Goal: Transaction & Acquisition: Purchase product/service

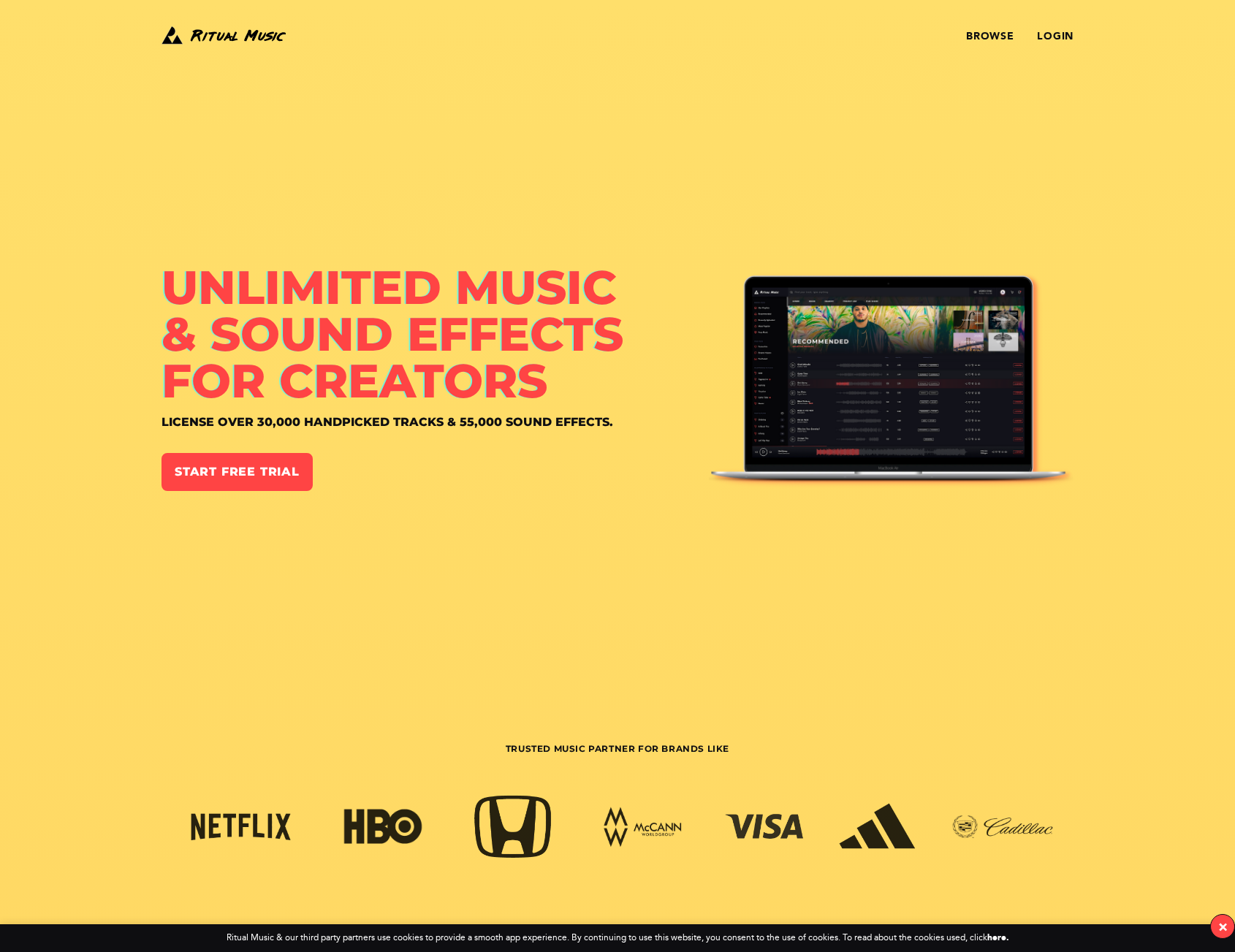
click at [1049, 28] on div "Browse Login" at bounding box center [769, 37] width 608 height 27
click at [1050, 33] on link "Login" at bounding box center [1055, 37] width 37 height 12
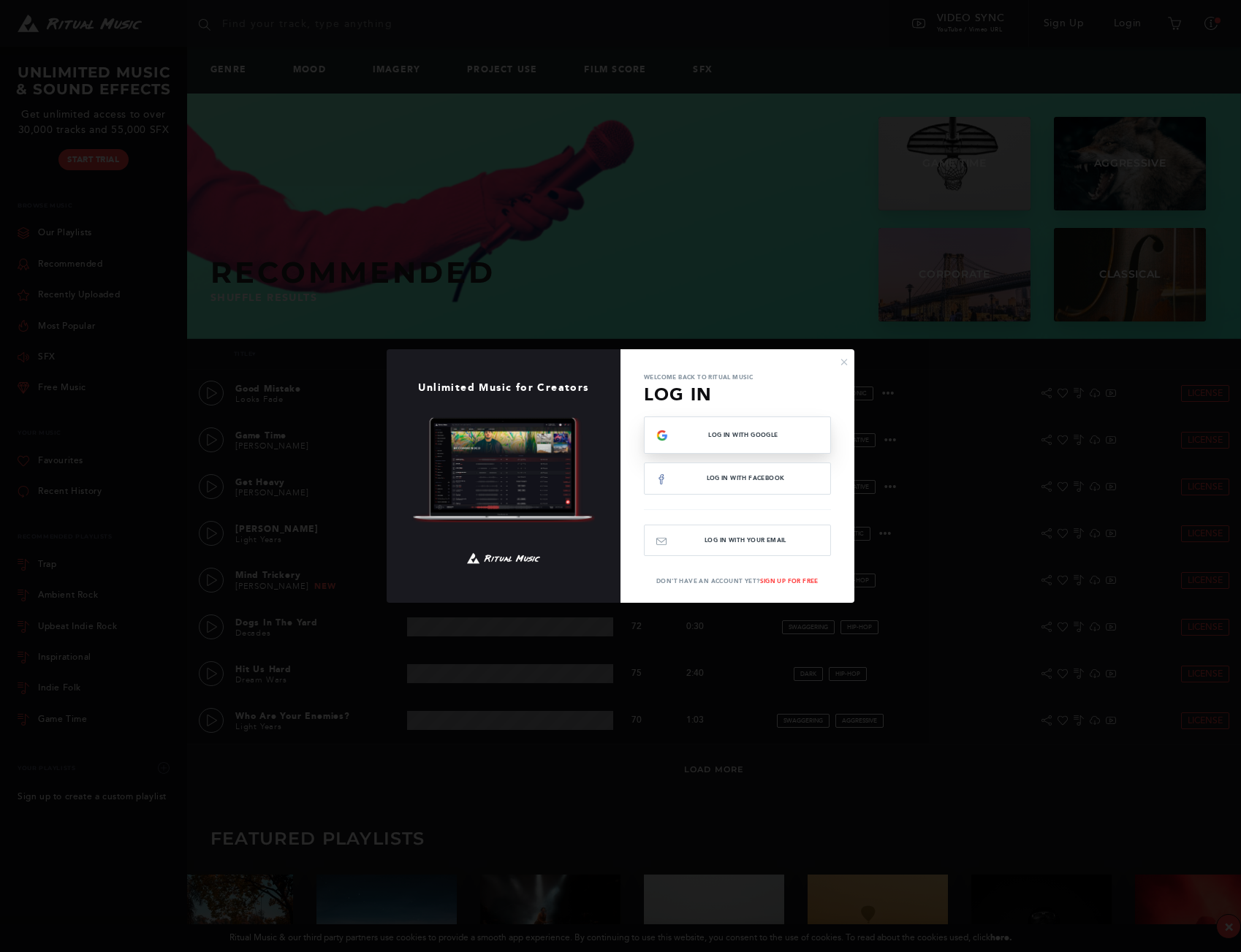
click at [745, 441] on div "Log In with Google" at bounding box center [737, 435] width 162 height 13
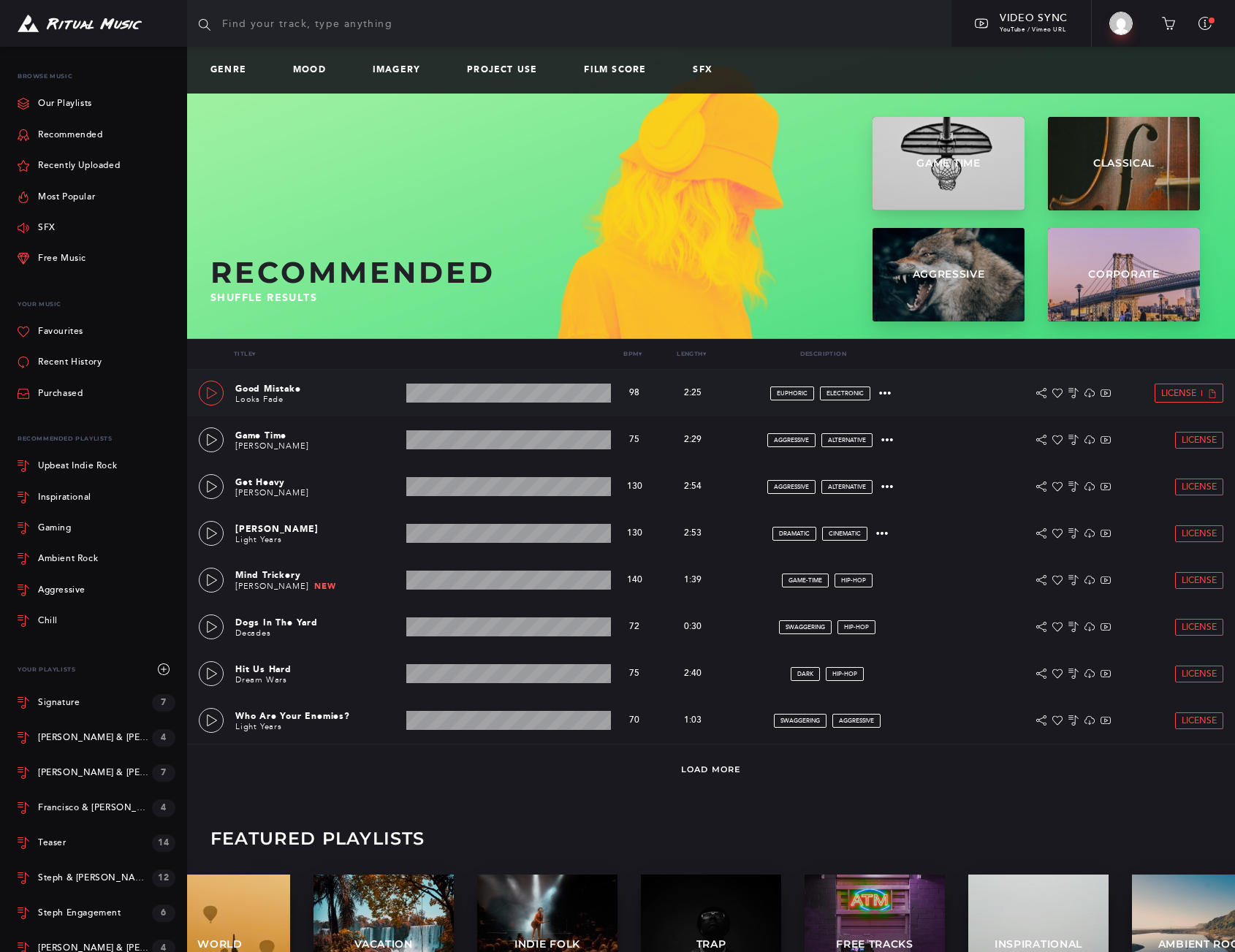
click at [215, 390] on icon at bounding box center [212, 393] width 12 height 12
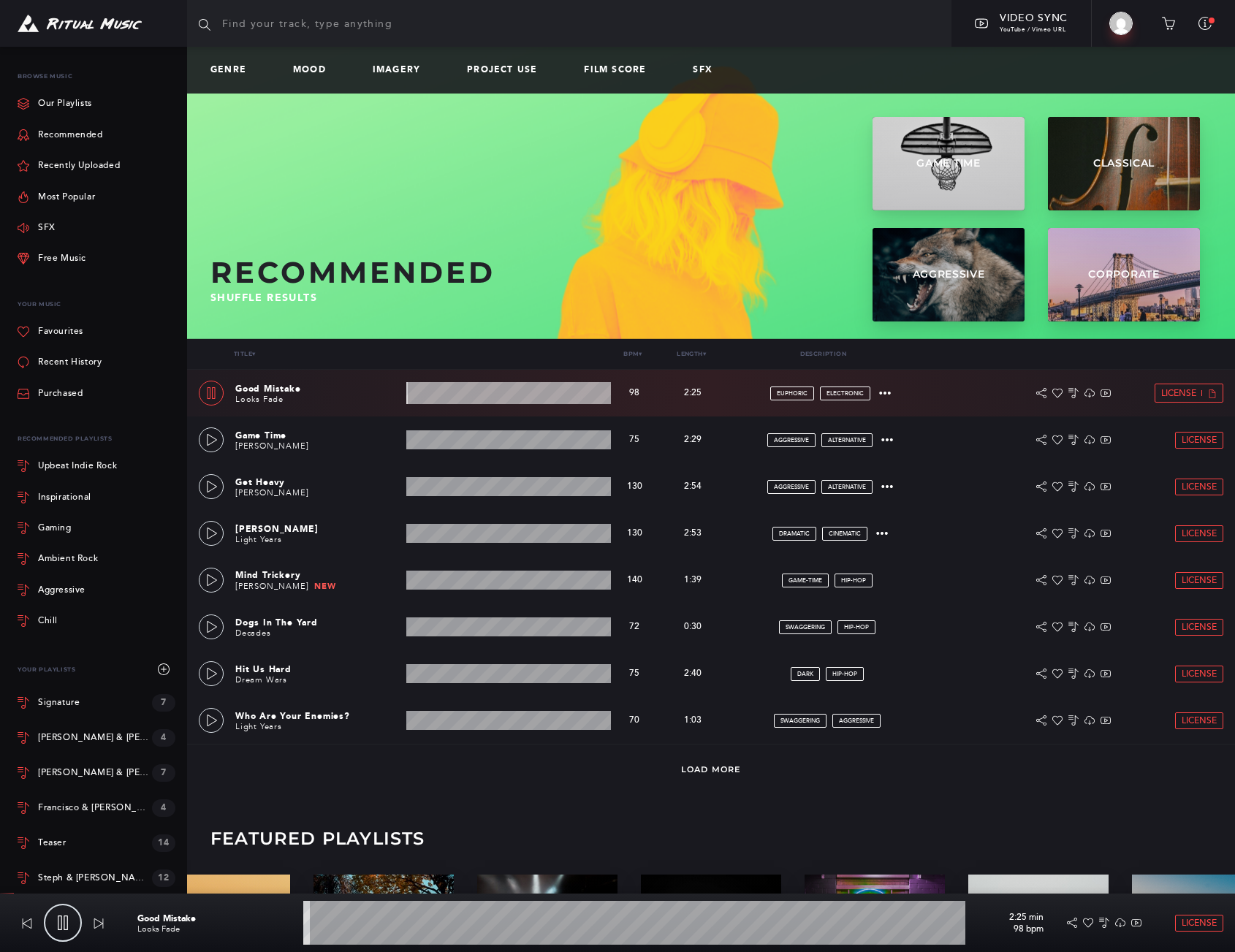
click at [210, 400] on link at bounding box center [211, 393] width 25 height 25
type input "1.23"
click at [286, 32] on input "text" at bounding box center [569, 23] width 764 height 47
type input "wedding"
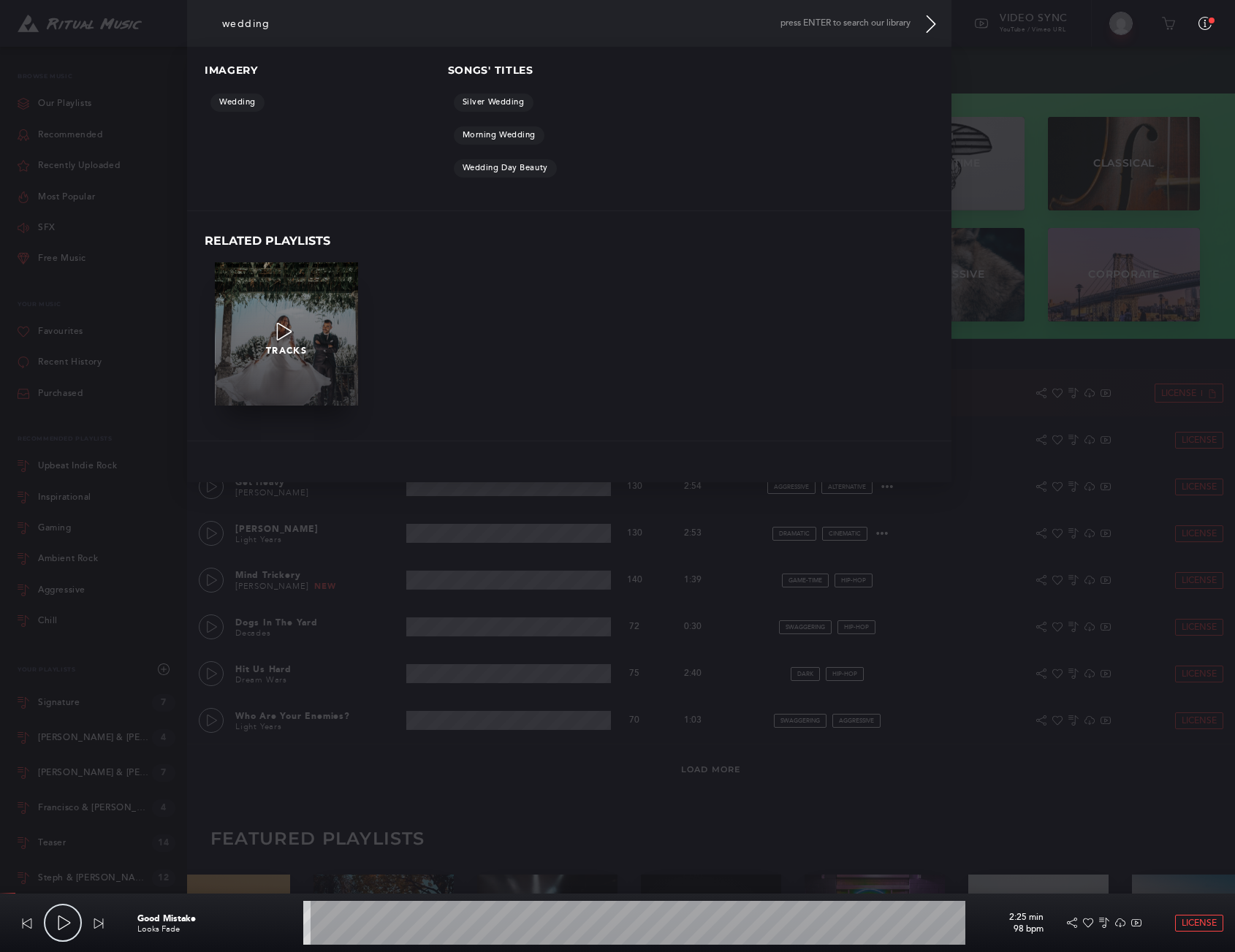
click at [332, 324] on p at bounding box center [286, 336] width 215 height 29
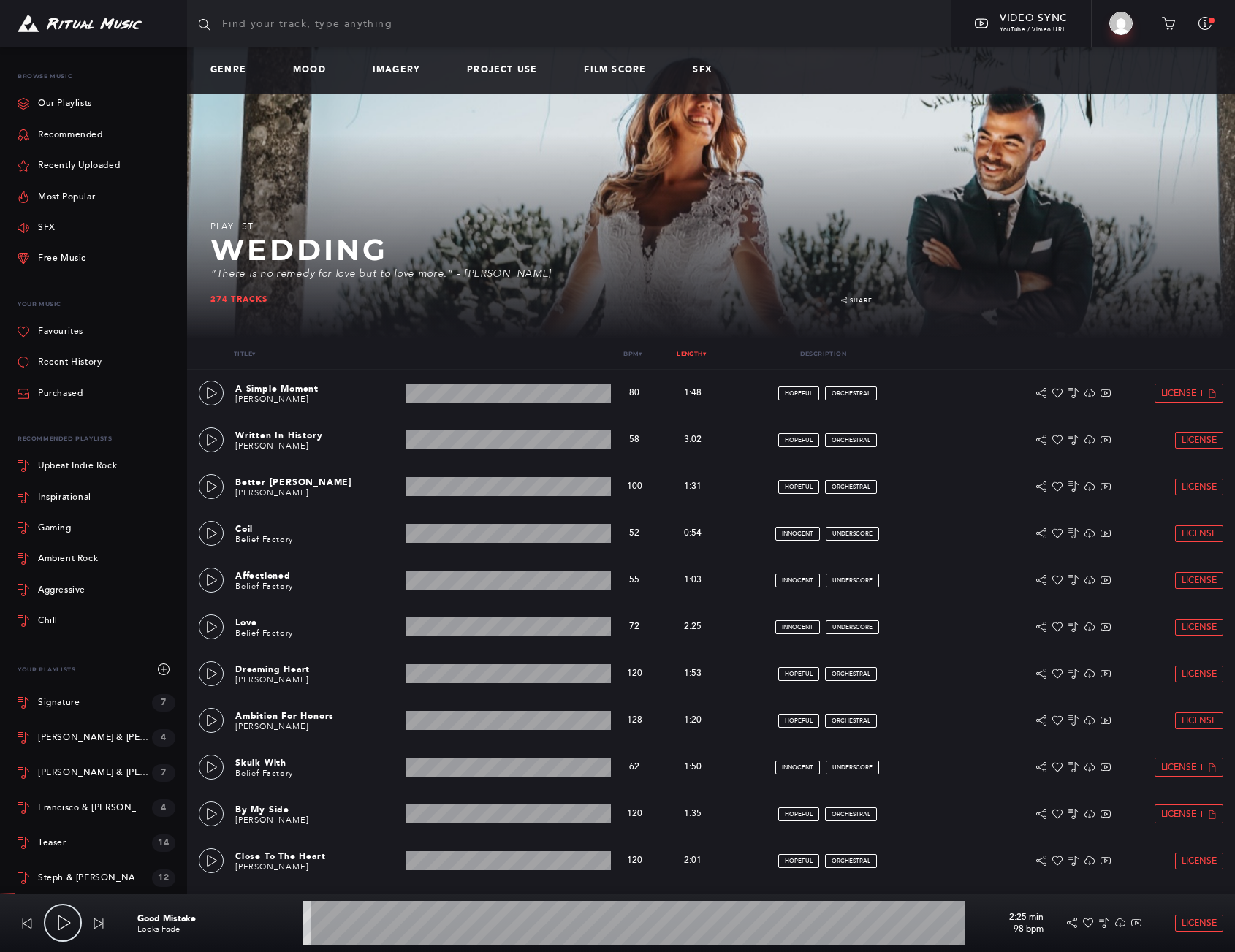
click at [684, 351] on link "Length ▾" at bounding box center [691, 353] width 29 height 8
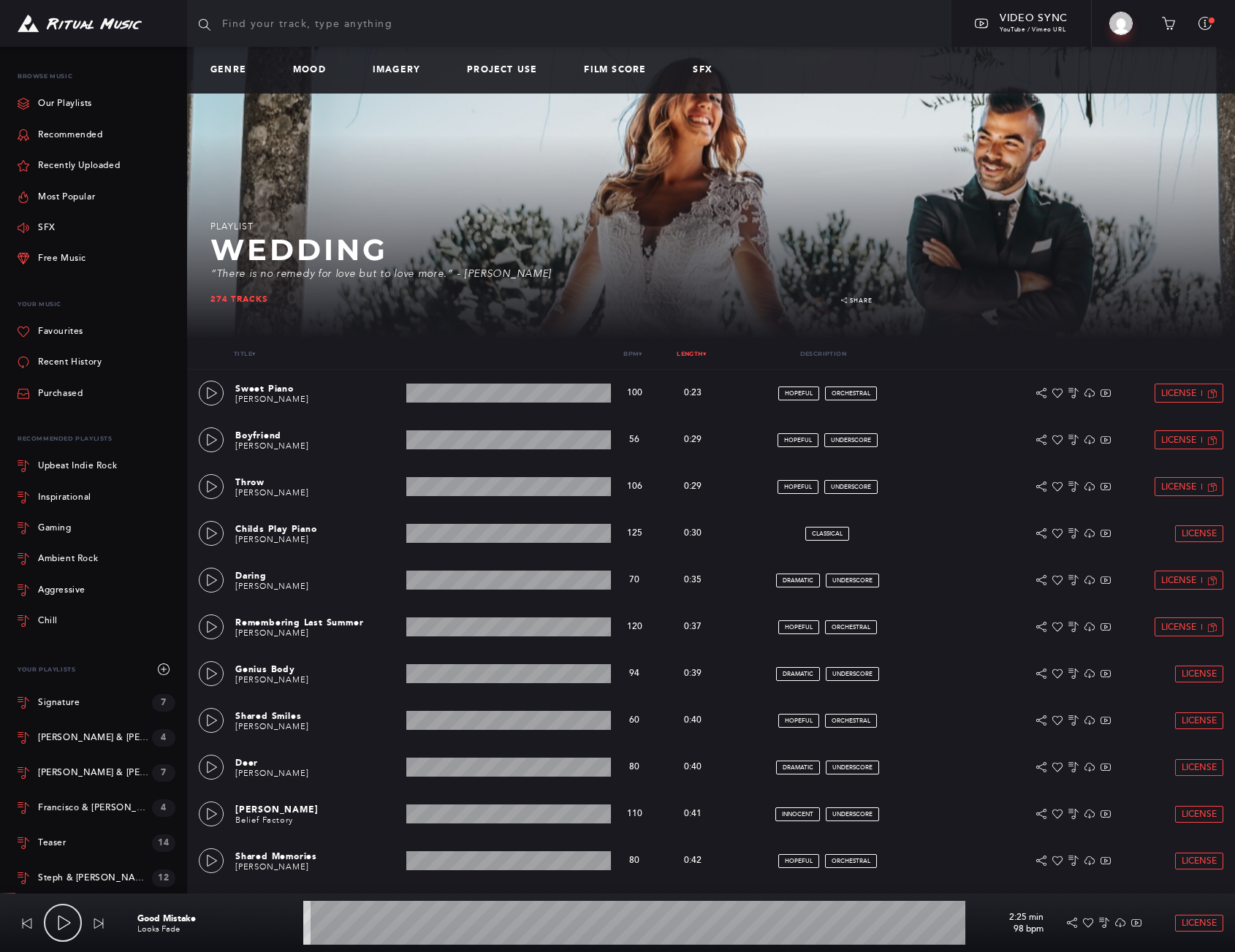
click at [684, 351] on link "Length ▾" at bounding box center [691, 353] width 29 height 8
click at [215, 392] on icon at bounding box center [212, 393] width 10 height 12
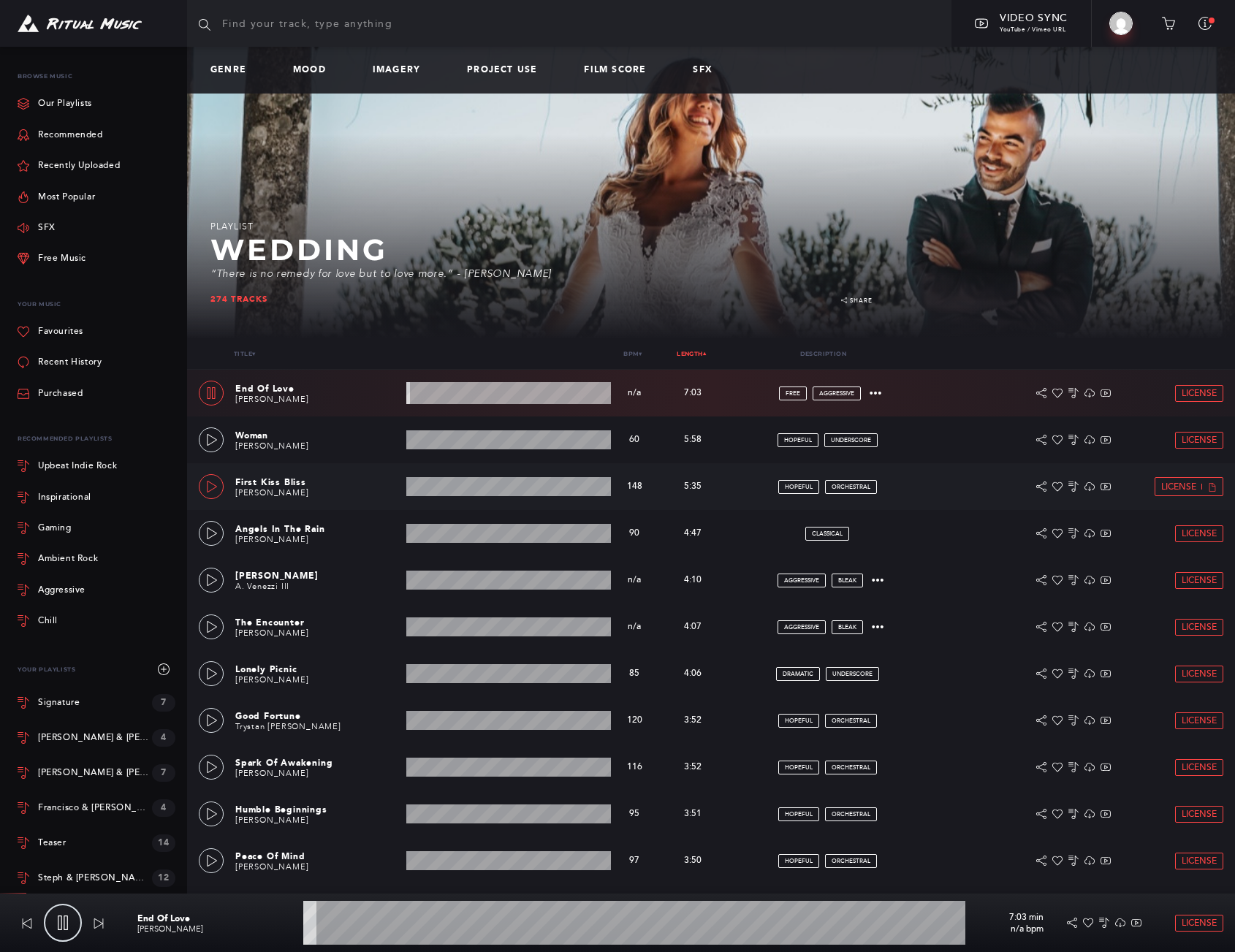
click at [211, 485] on icon at bounding box center [212, 487] width 12 height 12
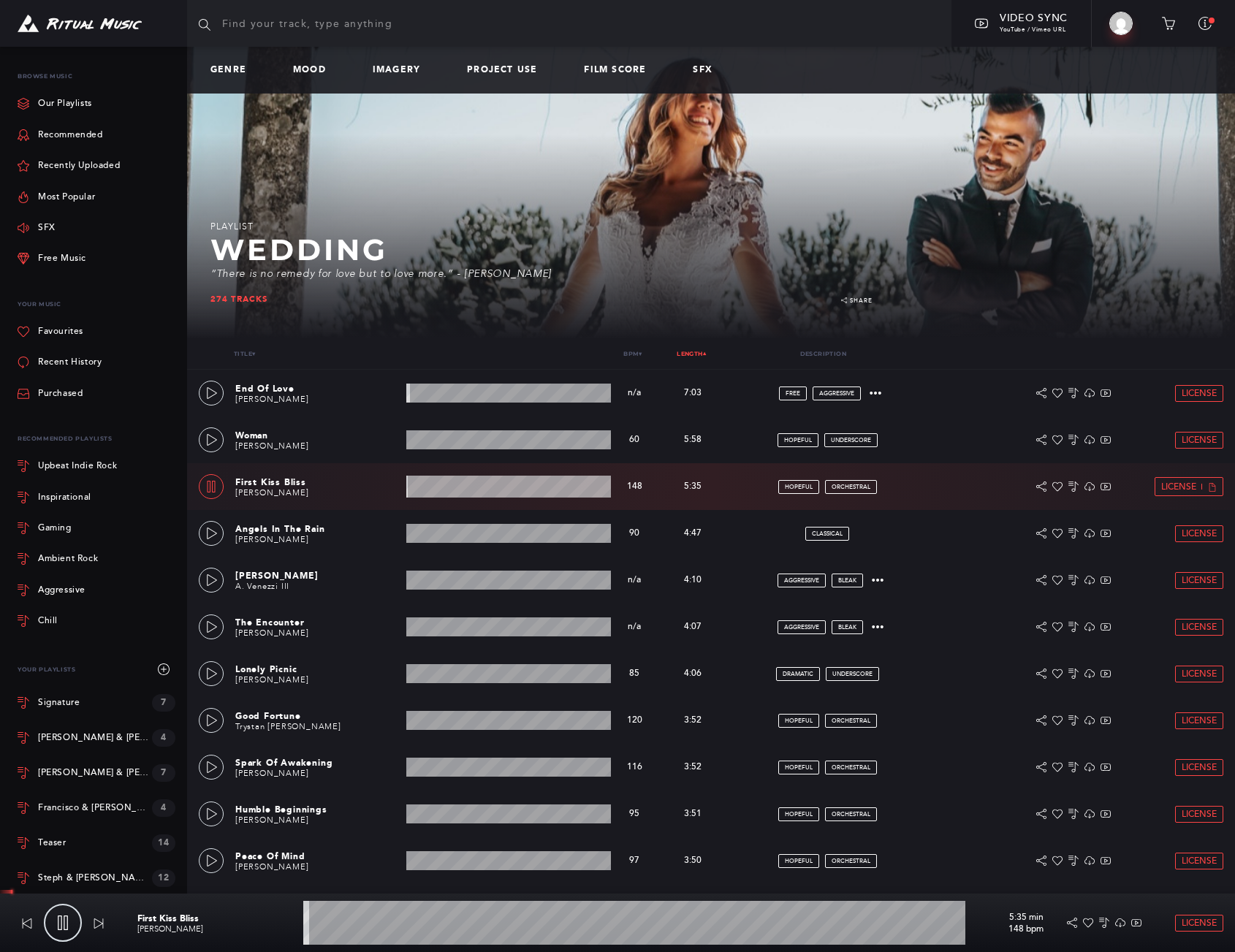
click at [402, 932] on wave at bounding box center [634, 923] width 662 height 44
click at [223, 397] on link at bounding box center [211, 393] width 25 height 25
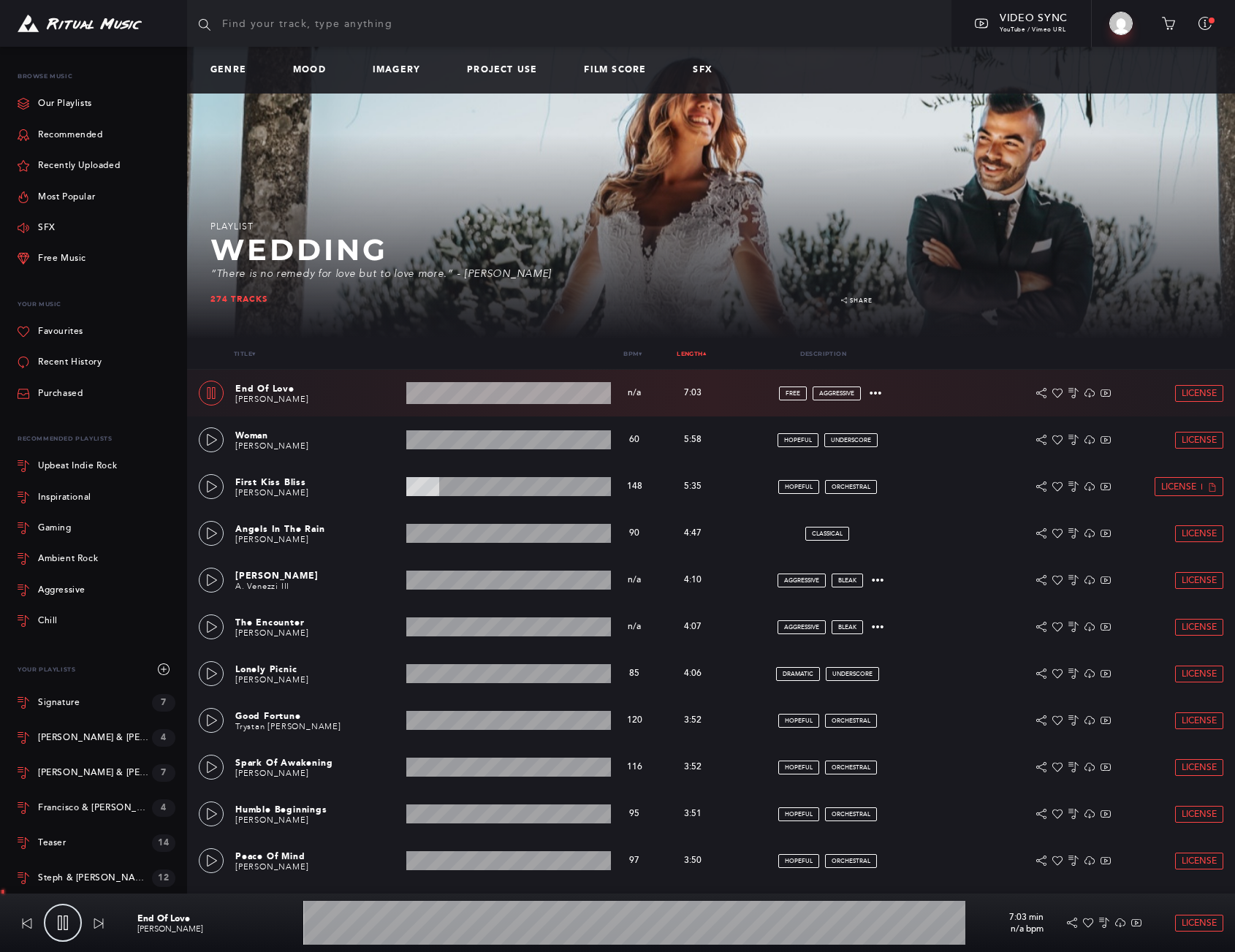
click at [443, 916] on wave at bounding box center [634, 923] width 662 height 44
click at [517, 921] on wave at bounding box center [634, 923] width 662 height 44
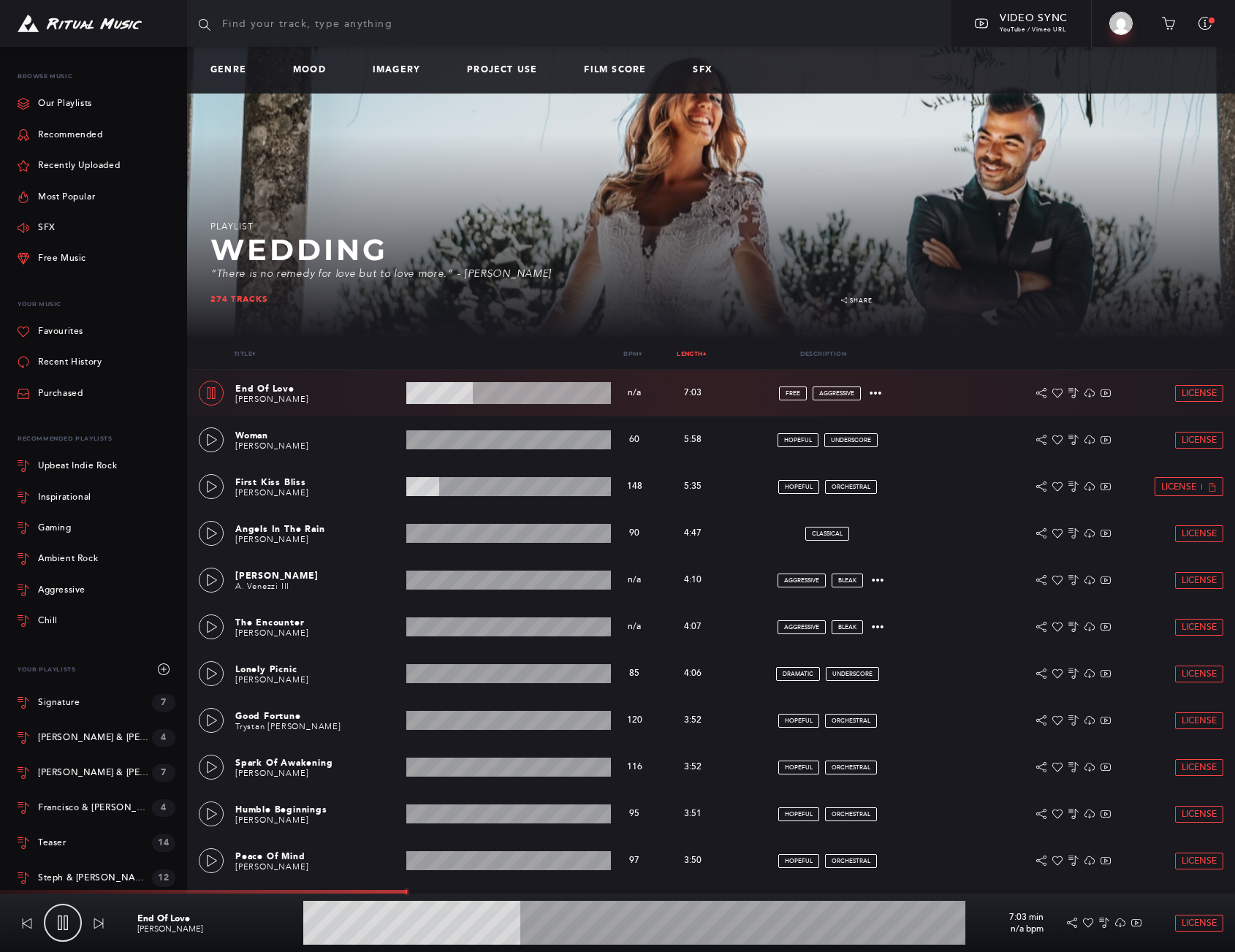
click at [574, 920] on wave at bounding box center [634, 923] width 662 height 44
click at [671, 924] on wave at bounding box center [634, 923] width 662 height 44
click at [210, 487] on icon at bounding box center [212, 487] width 12 height 12
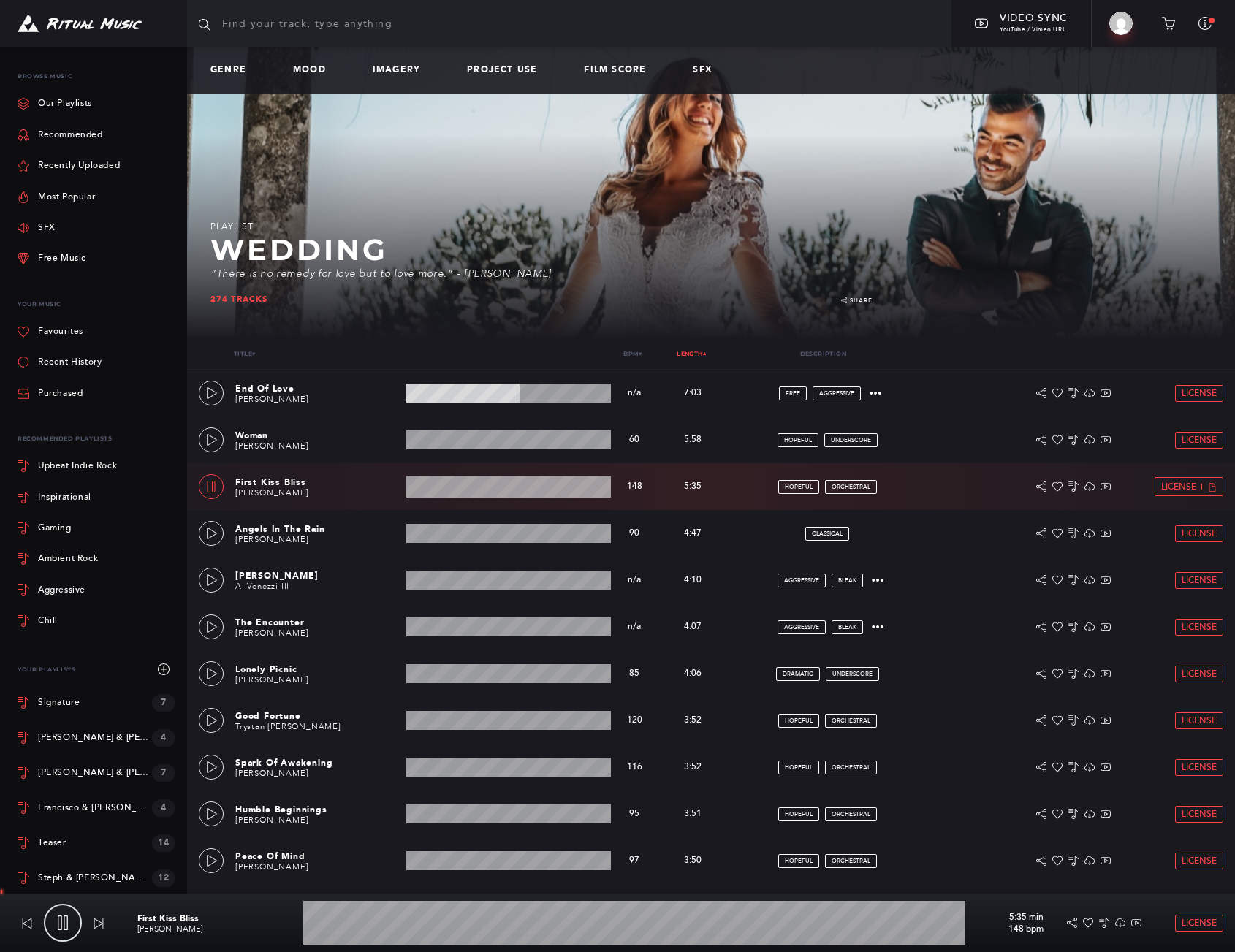
click at [635, 920] on wave at bounding box center [634, 923] width 662 height 44
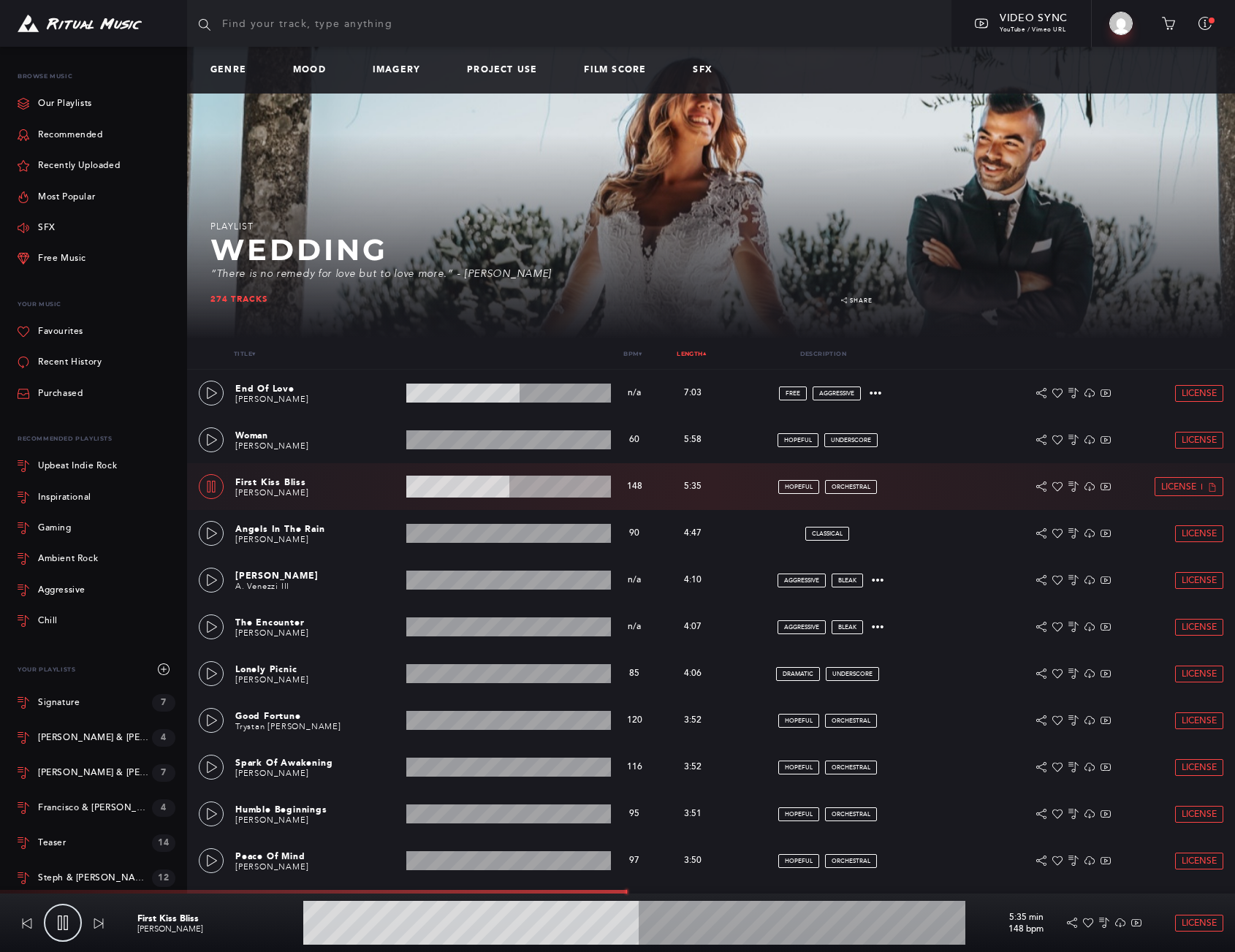
click at [676, 922] on wave at bounding box center [634, 923] width 662 height 44
click at [205, 664] on link at bounding box center [211, 674] width 25 height 25
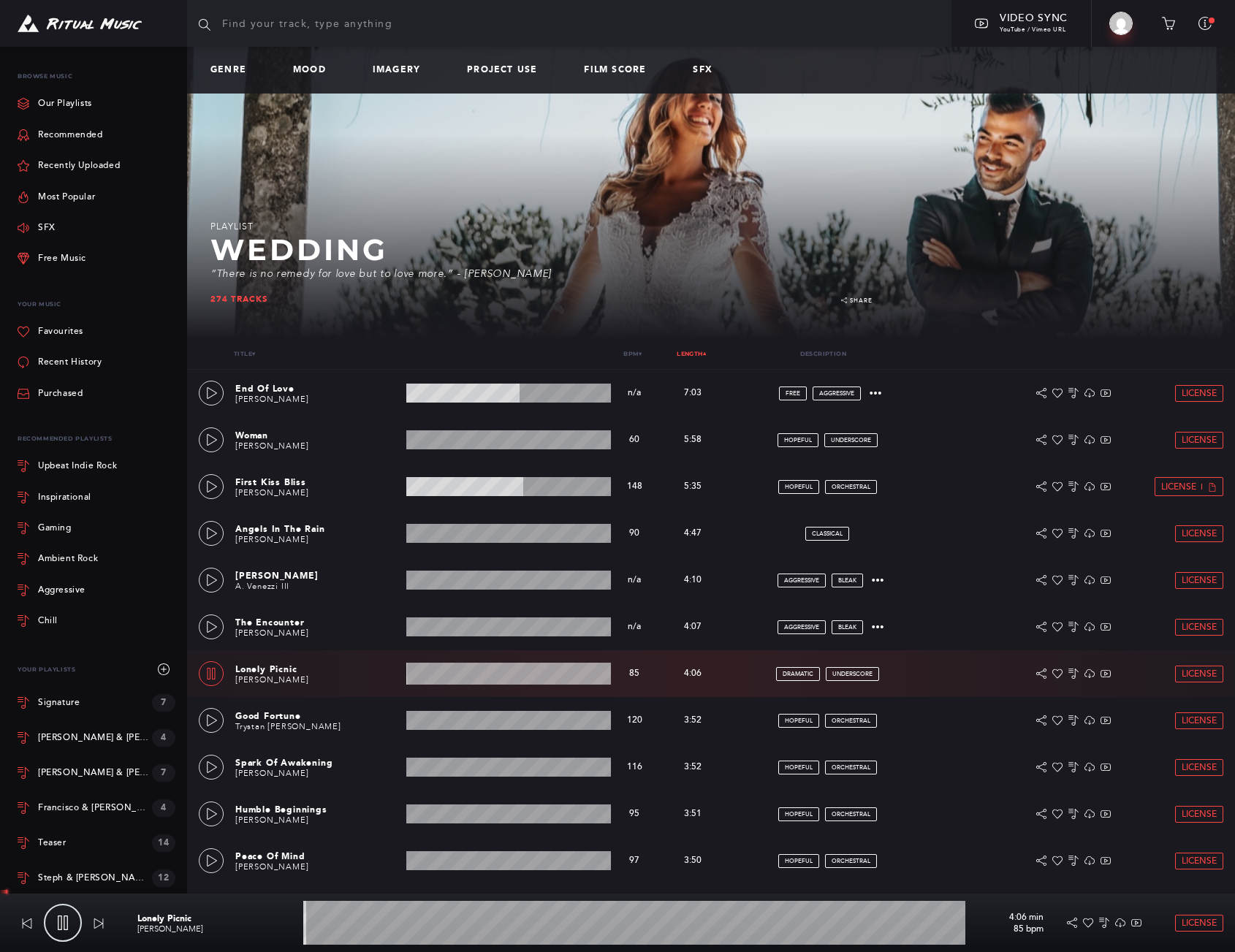
click at [488, 925] on wave at bounding box center [634, 923] width 662 height 44
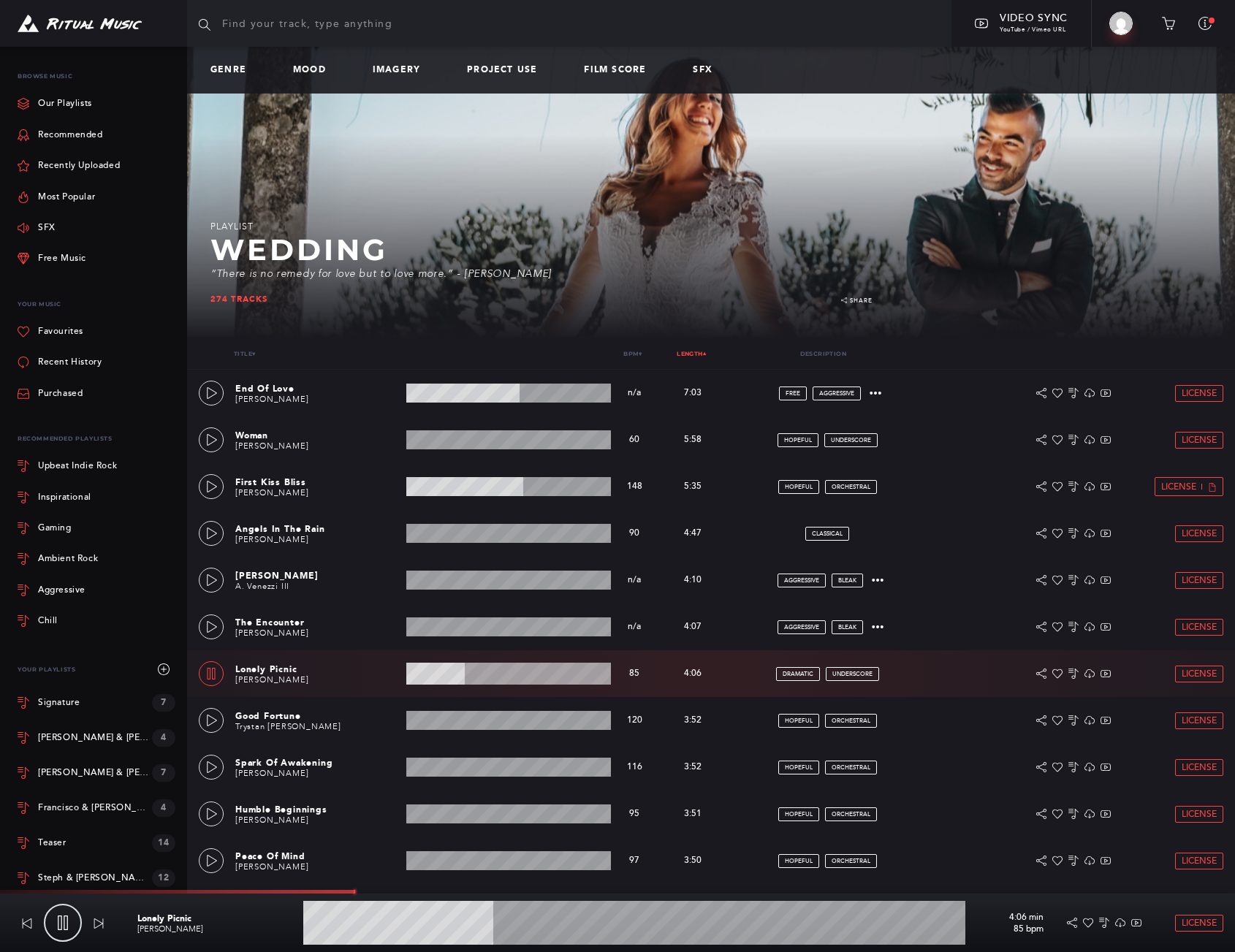
click at [618, 924] on wave at bounding box center [634, 923] width 662 height 44
click at [208, 400] on link at bounding box center [211, 393] width 25 height 25
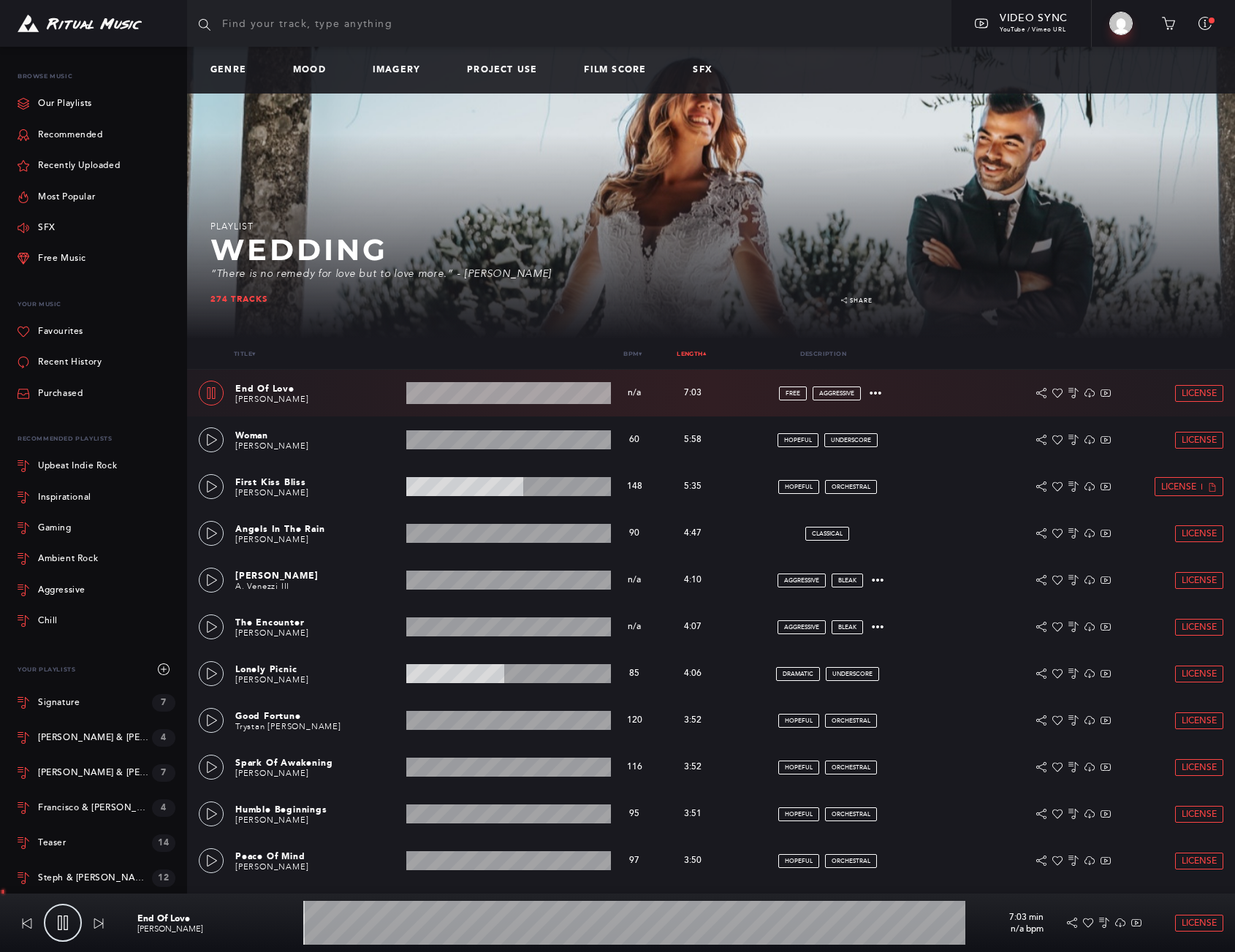
click at [692, 920] on wave at bounding box center [634, 923] width 662 height 44
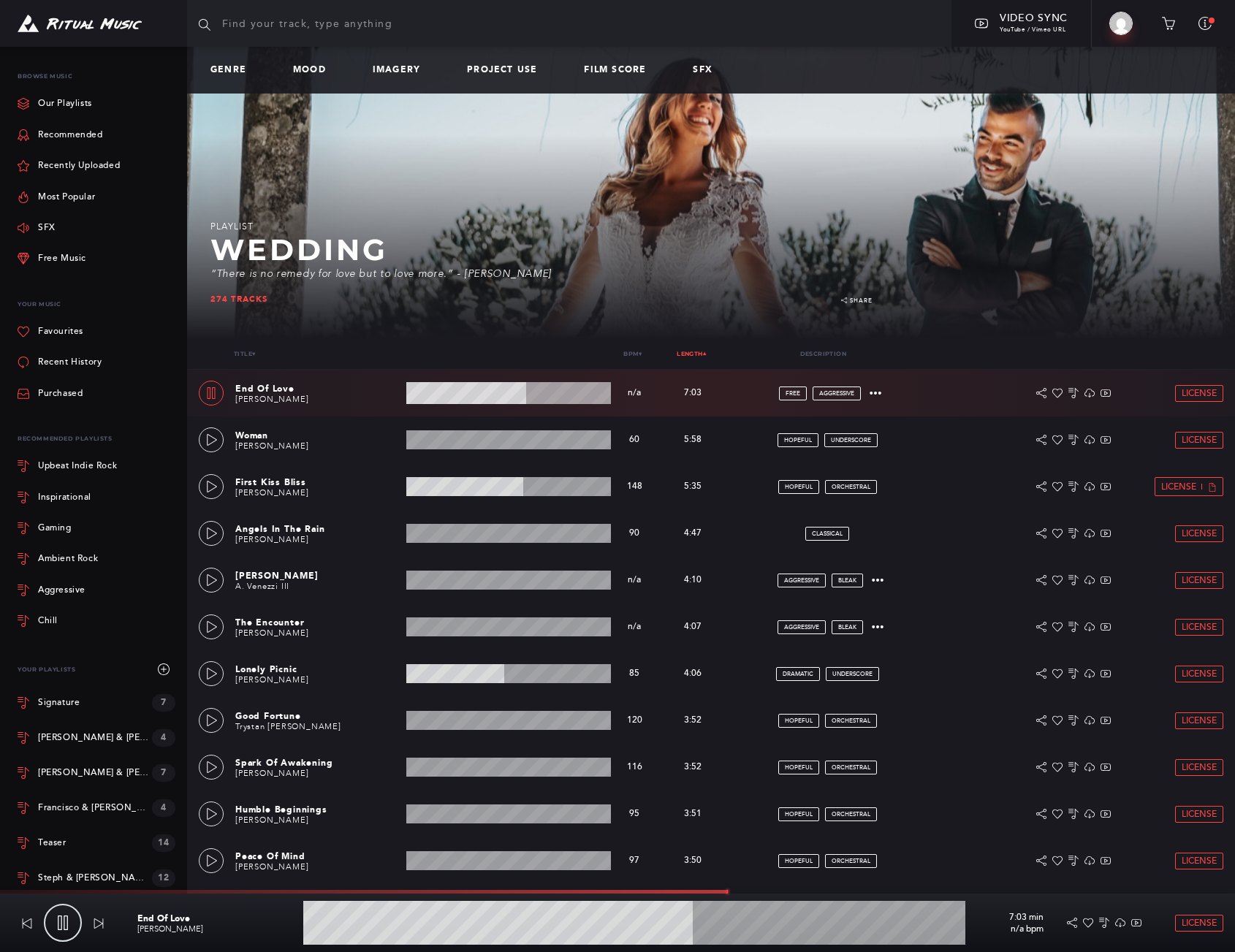
click at [787, 918] on wave at bounding box center [634, 923] width 662 height 44
click at [848, 928] on wave at bounding box center [634, 923] width 662 height 44
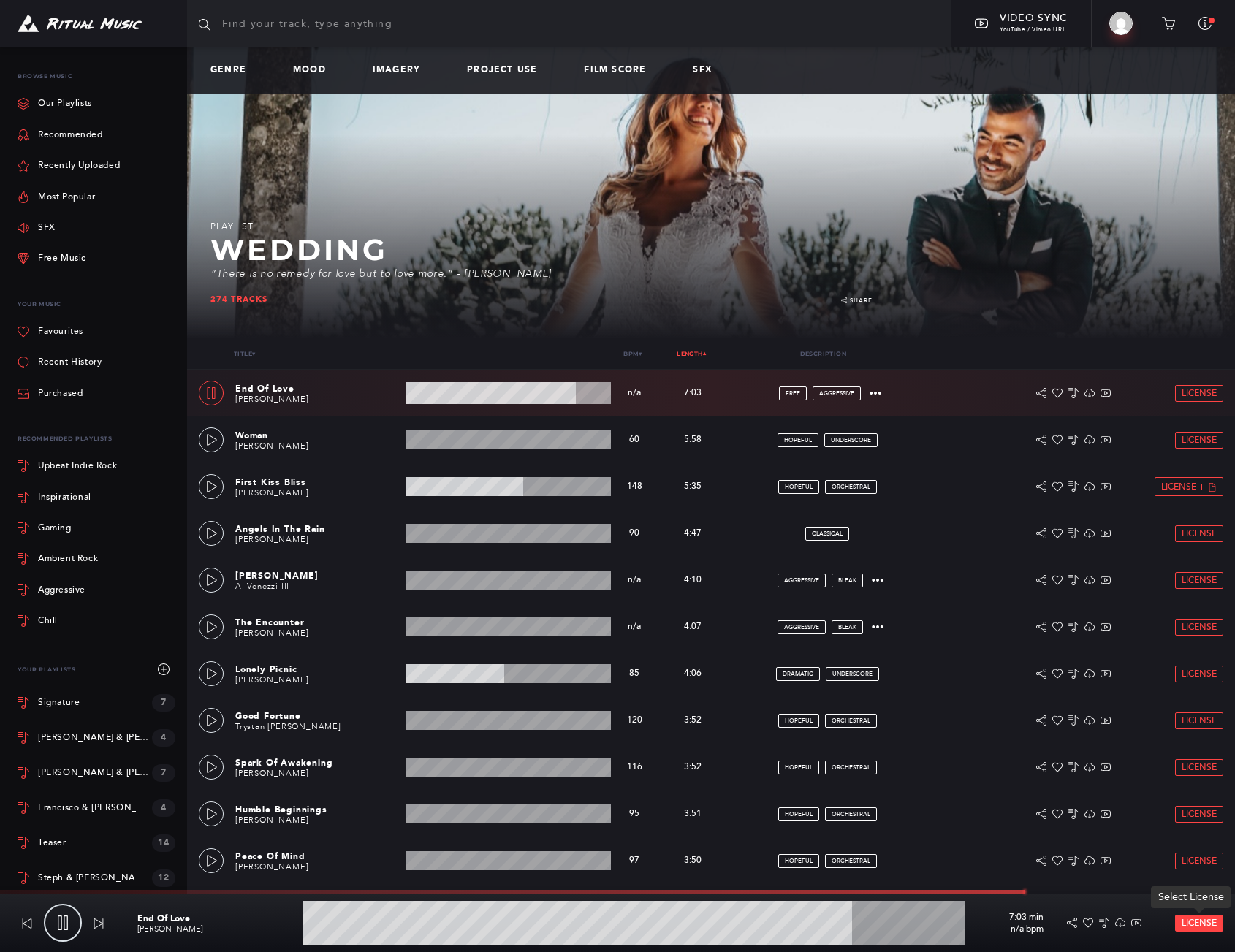
click at [1208, 922] on span "License" at bounding box center [1199, 923] width 35 height 9
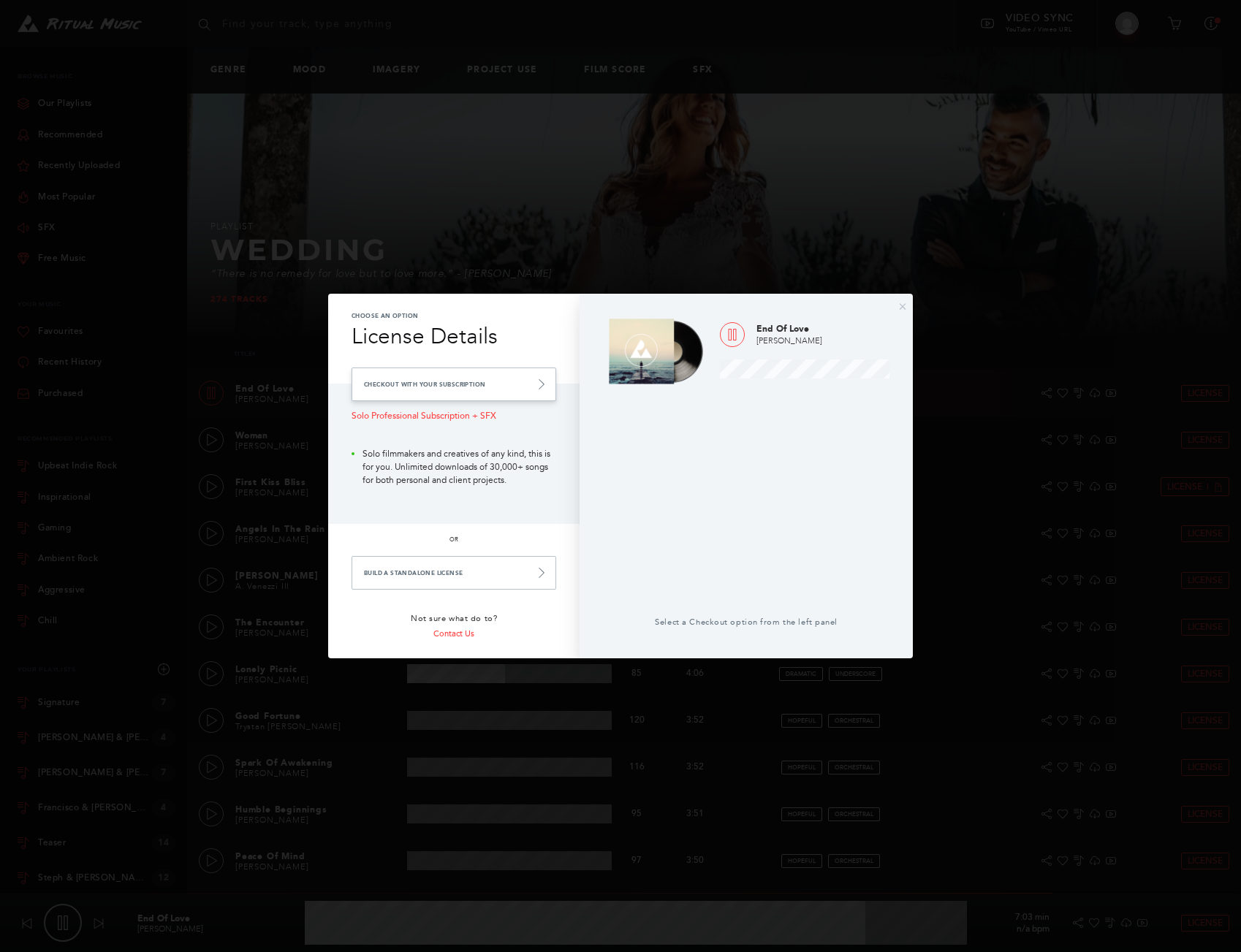
click at [509, 381] on link "Checkout with your Subscription" at bounding box center [453, 384] width 205 height 33
click at [488, 389] on link "Checkout with your Subscription" at bounding box center [453, 384] width 205 height 33
click at [383, 377] on link "Checkout with your Subscription" at bounding box center [453, 384] width 205 height 33
click at [531, 389] on link "Checkout with your Subscription" at bounding box center [453, 384] width 205 height 33
click at [491, 570] on link "Build a Standalone License" at bounding box center [453, 573] width 205 height 33
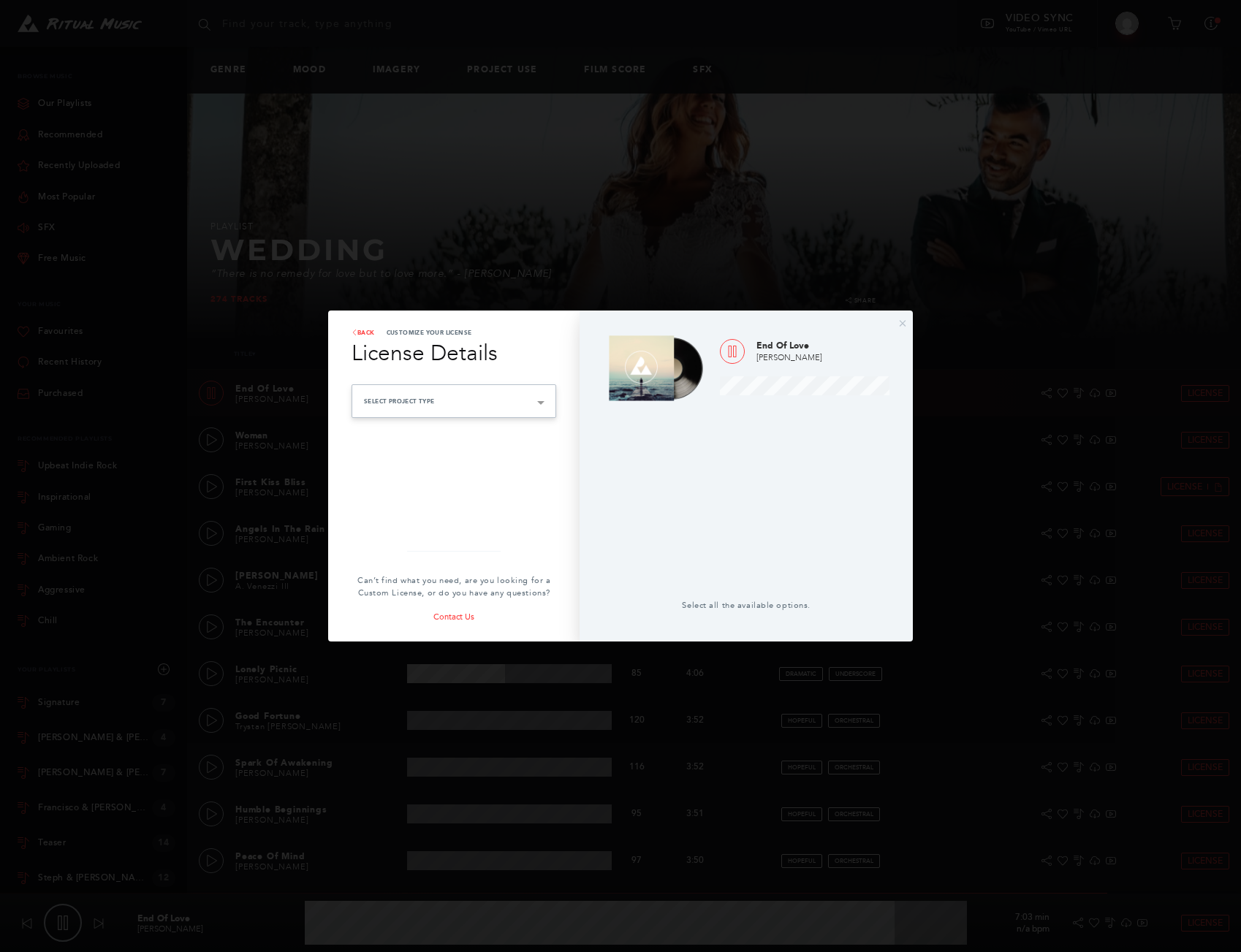
click at [421, 415] on div "Select Project Type Advertising Paid advertising or social boosting campaigns B…" at bounding box center [453, 401] width 205 height 33
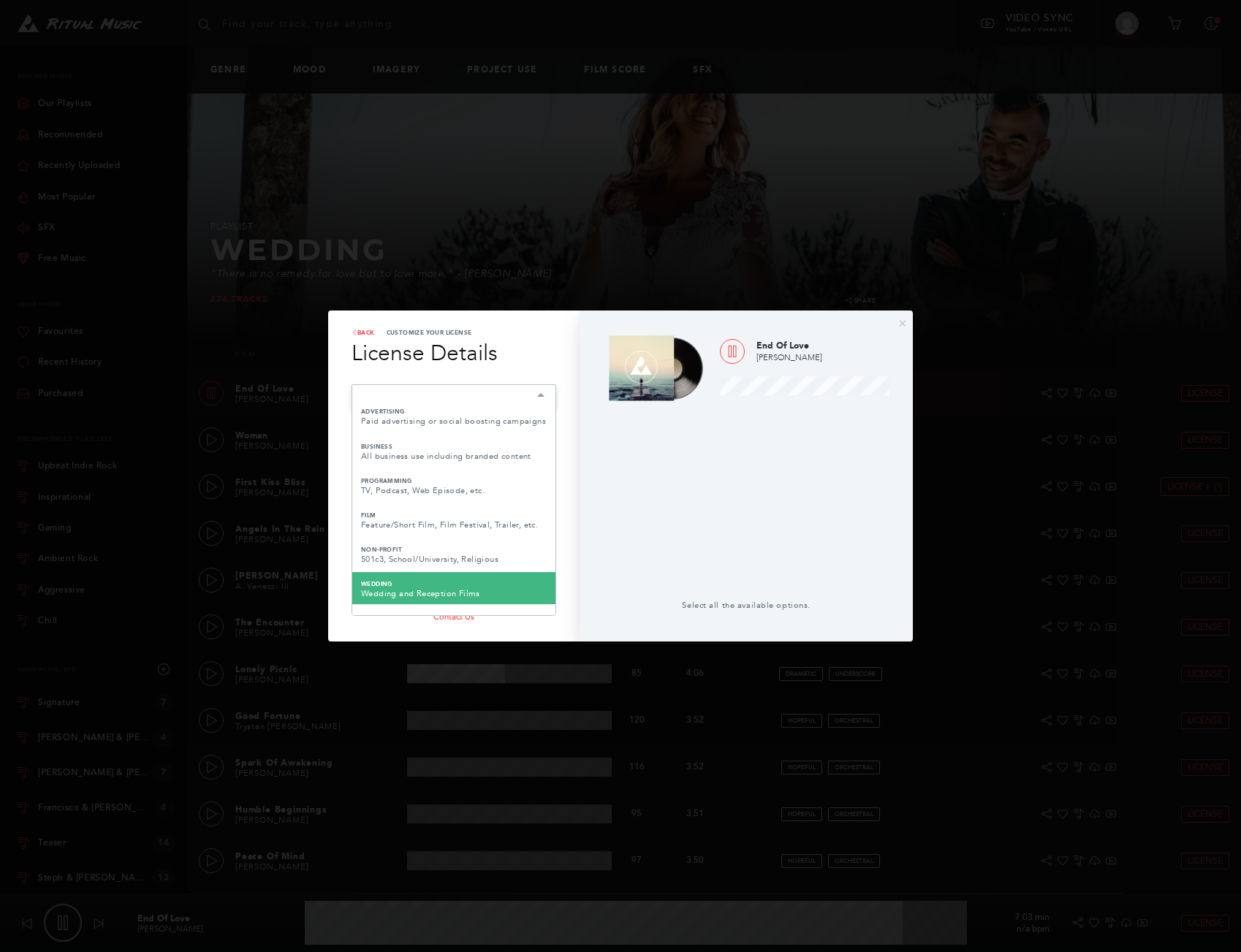
type input "90.48"
click at [425, 590] on span "Wedding" at bounding box center [453, 584] width 185 height 12
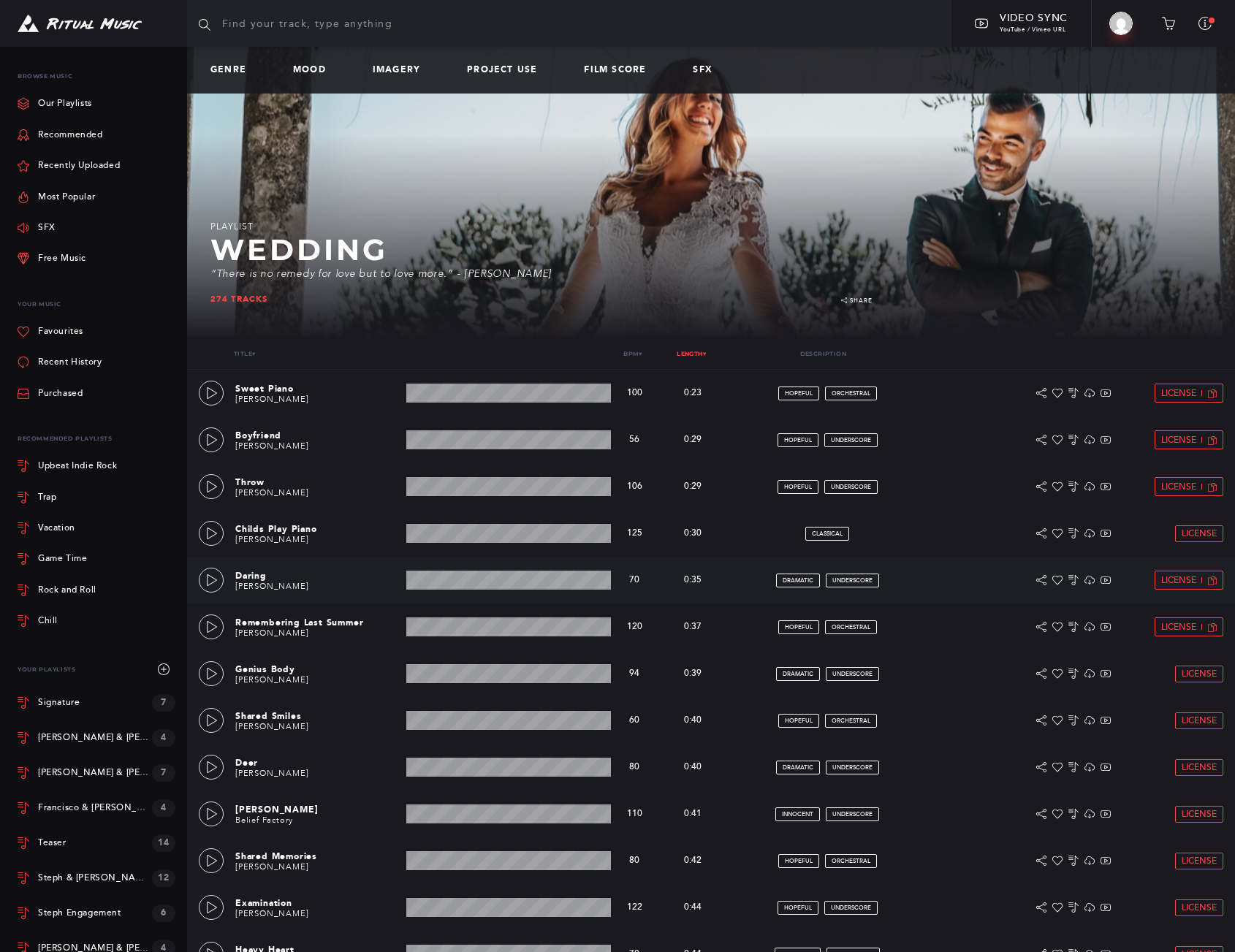
scroll to position [3, 0]
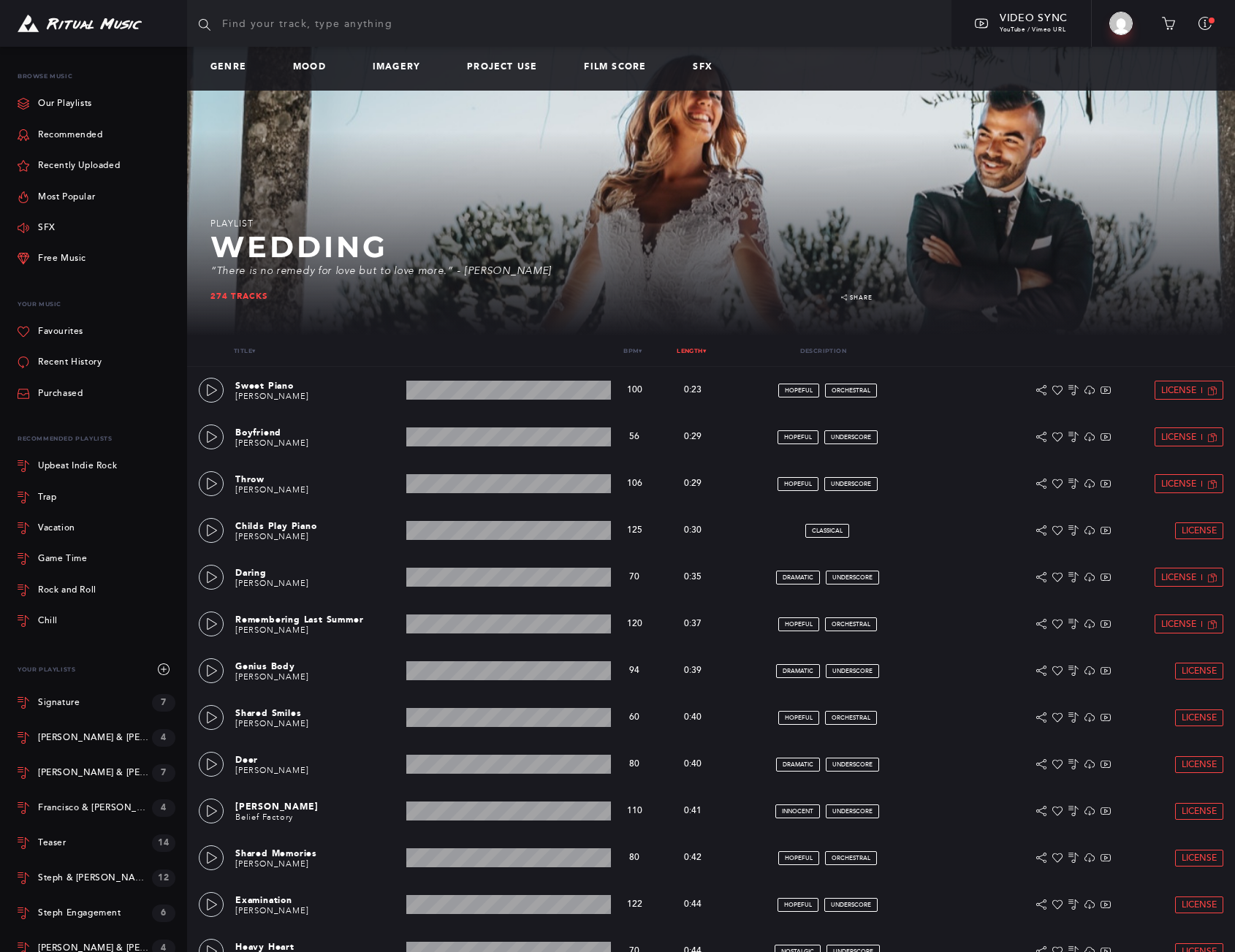
click at [676, 354] on link "Length ▾" at bounding box center [691, 351] width 29 height 8
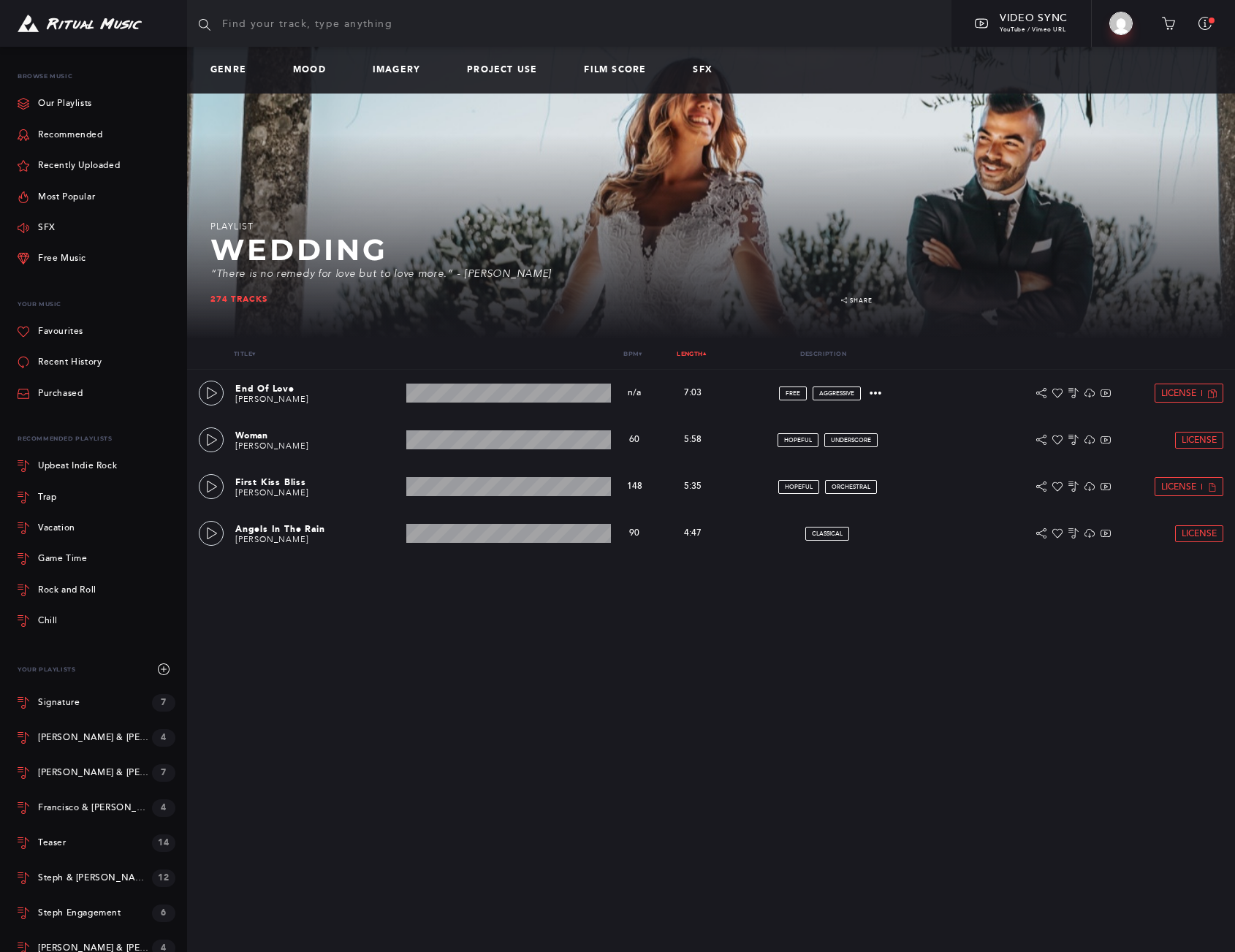
click at [681, 352] on link "Length ▾" at bounding box center [691, 353] width 29 height 8
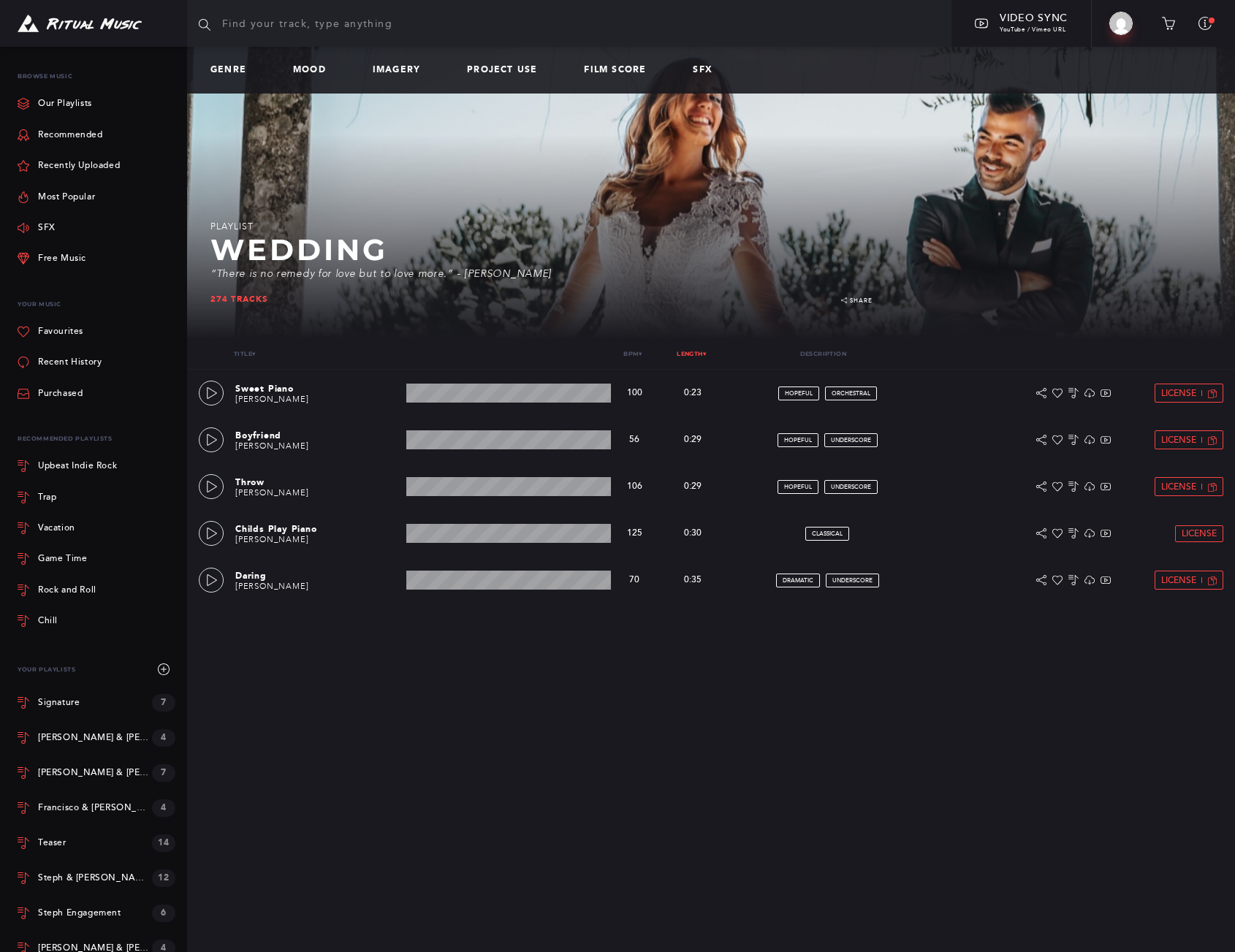
click at [681, 352] on link "Length ▾" at bounding box center [691, 353] width 29 height 8
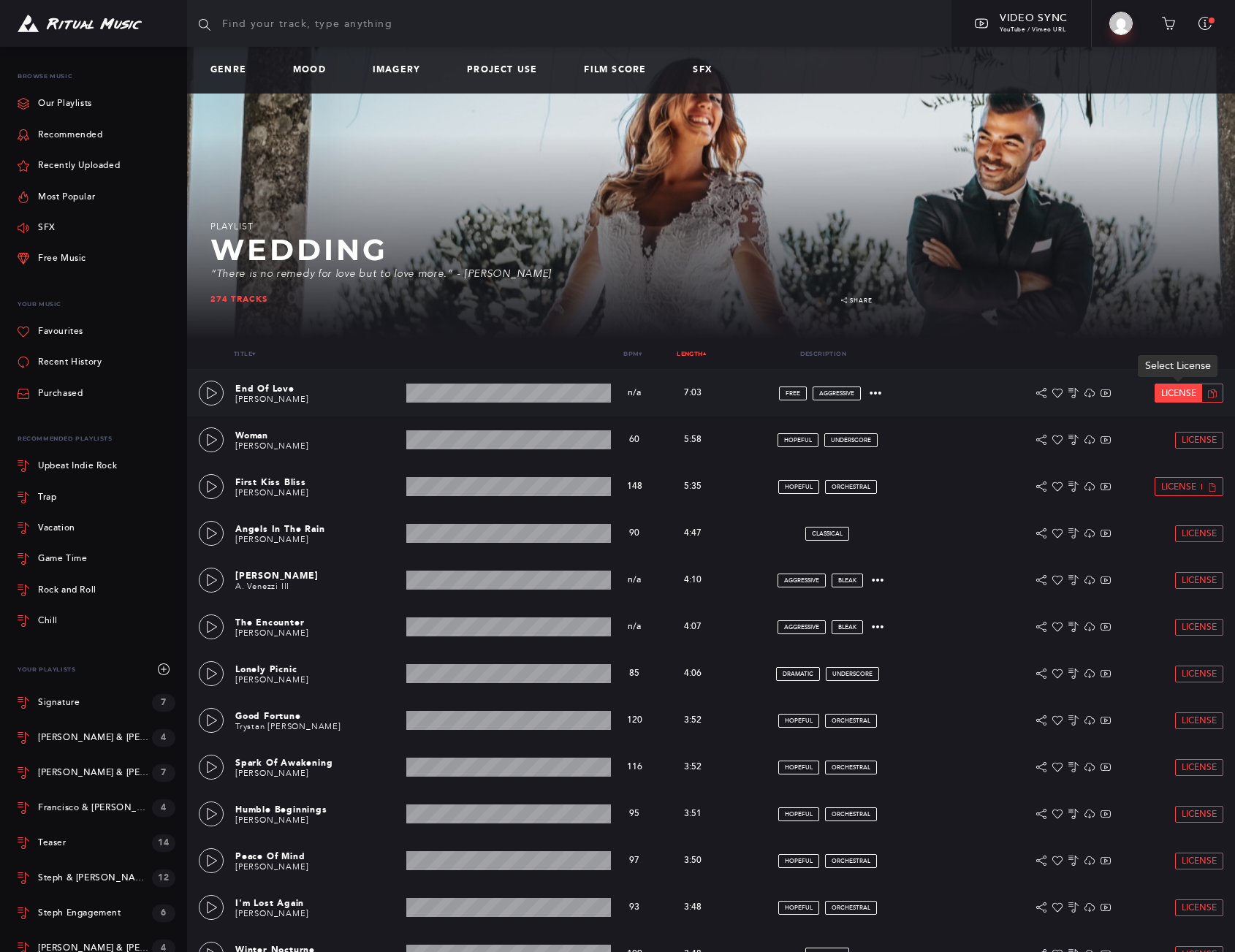
click at [1172, 394] on span "License" at bounding box center [1179, 393] width 35 height 9
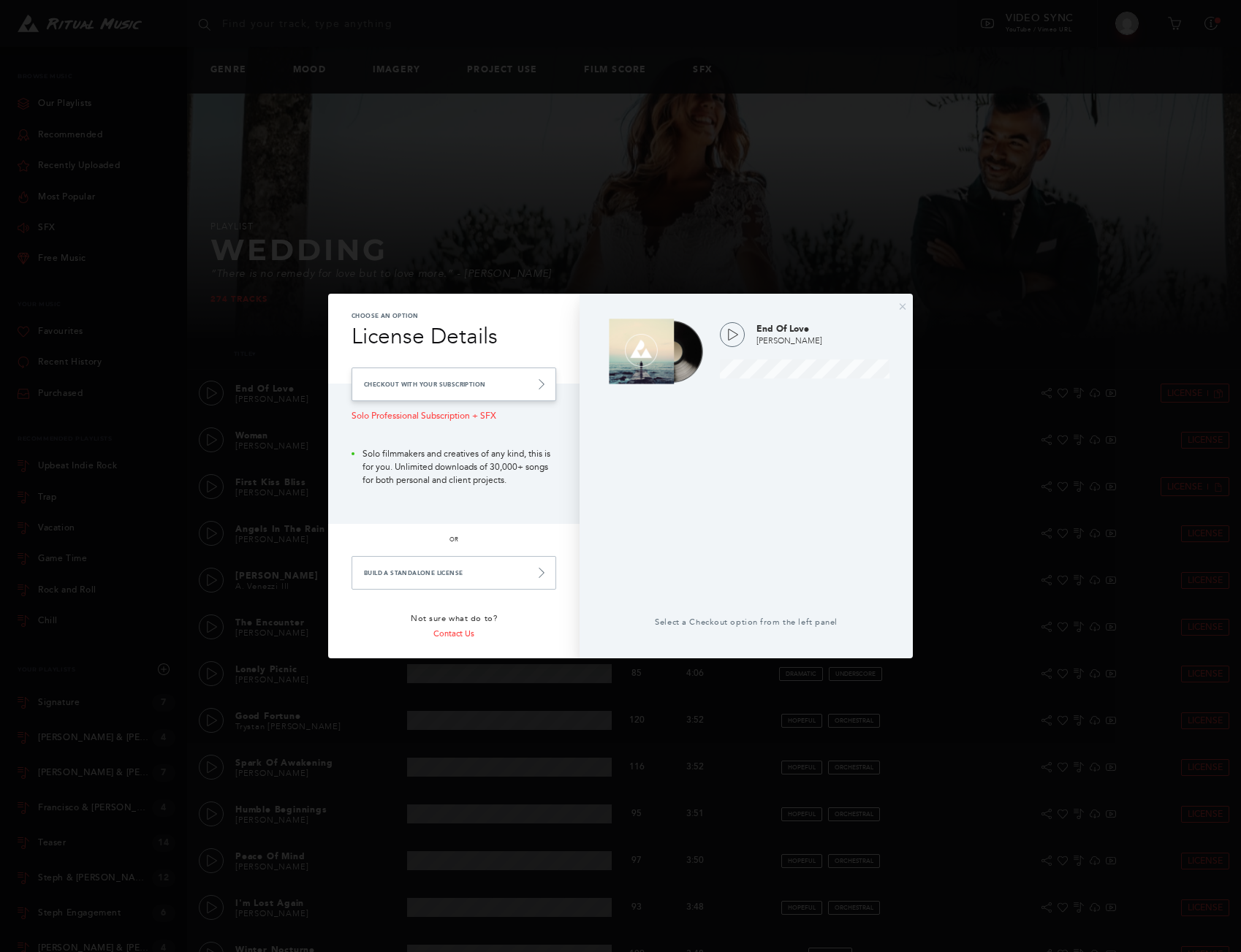
click at [531, 379] on link "Checkout with your Subscription" at bounding box center [453, 384] width 205 height 33
click at [448, 383] on link "Checkout with your Subscription" at bounding box center [453, 384] width 205 height 33
click at [534, 386] on link "Checkout with your Subscription" at bounding box center [453, 384] width 205 height 33
click at [558, 389] on div "Solo Professional Subscription + SFX Solo filmmakers and creatives of any kind,…" at bounding box center [453, 453] width 251 height 140
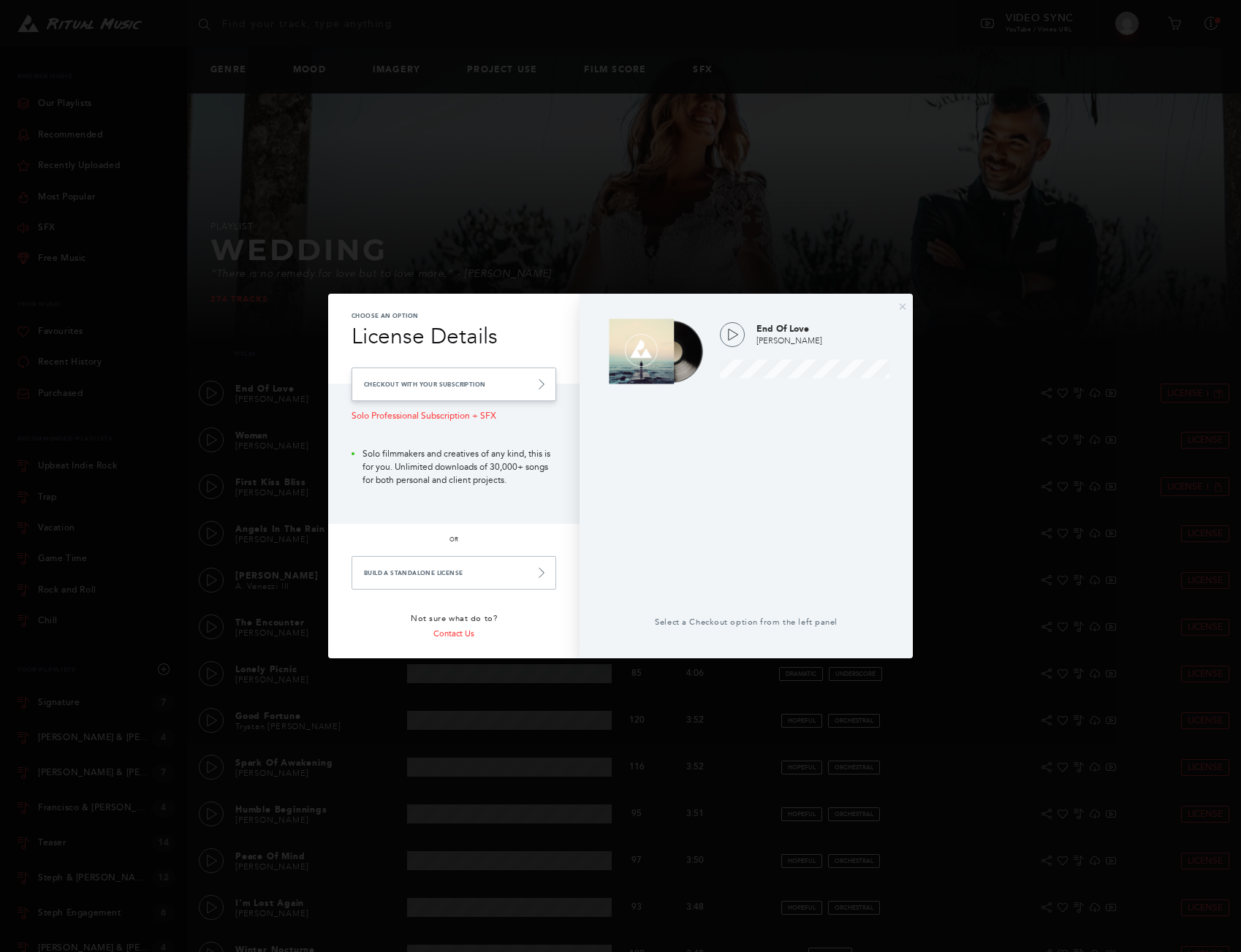
click at [544, 392] on link "Checkout with your Subscription" at bounding box center [453, 384] width 205 height 33
click at [540, 392] on link "Checkout with your Subscription" at bounding box center [453, 384] width 205 height 33
click at [899, 304] on button "×" at bounding box center [903, 306] width 9 height 13
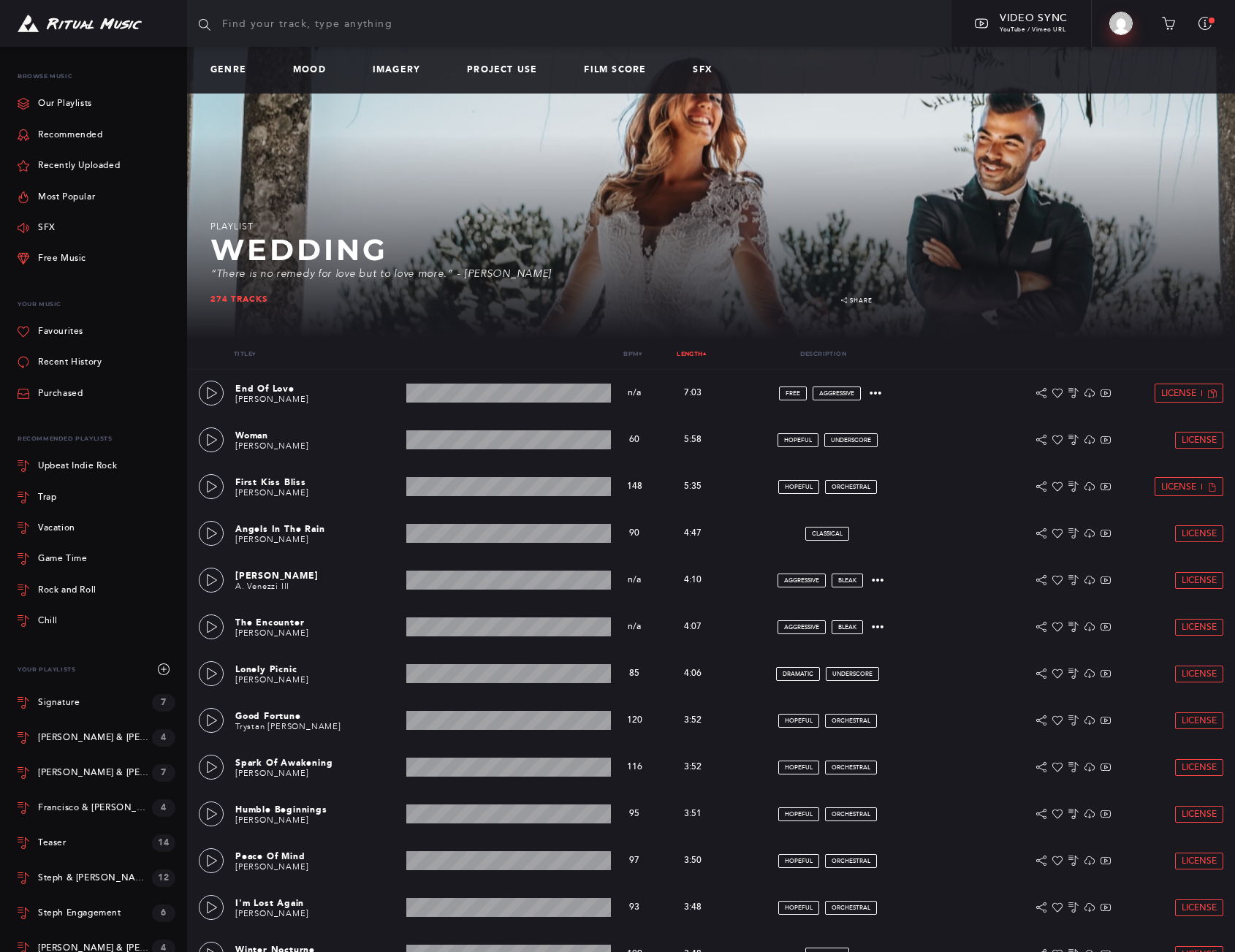
click at [1126, 17] on img at bounding box center [1121, 23] width 23 height 23
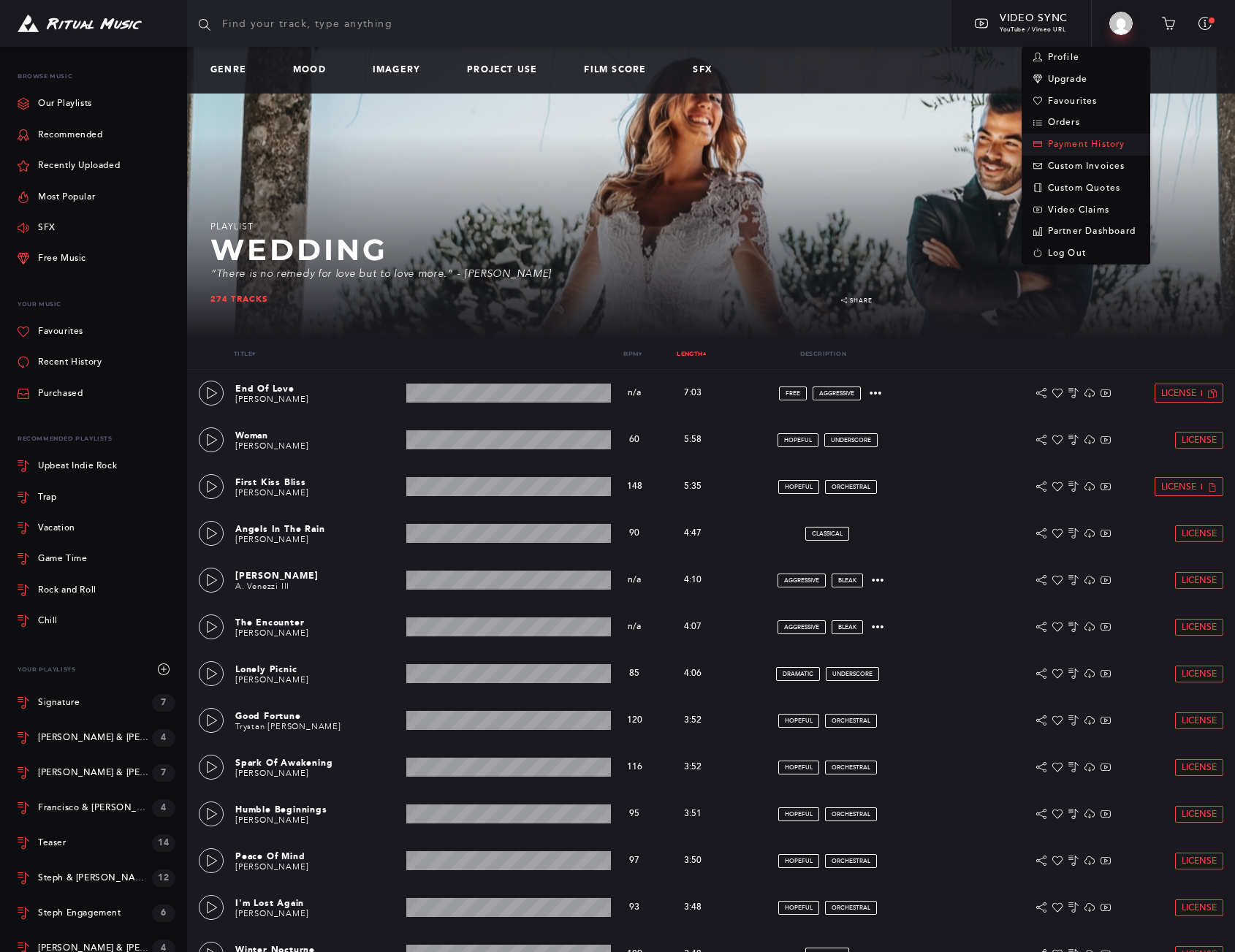
click at [1095, 143] on link "Payment History" at bounding box center [1086, 144] width 129 height 22
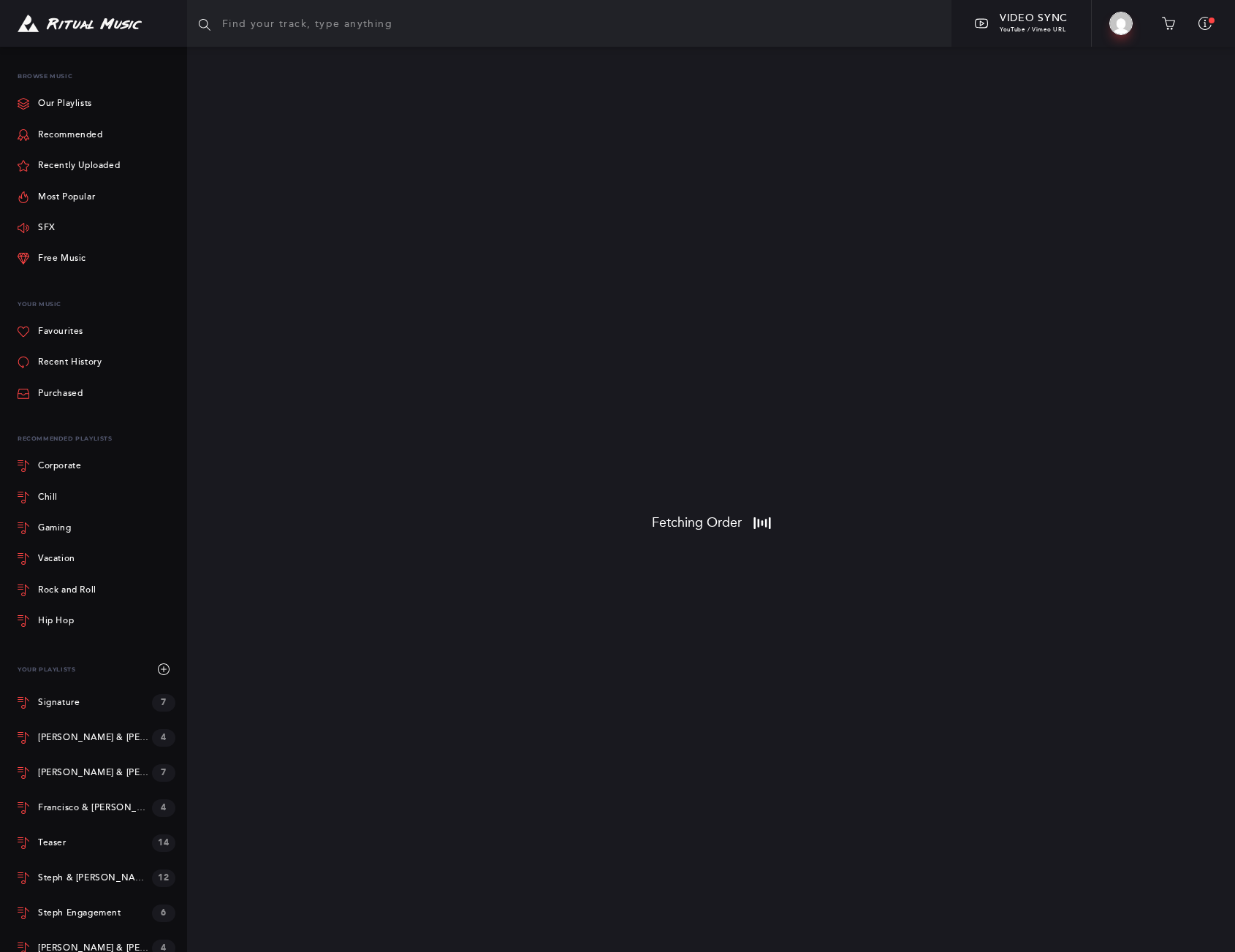
click at [3, 377] on div "walkert82 Profile Upgrade Favourites Orders Payment History Custom Invoices Cus…" at bounding box center [94, 499] width 187 height 905
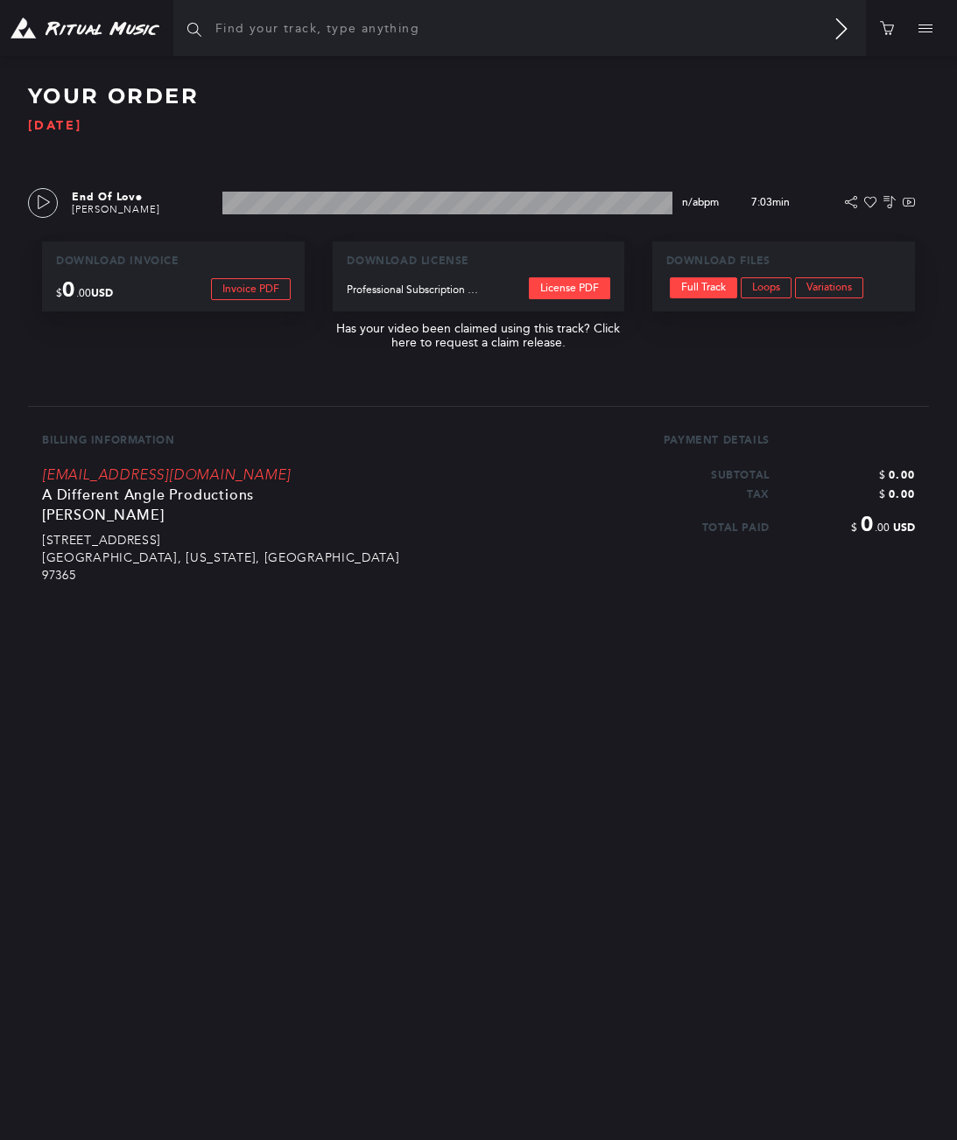
click at [559, 285] on link "License PDF" at bounding box center [569, 288] width 81 height 22
click at [773, 289] on link "Loops" at bounding box center [765, 287] width 51 height 21
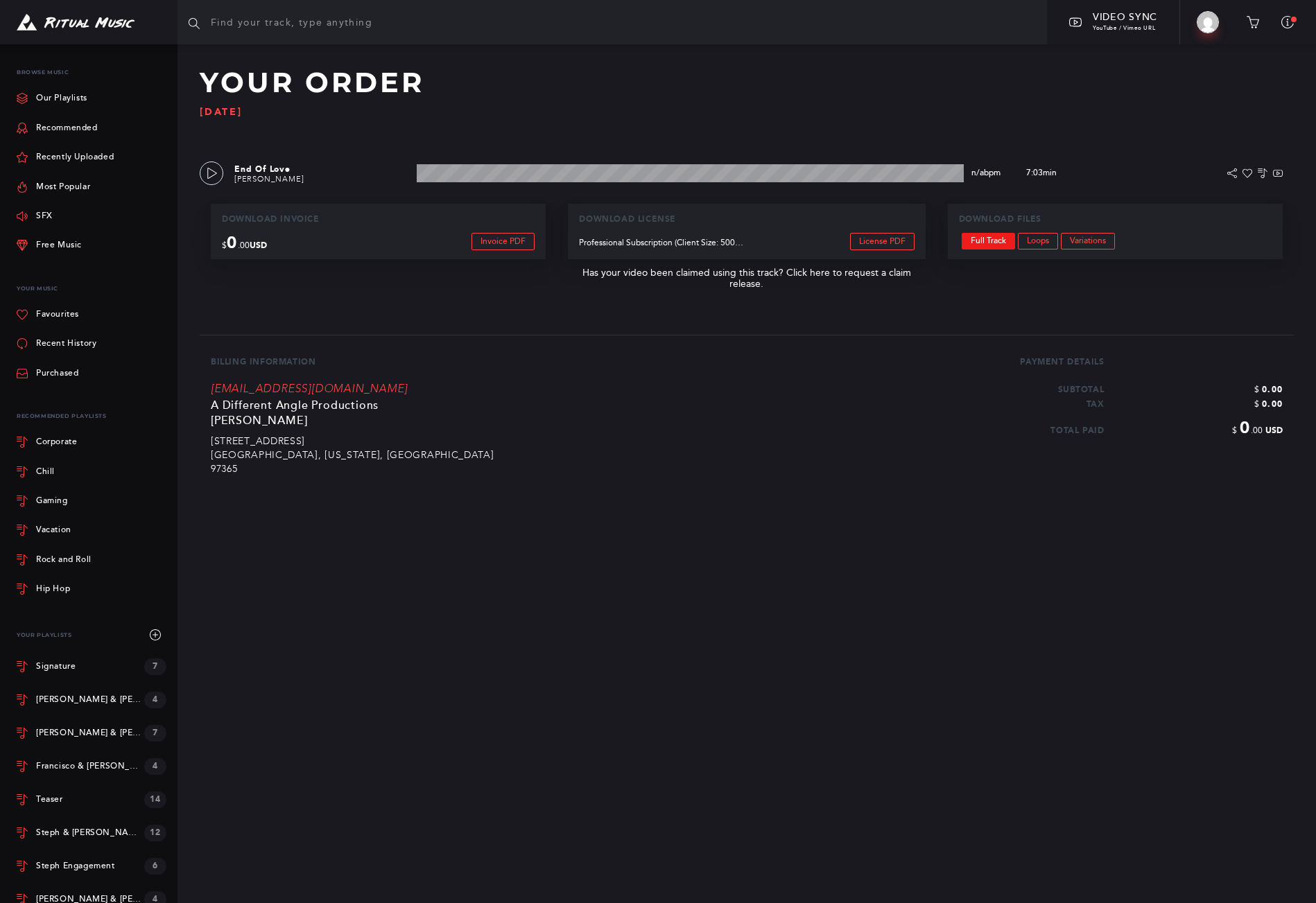
click at [1002, 239] on link "Full Track" at bounding box center [988, 241] width 53 height 17
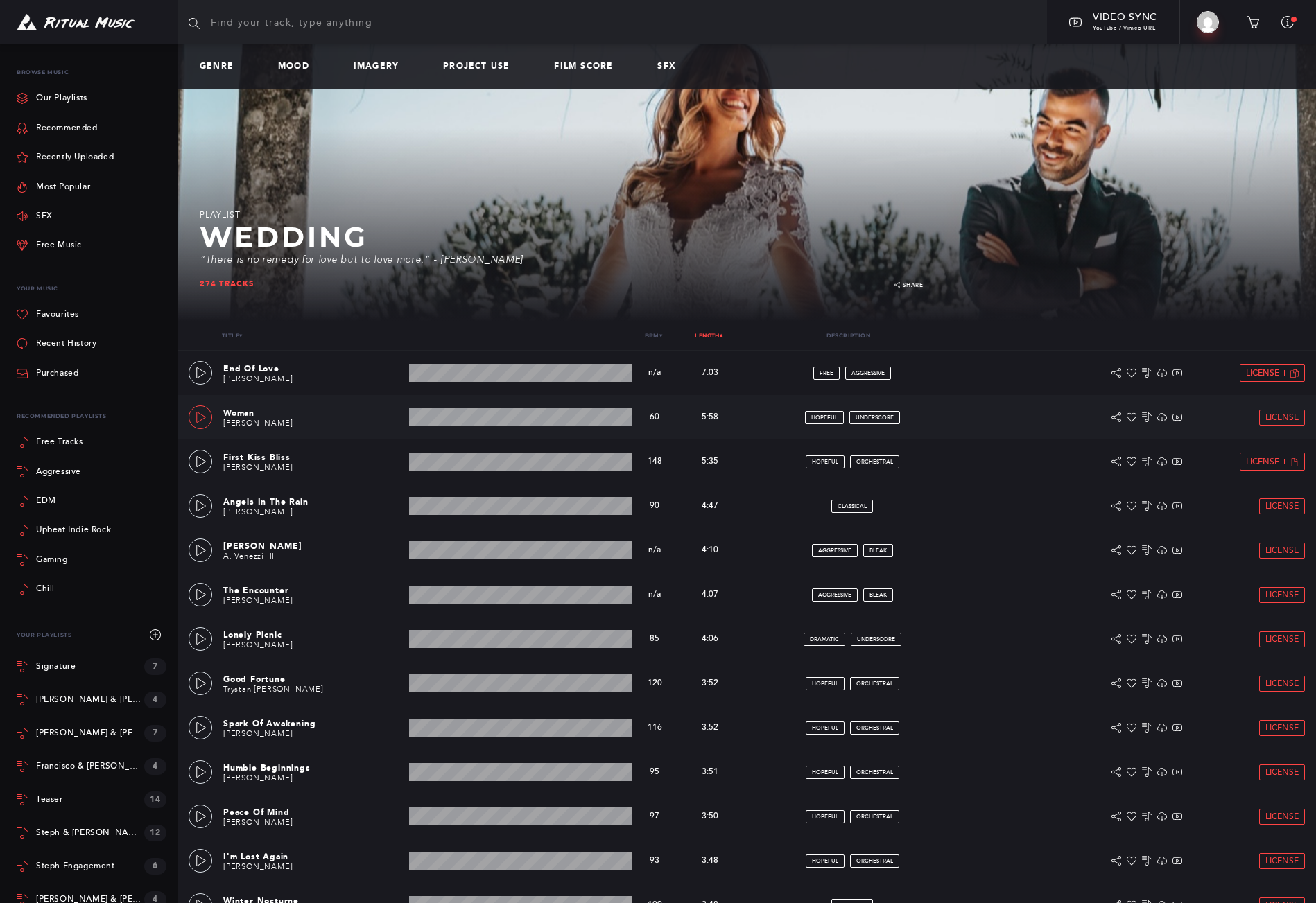
click at [203, 414] on icon at bounding box center [201, 417] width 11 height 11
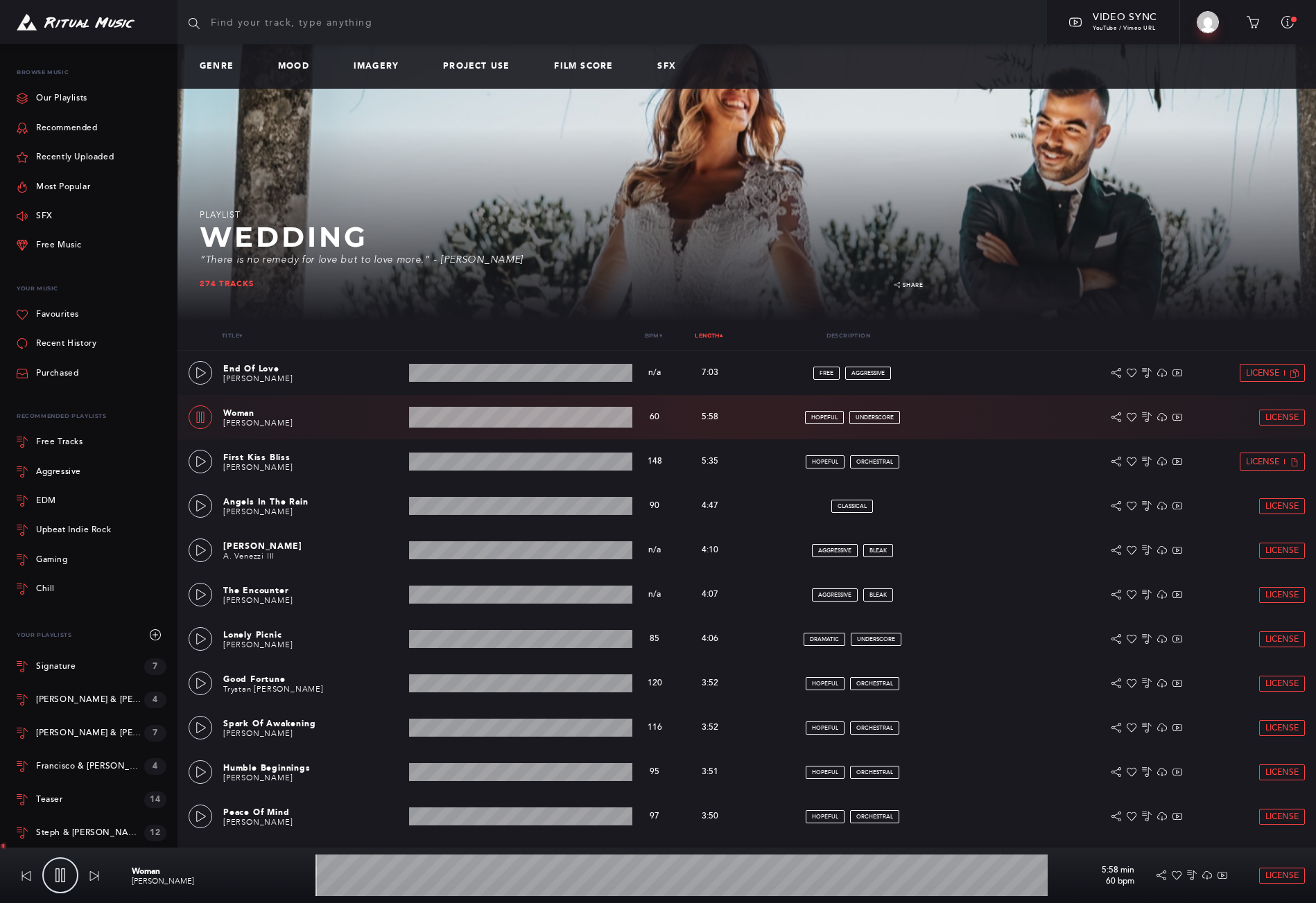
click at [378, 867] on wave at bounding box center [681, 875] width 732 height 42
click at [395, 872] on wave at bounding box center [681, 875] width 732 height 42
click at [196, 467] on icon at bounding box center [201, 462] width 11 height 11
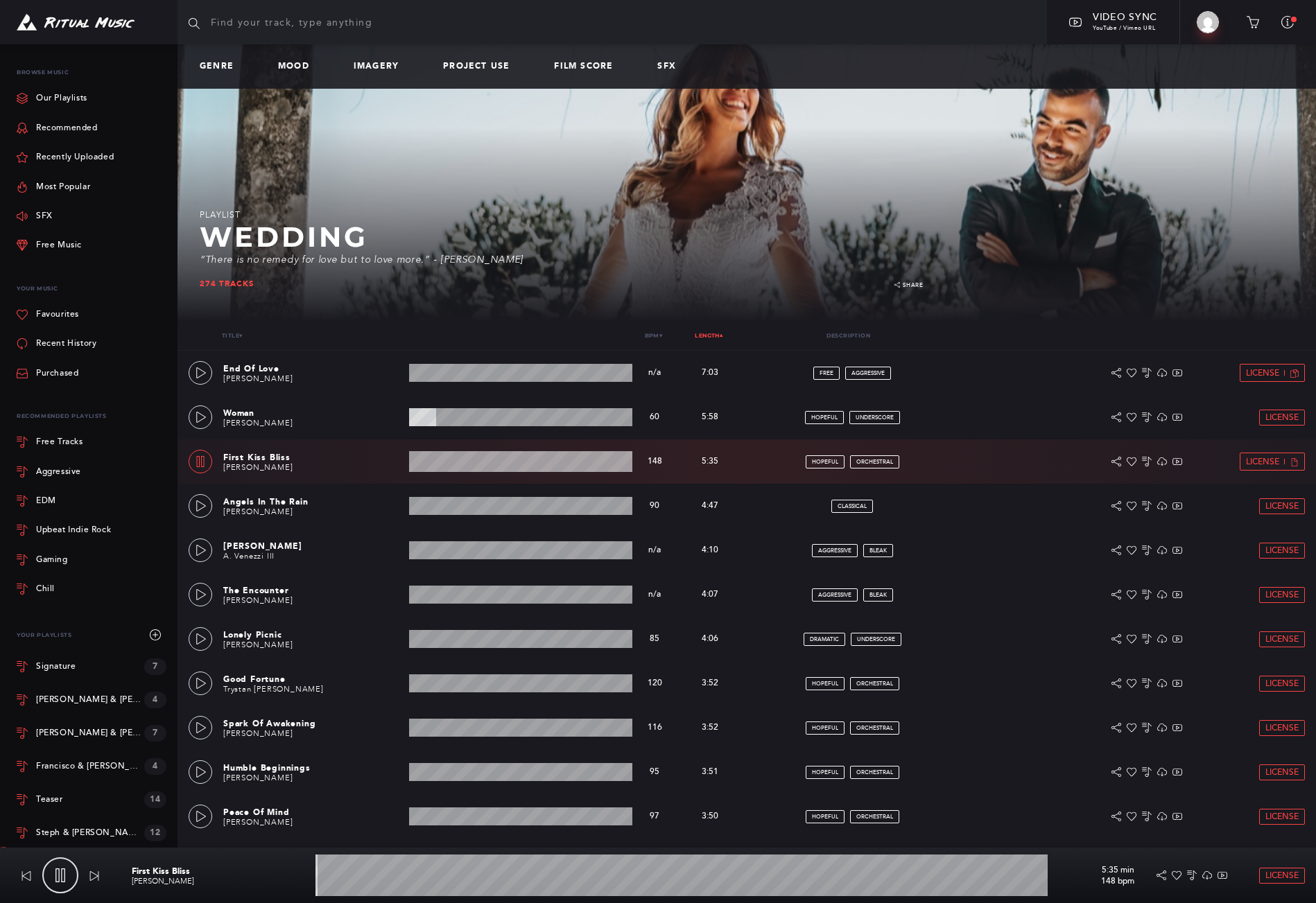
click at [195, 467] on link at bounding box center [200, 462] width 24 height 24
click at [205, 458] on icon at bounding box center [201, 462] width 11 height 11
click at [375, 880] on wave at bounding box center [681, 875] width 732 height 42
click at [460, 876] on wave at bounding box center [681, 875] width 732 height 42
click at [559, 876] on wave at bounding box center [681, 875] width 732 height 42
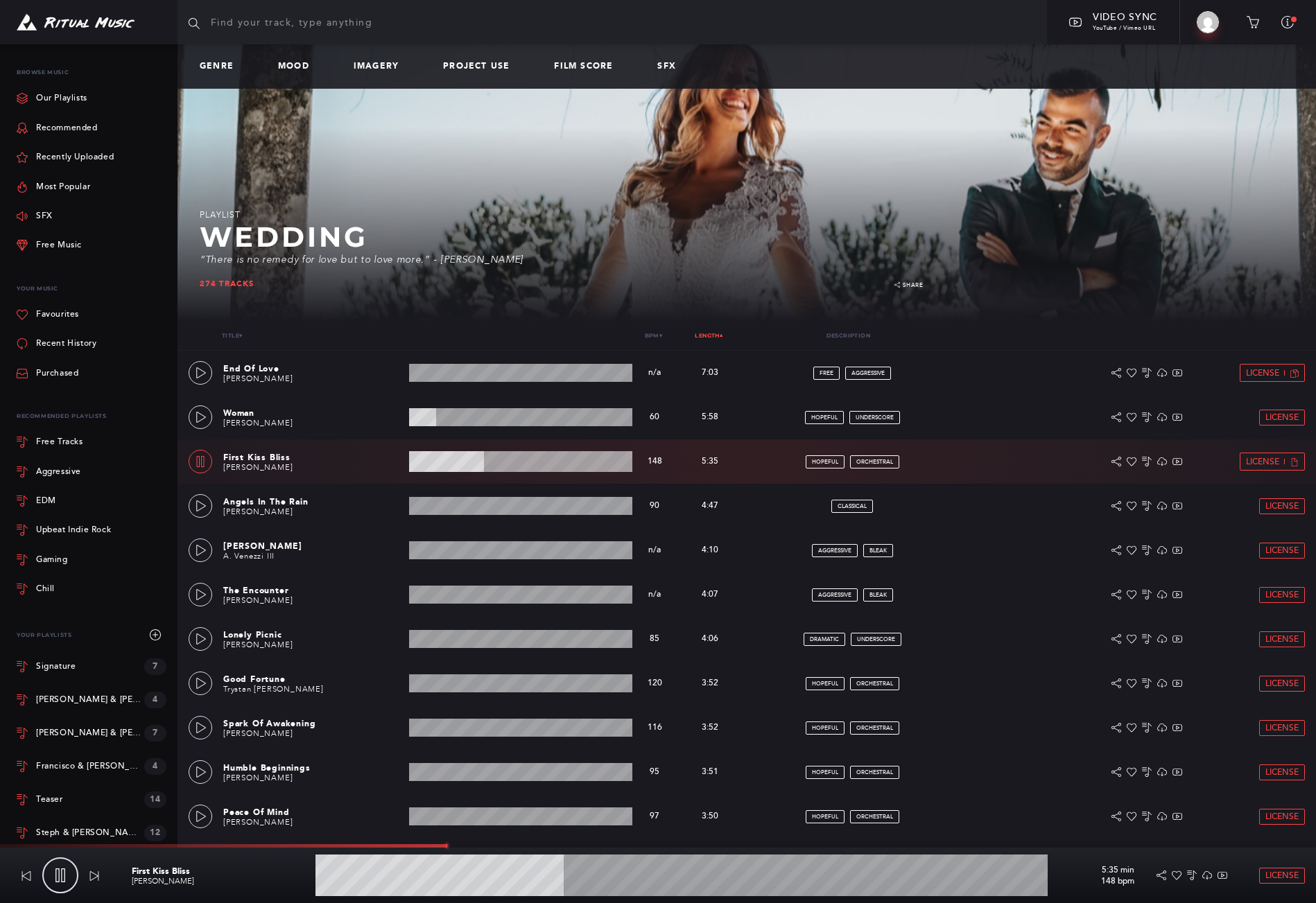
click at [632, 884] on wave at bounding box center [681, 875] width 732 height 42
click at [1270, 464] on span "License" at bounding box center [1263, 462] width 33 height 9
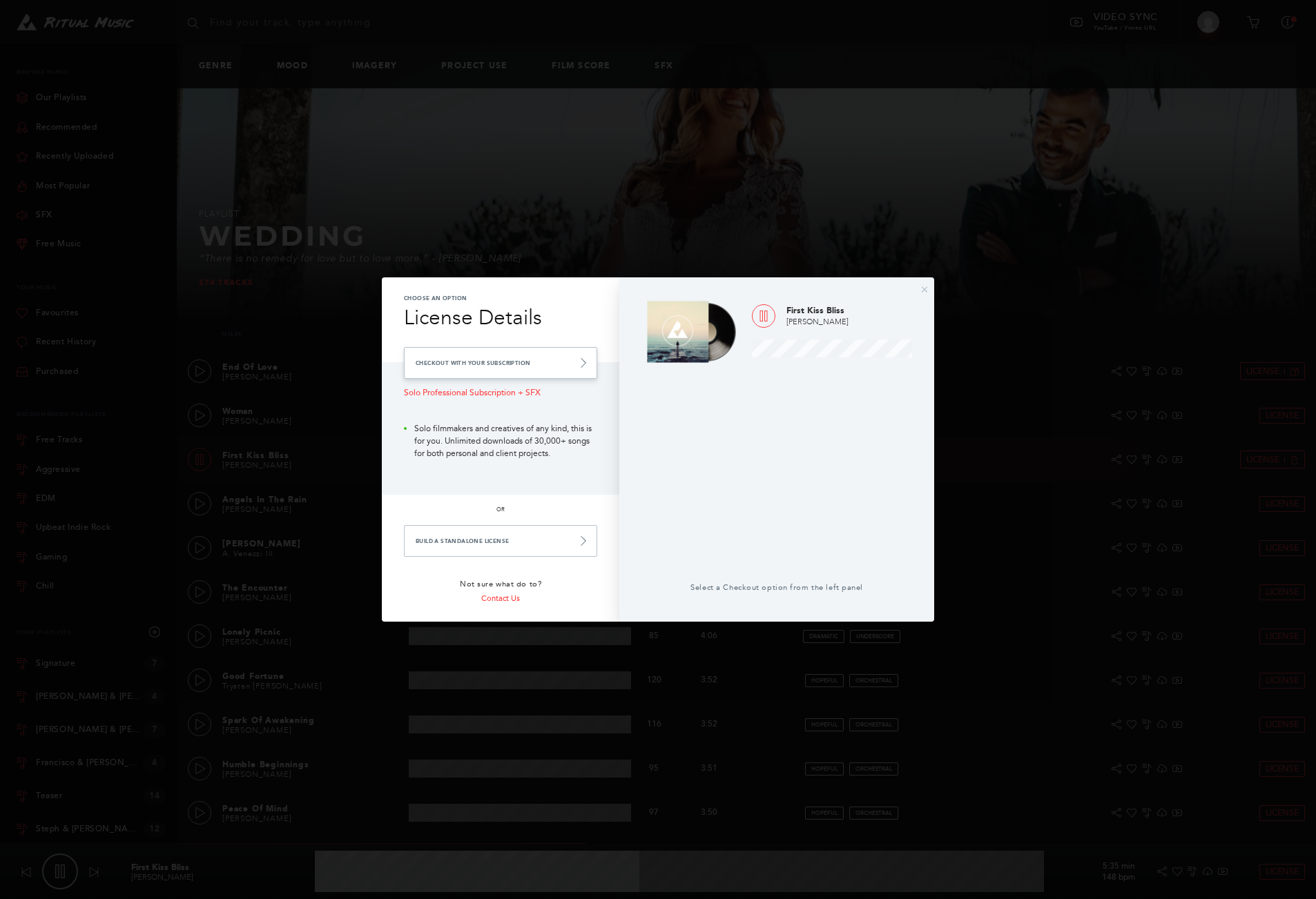
click at [480, 359] on link "Checkout with your Subscription" at bounding box center [500, 363] width 193 height 32
click at [583, 364] on icon at bounding box center [583, 363] width 9 height 9
click at [456, 364] on link "Checkout with your Subscription" at bounding box center [500, 363] width 193 height 32
type input "48.63"
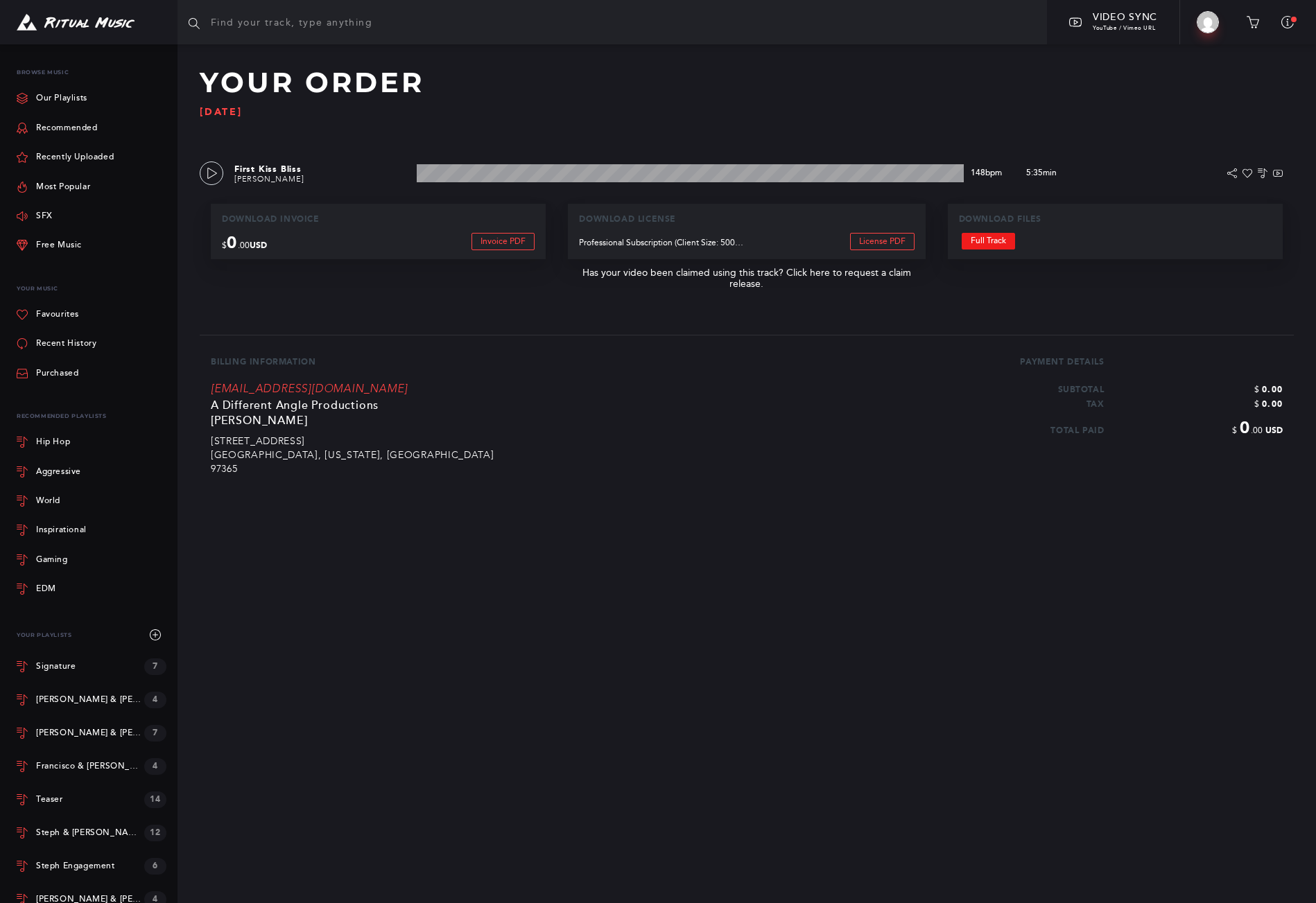
click at [986, 242] on link "Full Track" at bounding box center [988, 241] width 53 height 17
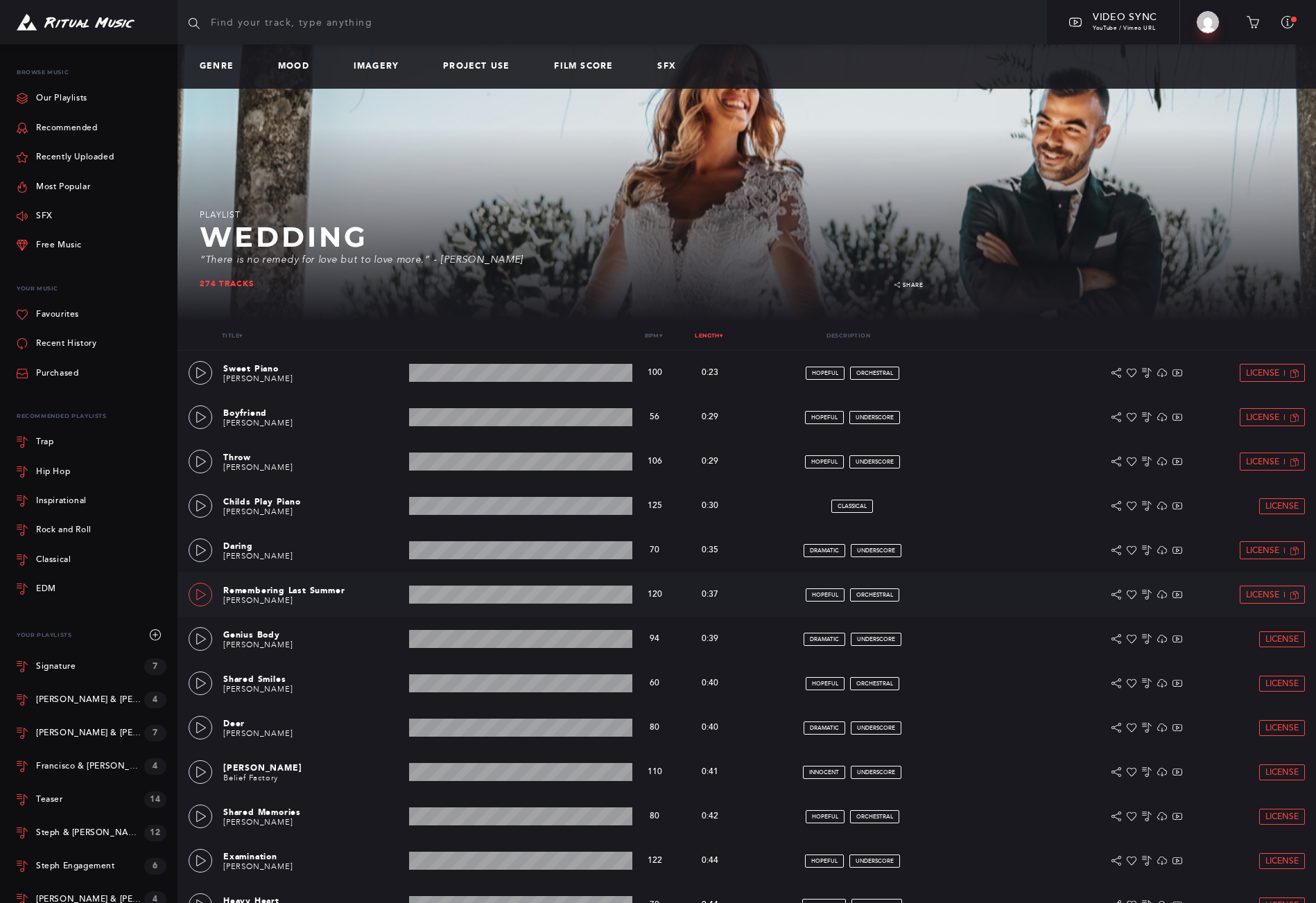
click at [211, 596] on link at bounding box center [200, 595] width 24 height 24
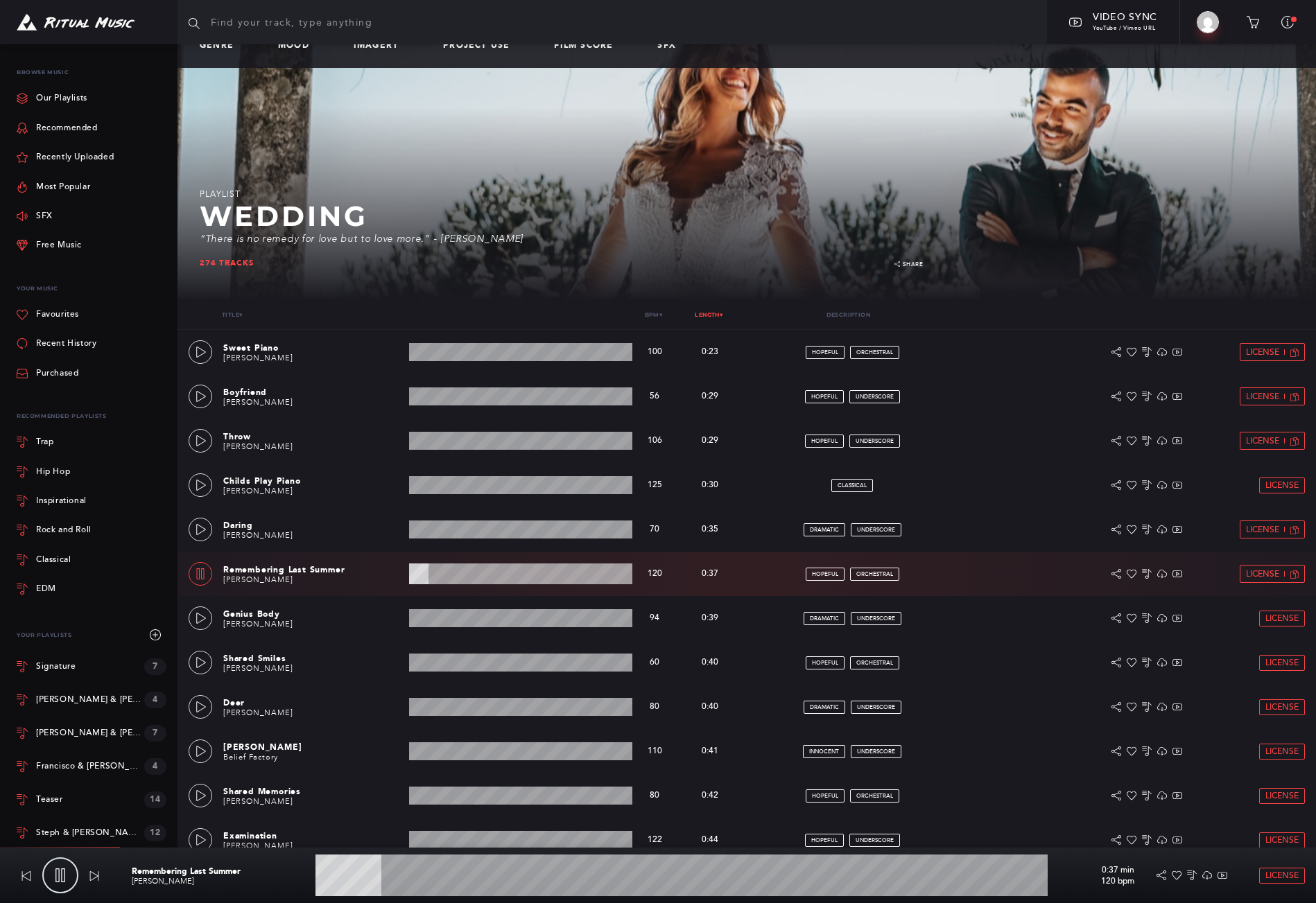
scroll to position [173, 0]
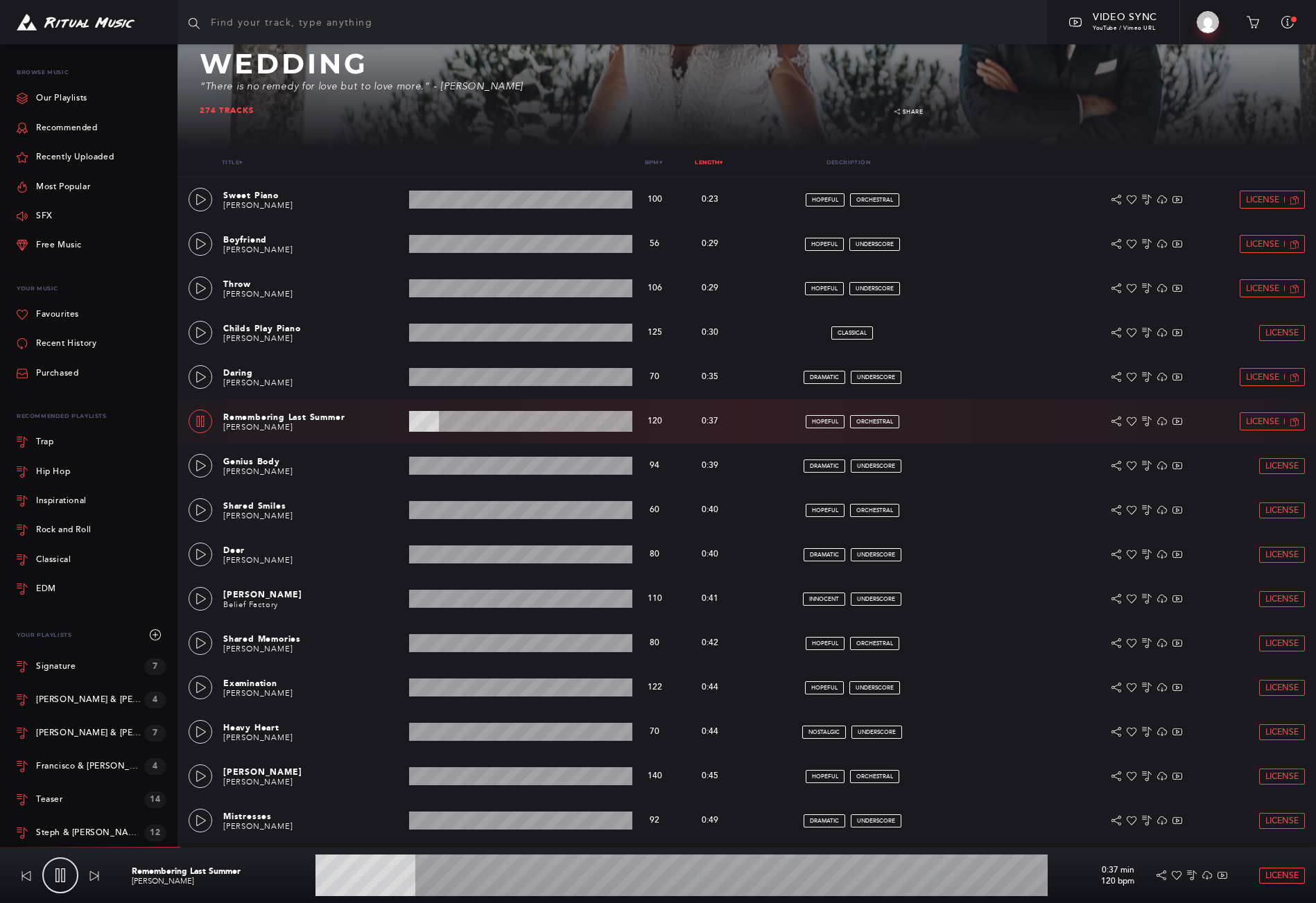
click at [203, 421] on icon at bounding box center [200, 421] width 11 height 11
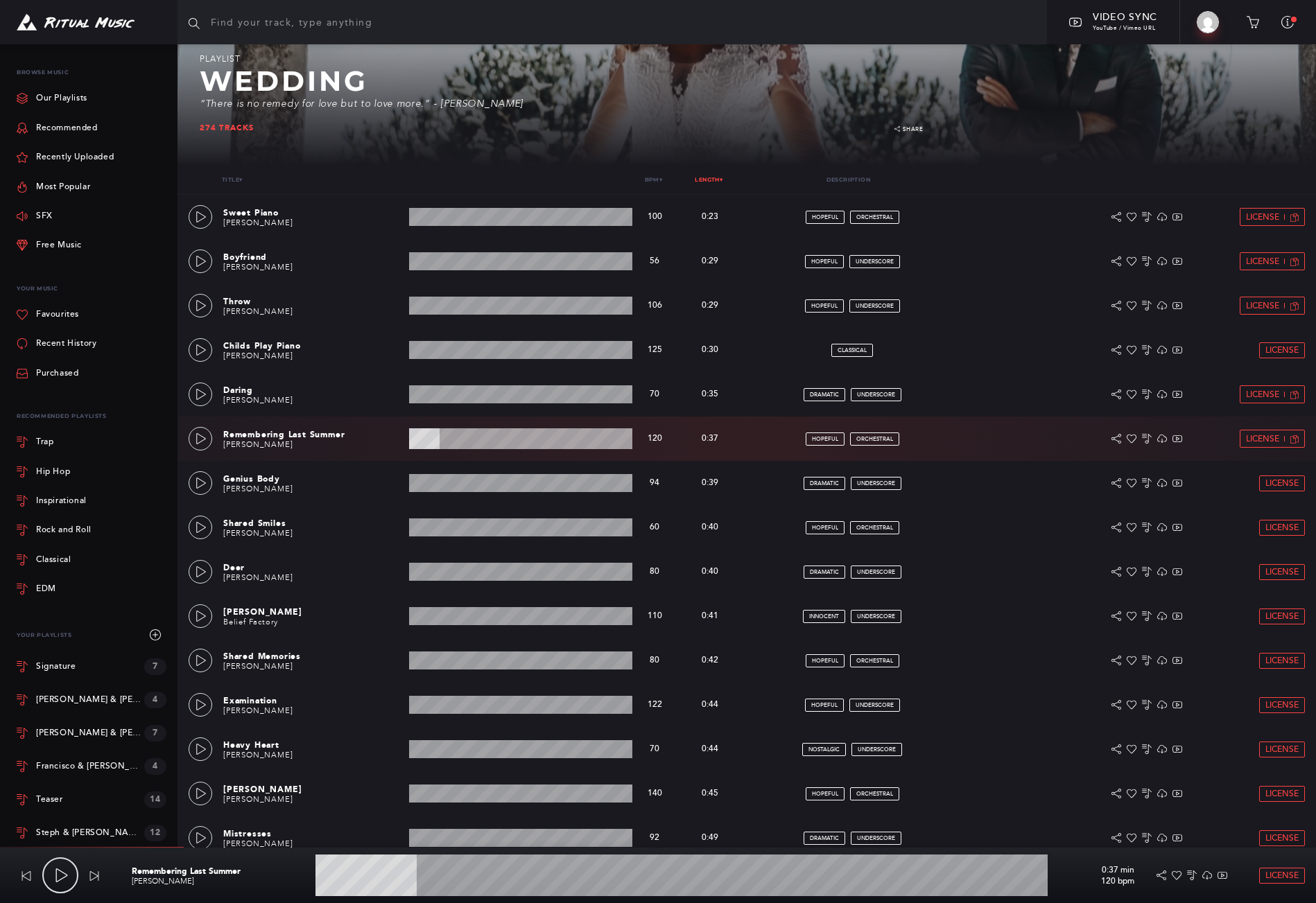
scroll to position [0, 0]
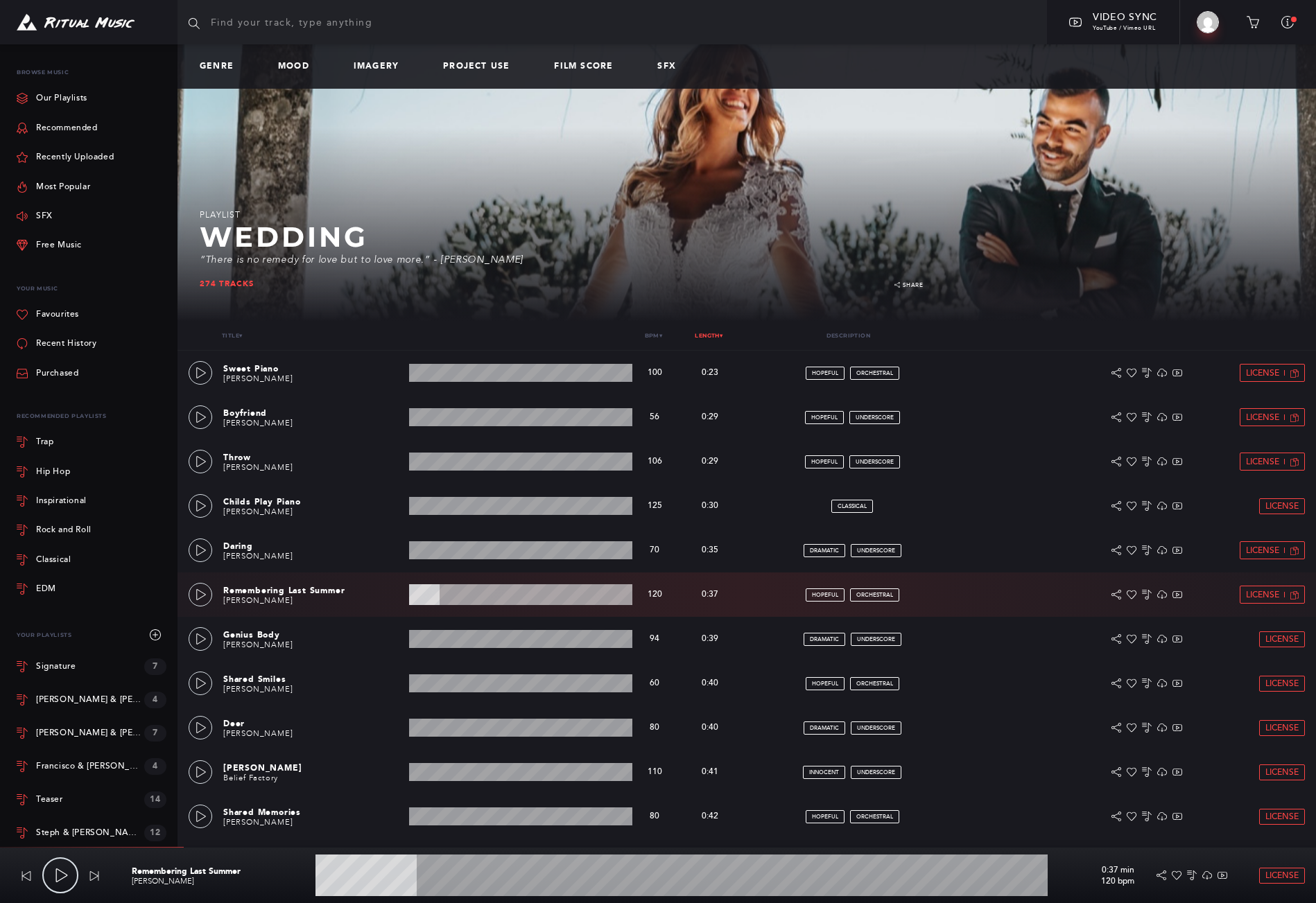
click at [709, 328] on div "Title ▾ Bpm ▾ Length ▾ Description Actions" at bounding box center [746, 336] width 1139 height 29
click at [710, 334] on link "Length ▾" at bounding box center [708, 335] width 28 height 7
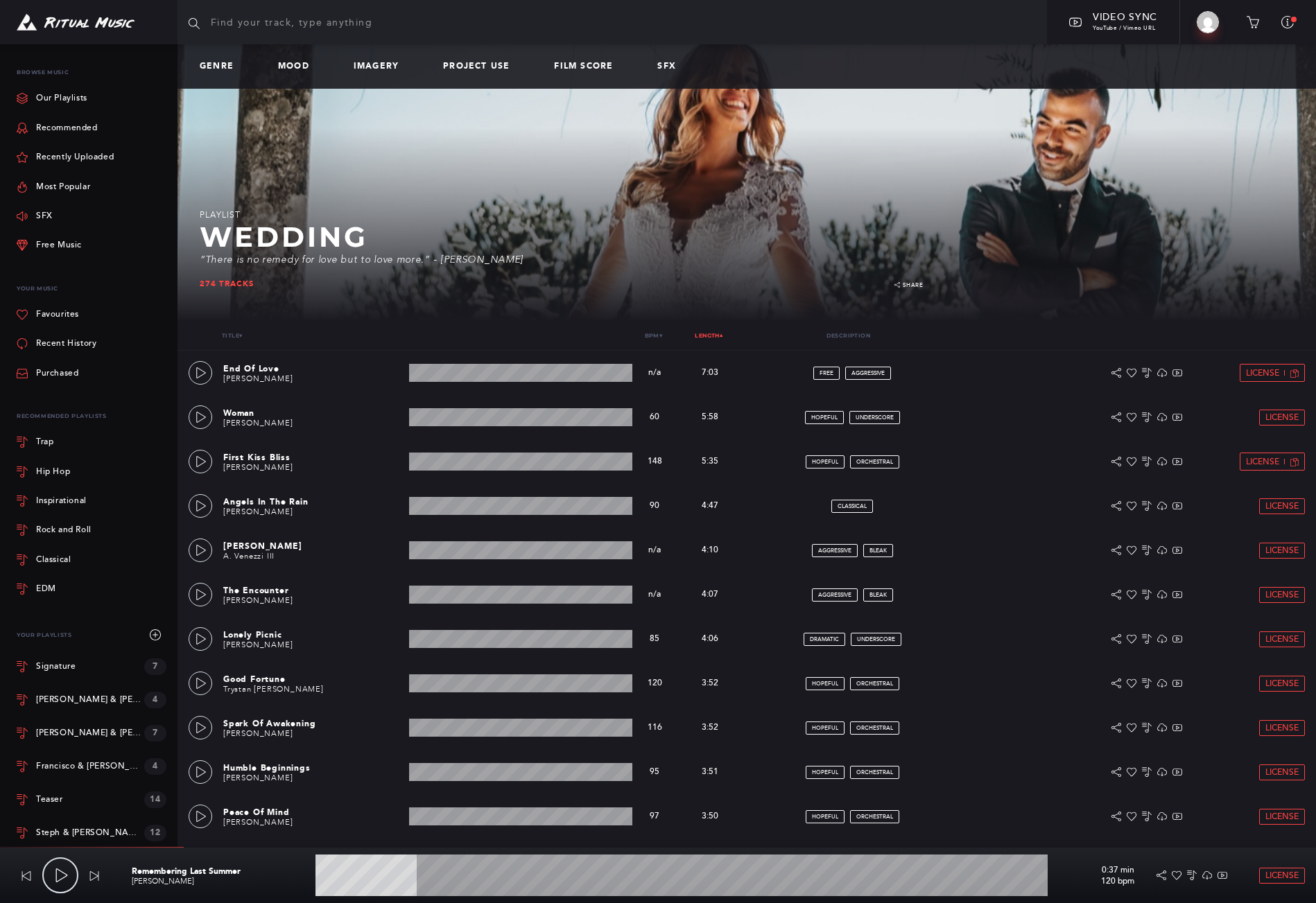
click at [709, 338] on link "Length ▾" at bounding box center [708, 335] width 28 height 7
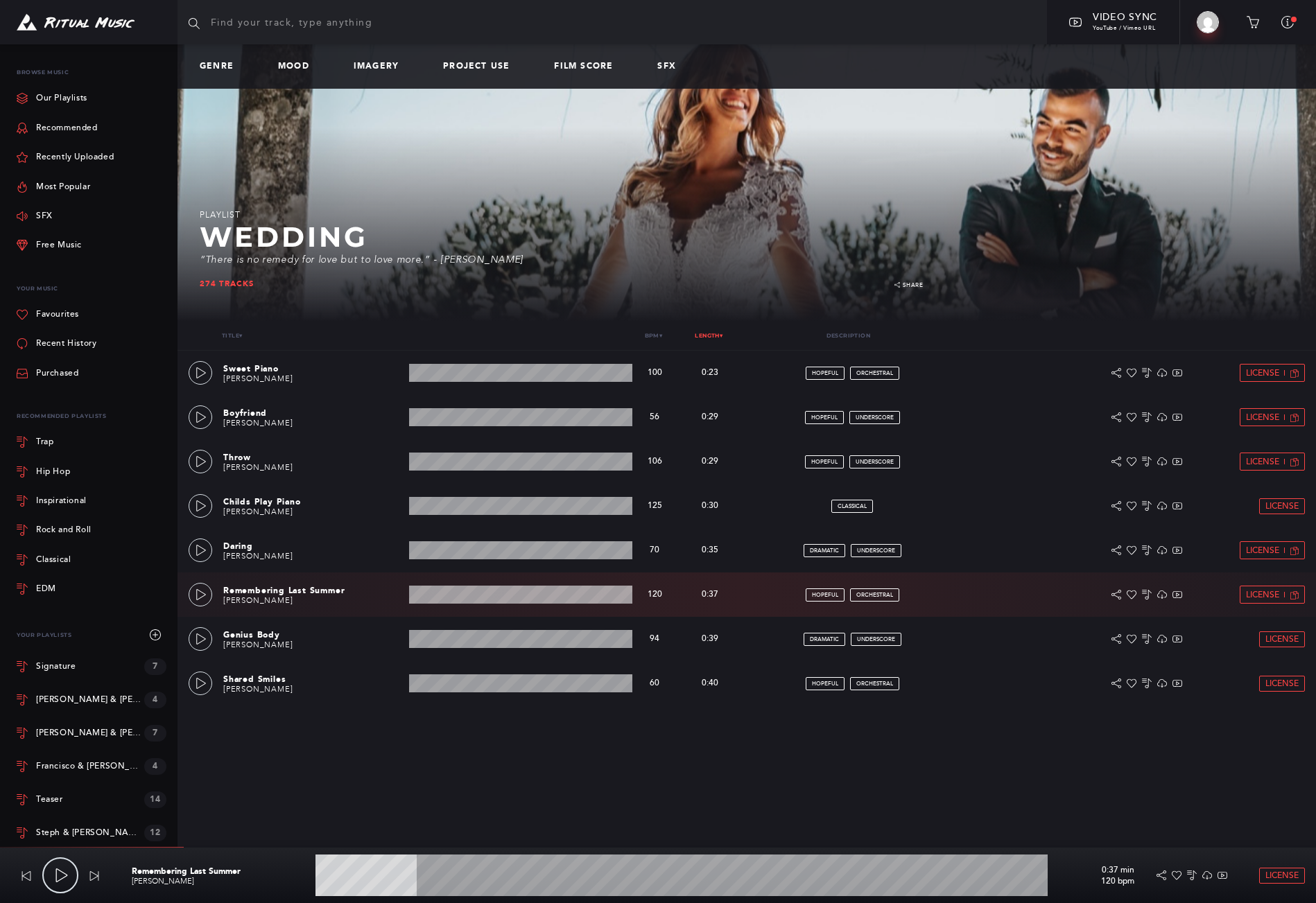
click at [709, 337] on link "Length ▾" at bounding box center [708, 335] width 28 height 7
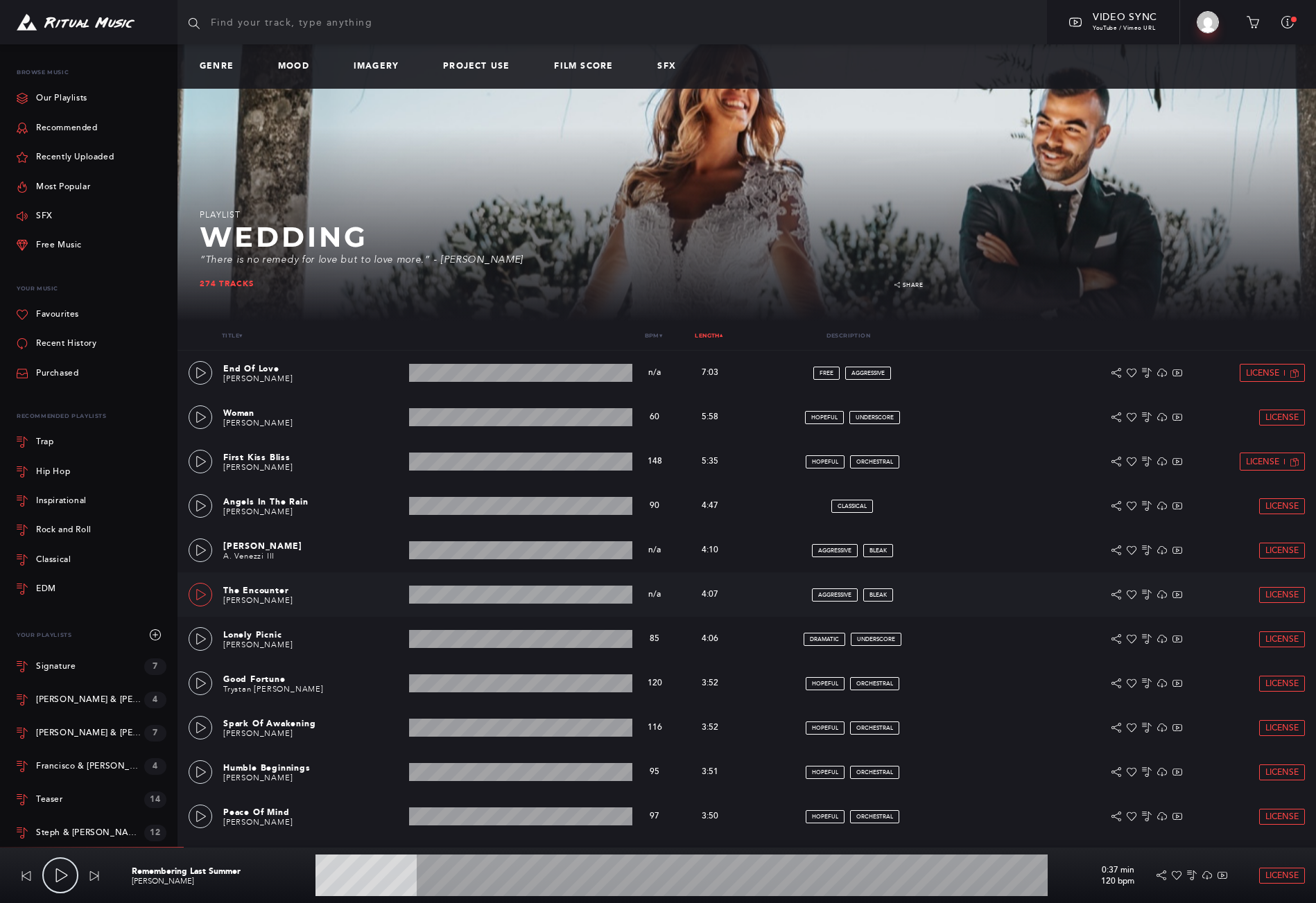
click at [193, 592] on link at bounding box center [200, 595] width 24 height 24
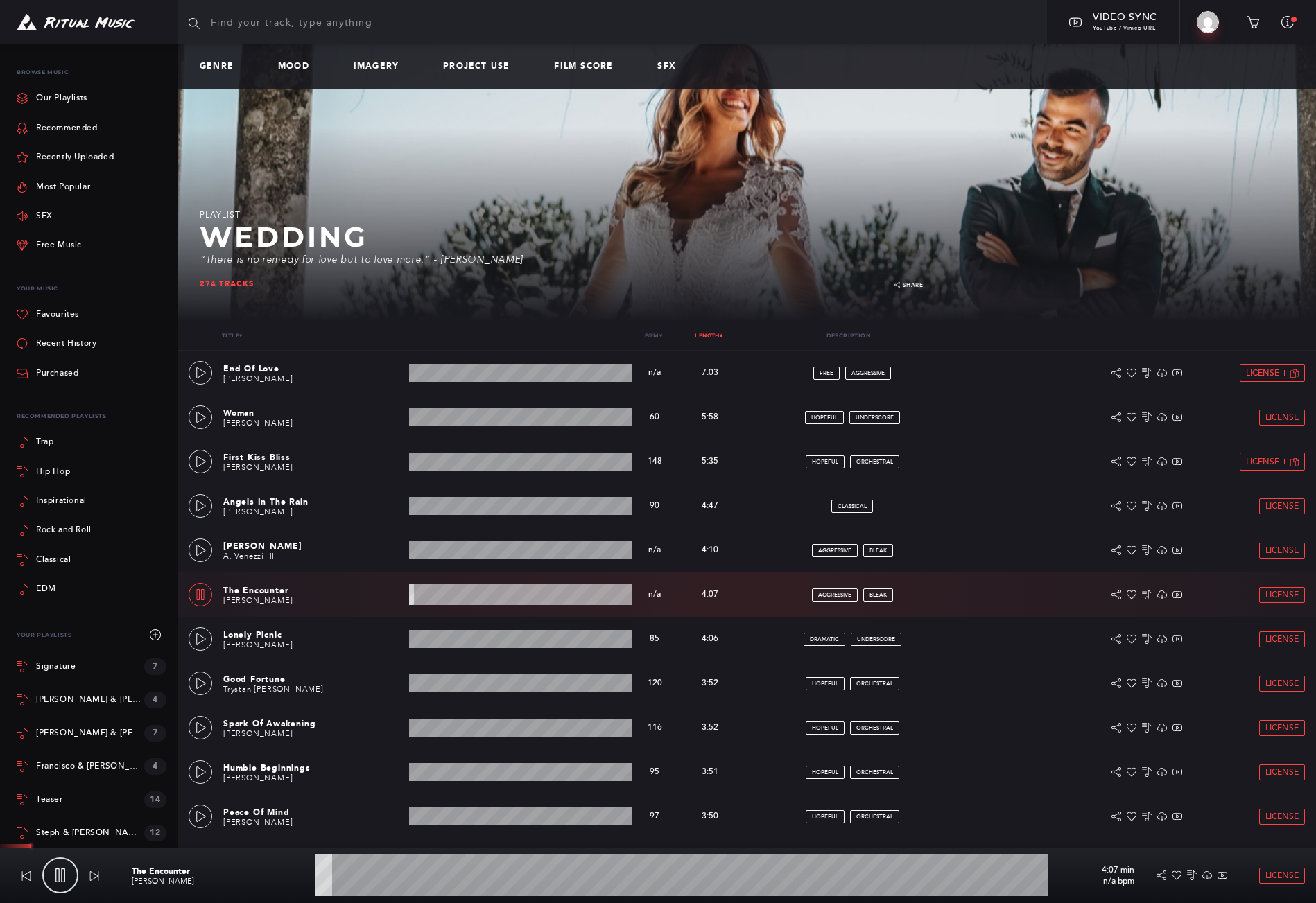
click at [372, 871] on wave at bounding box center [681, 875] width 732 height 42
click at [378, 871] on wave at bounding box center [681, 875] width 732 height 42
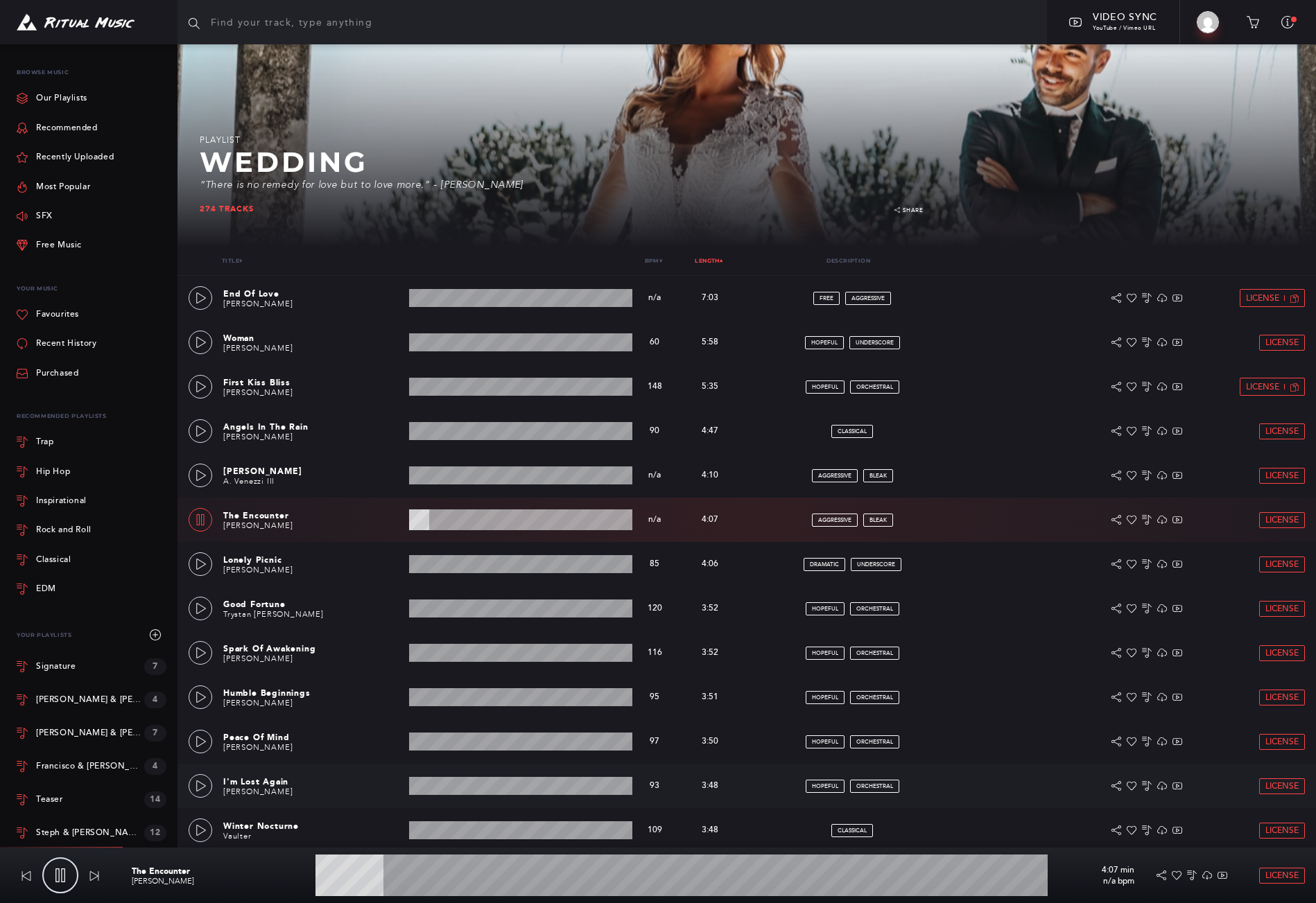
scroll to position [91, 0]
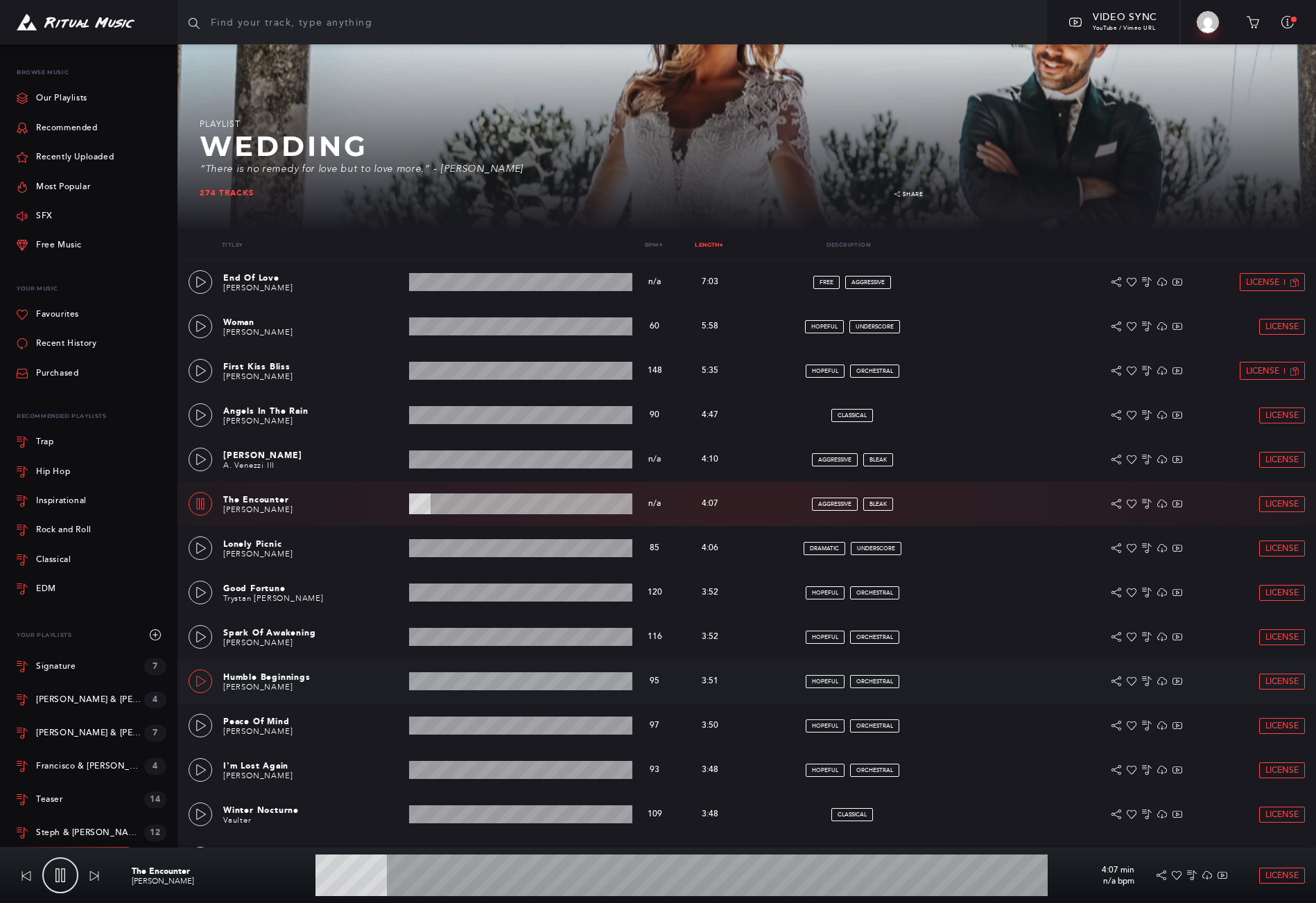
click at [203, 678] on icon at bounding box center [201, 681] width 11 height 11
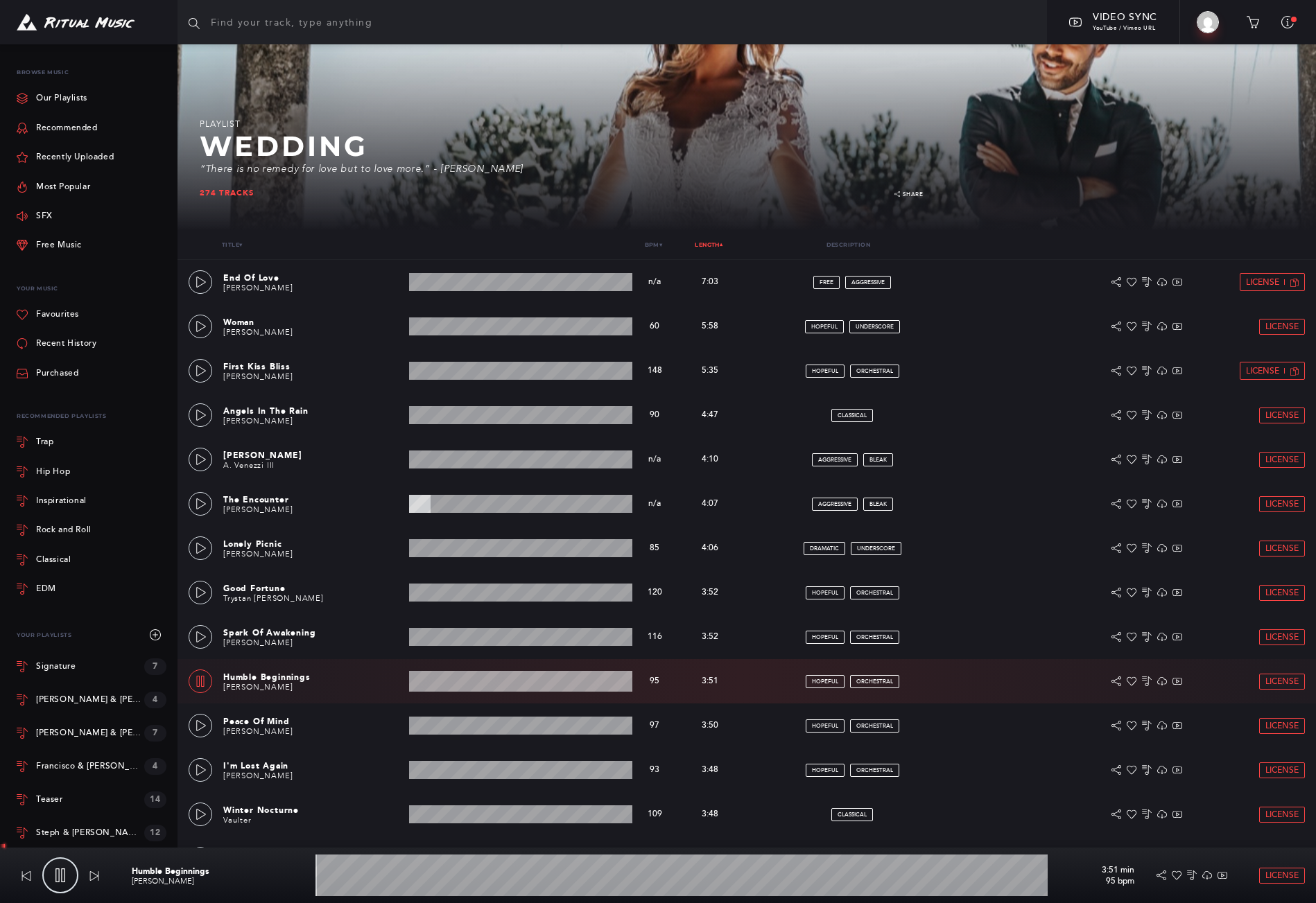
click at [448, 875] on wave at bounding box center [681, 875] width 732 height 42
click at [507, 874] on wave at bounding box center [681, 875] width 732 height 42
click at [677, 877] on wave at bounding box center [681, 875] width 732 height 42
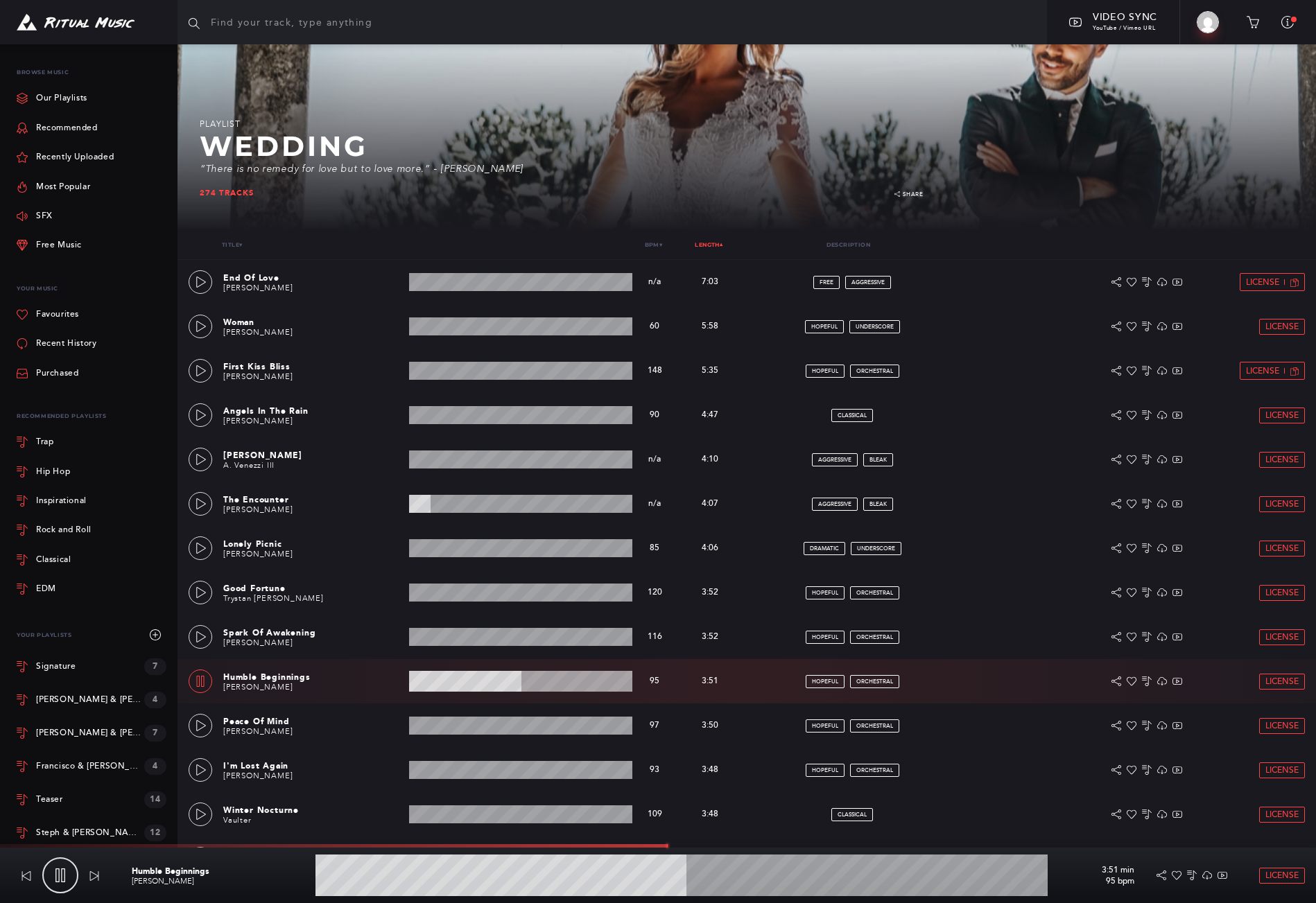
click at [803, 873] on wave at bounding box center [681, 875] width 732 height 42
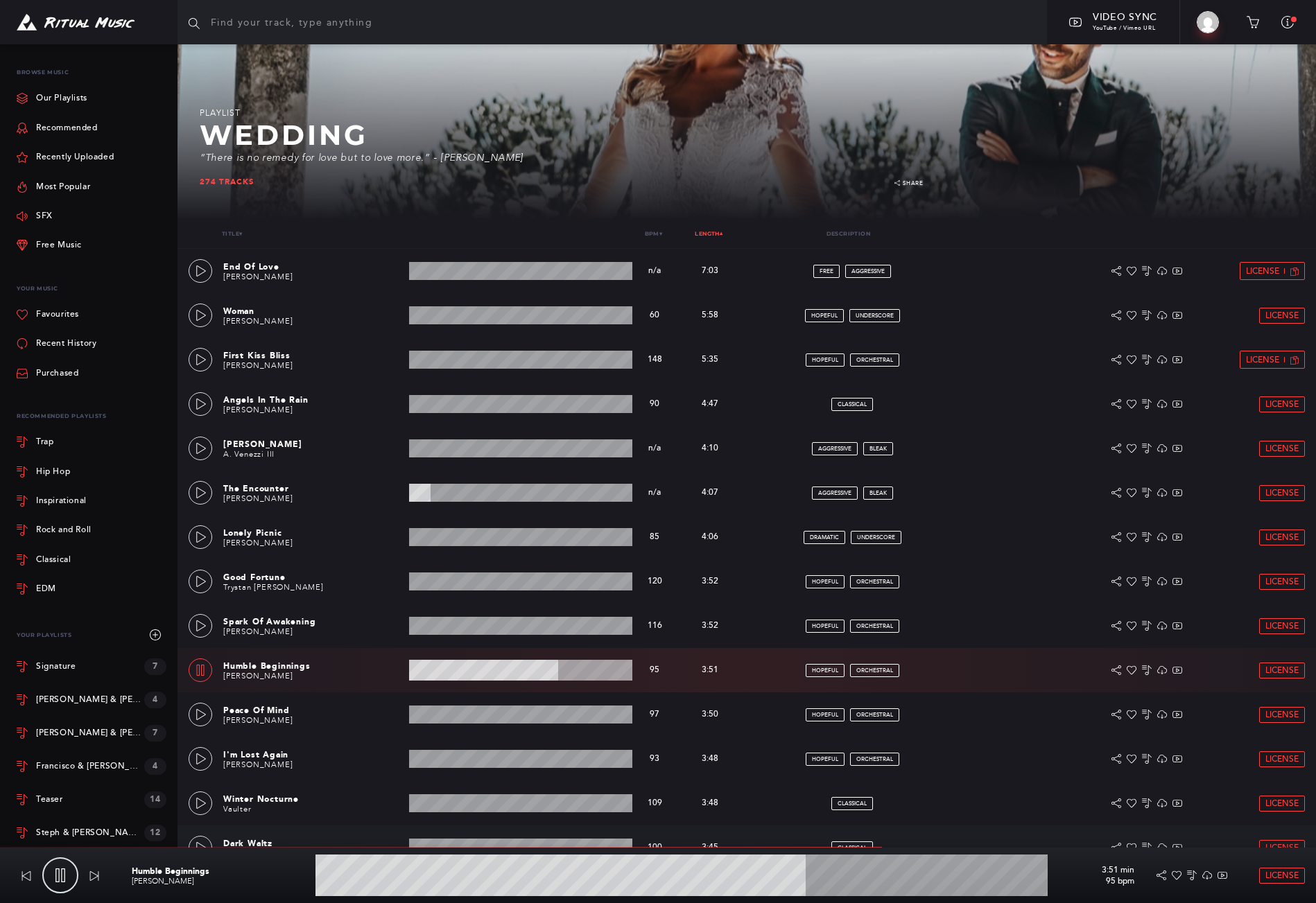
scroll to position [143, 0]
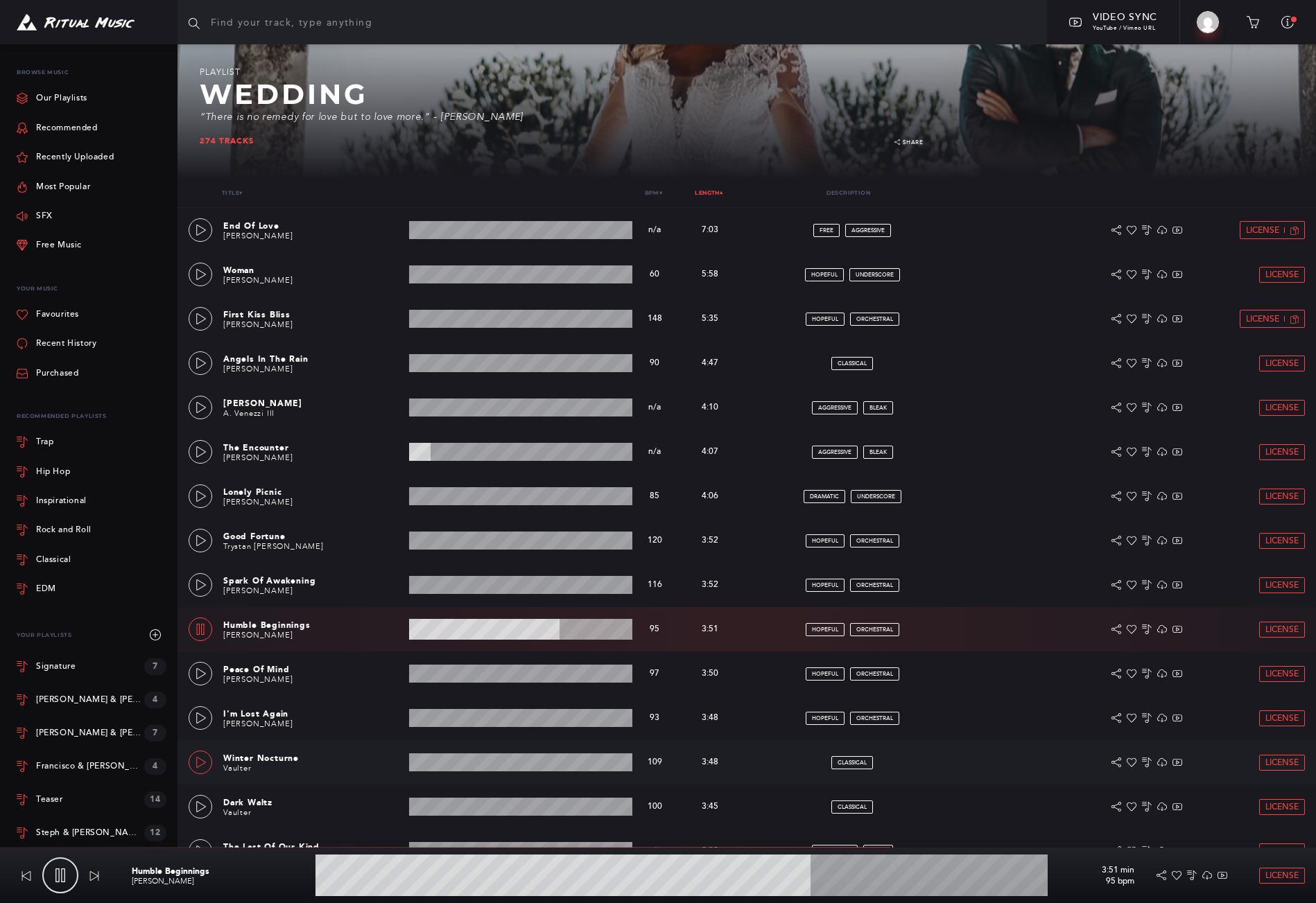
click at [197, 761] on icon at bounding box center [201, 763] width 10 height 11
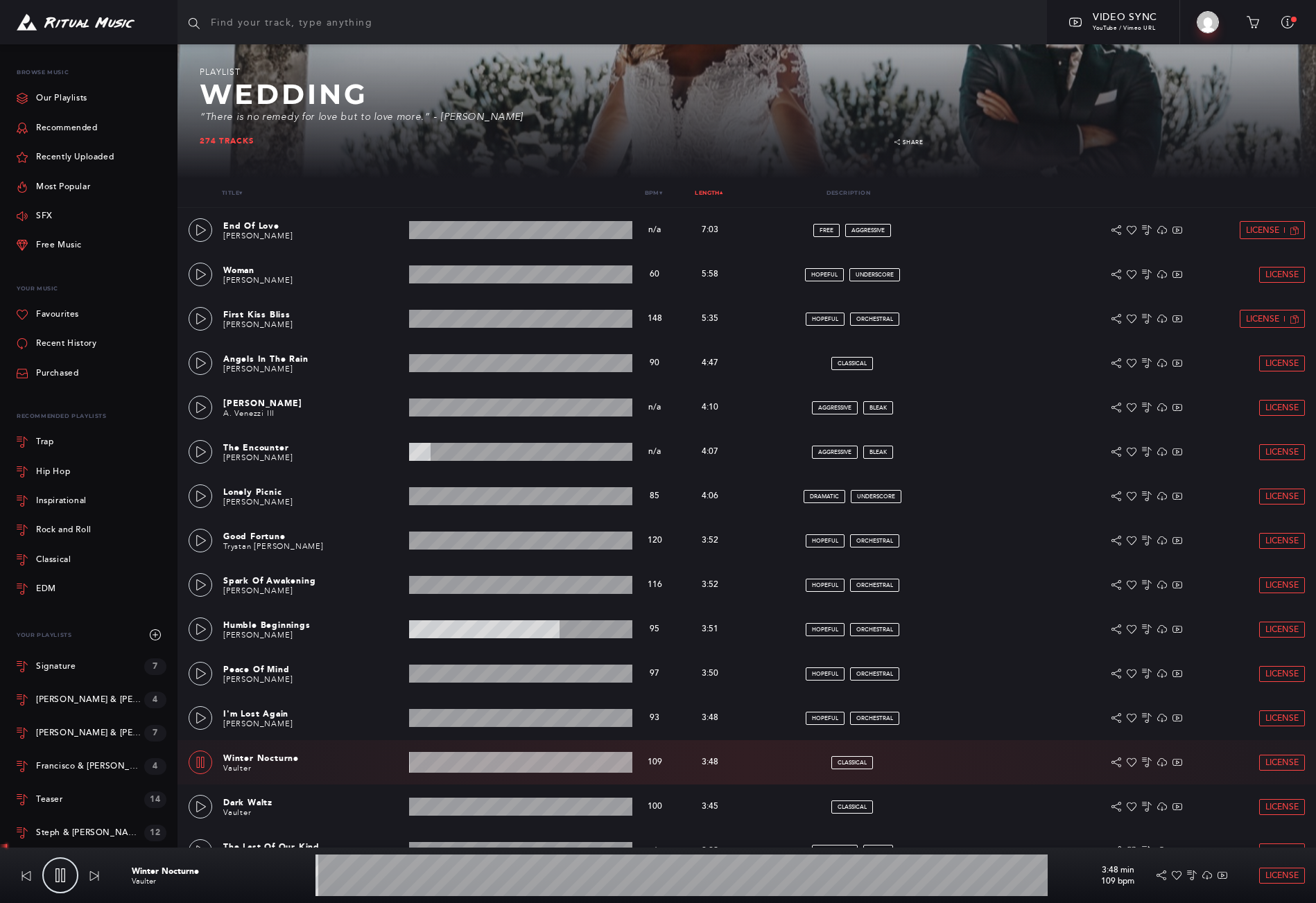
click at [518, 879] on wave at bounding box center [681, 875] width 732 height 42
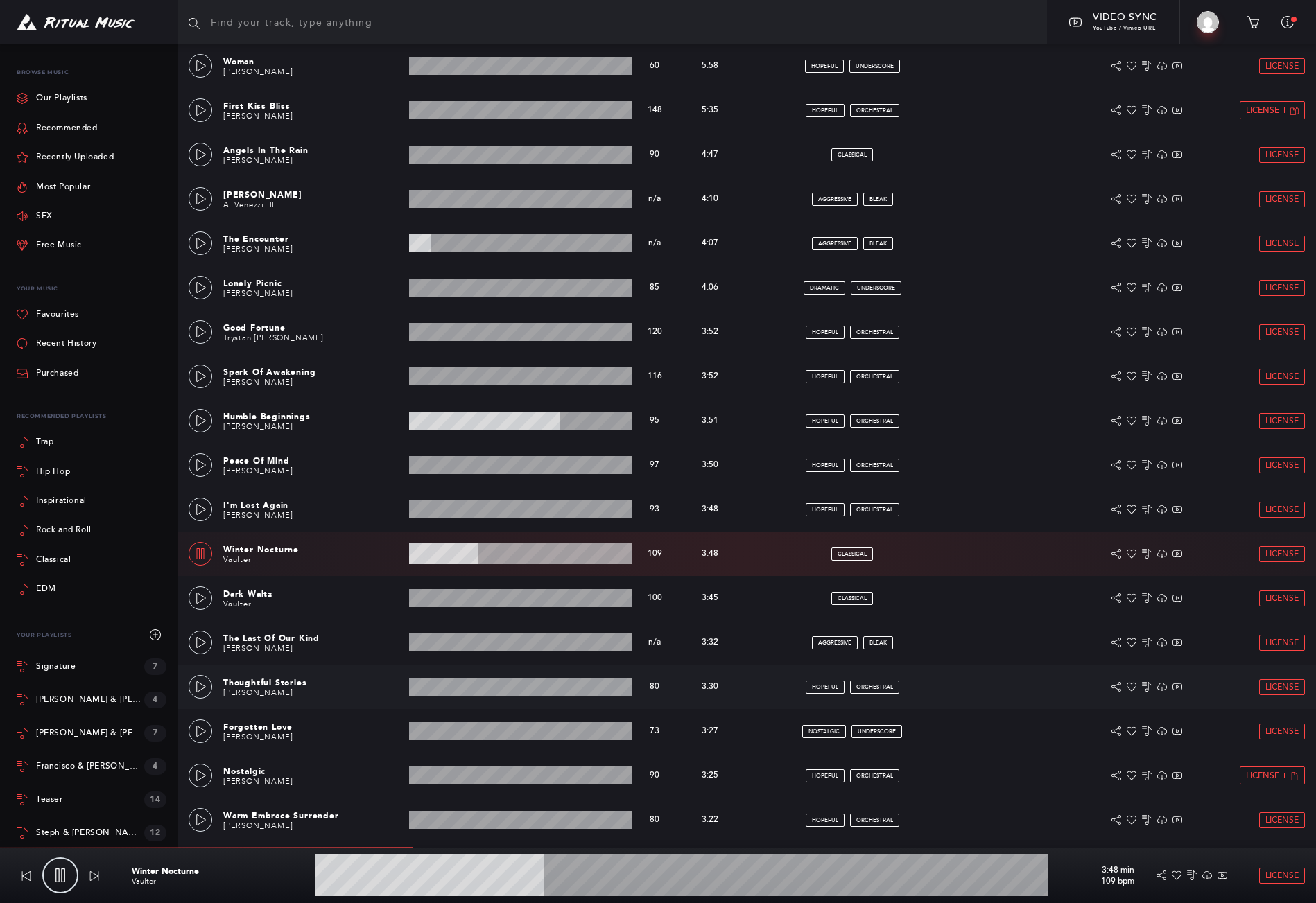
scroll to position [286, 0]
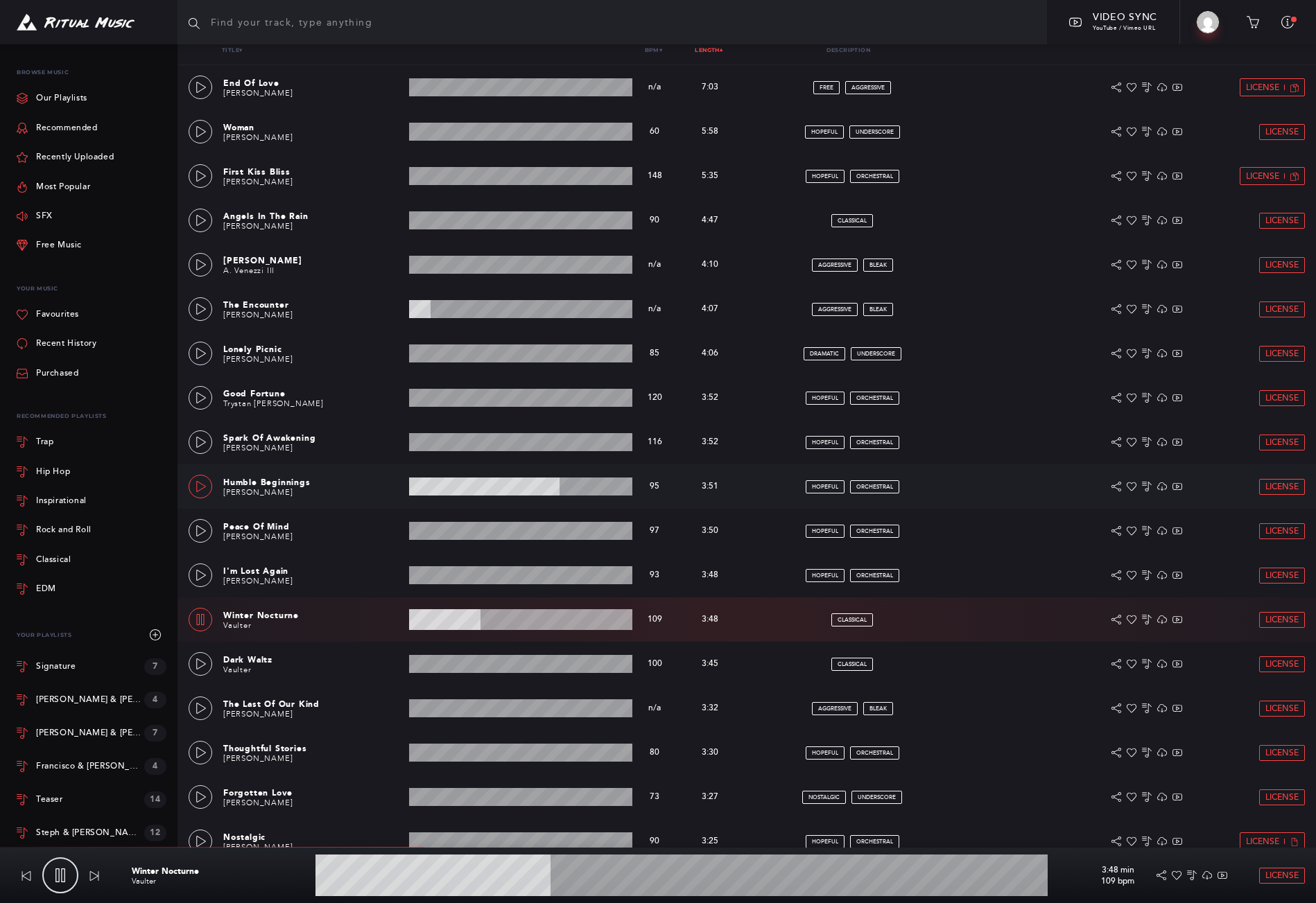
click at [206, 489] on icon at bounding box center [201, 486] width 11 height 11
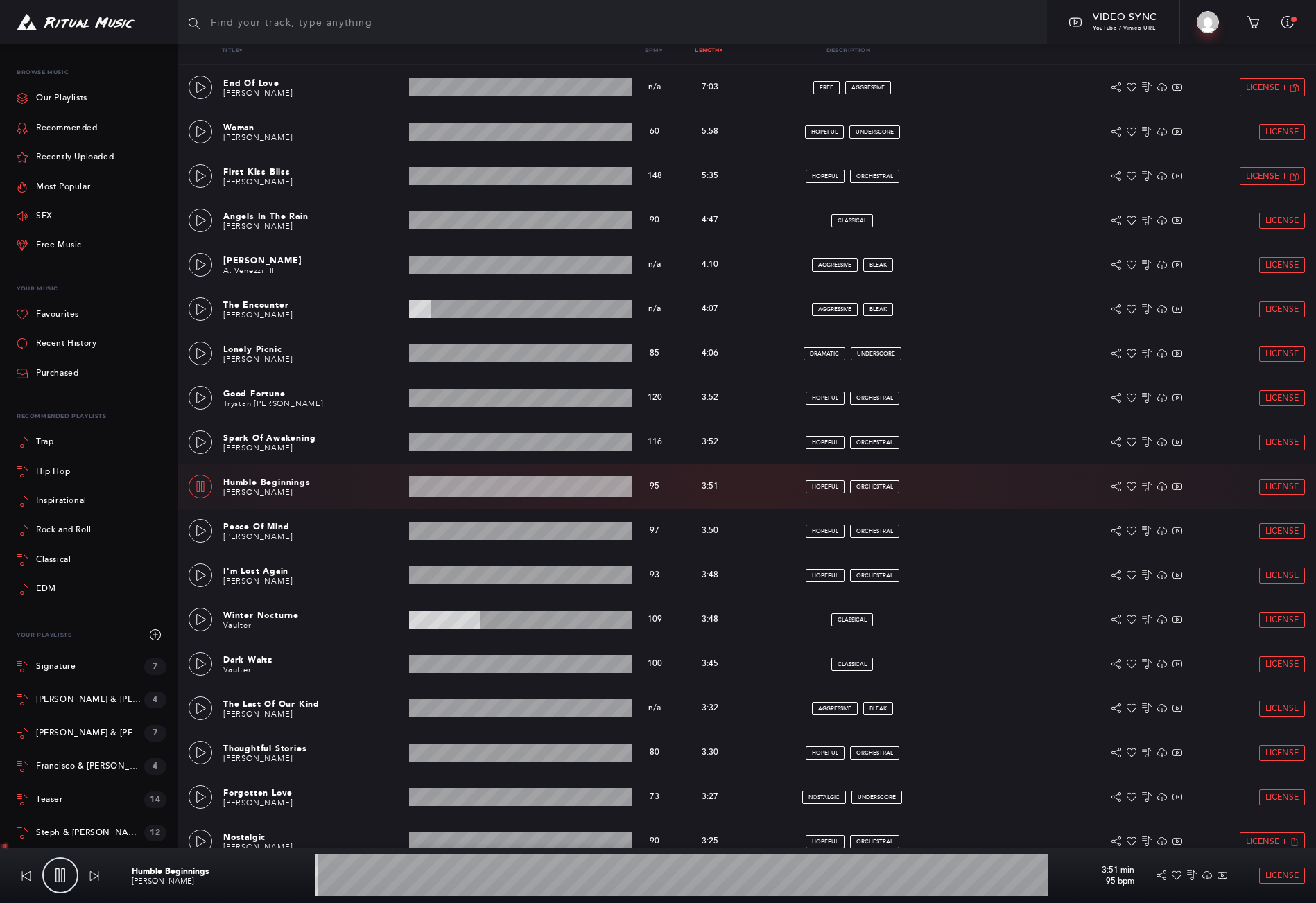
drag, startPoint x: 700, startPoint y: 880, endPoint x: 735, endPoint y: 874, distance: 35.5
click at [704, 879] on wave at bounding box center [681, 875] width 732 height 42
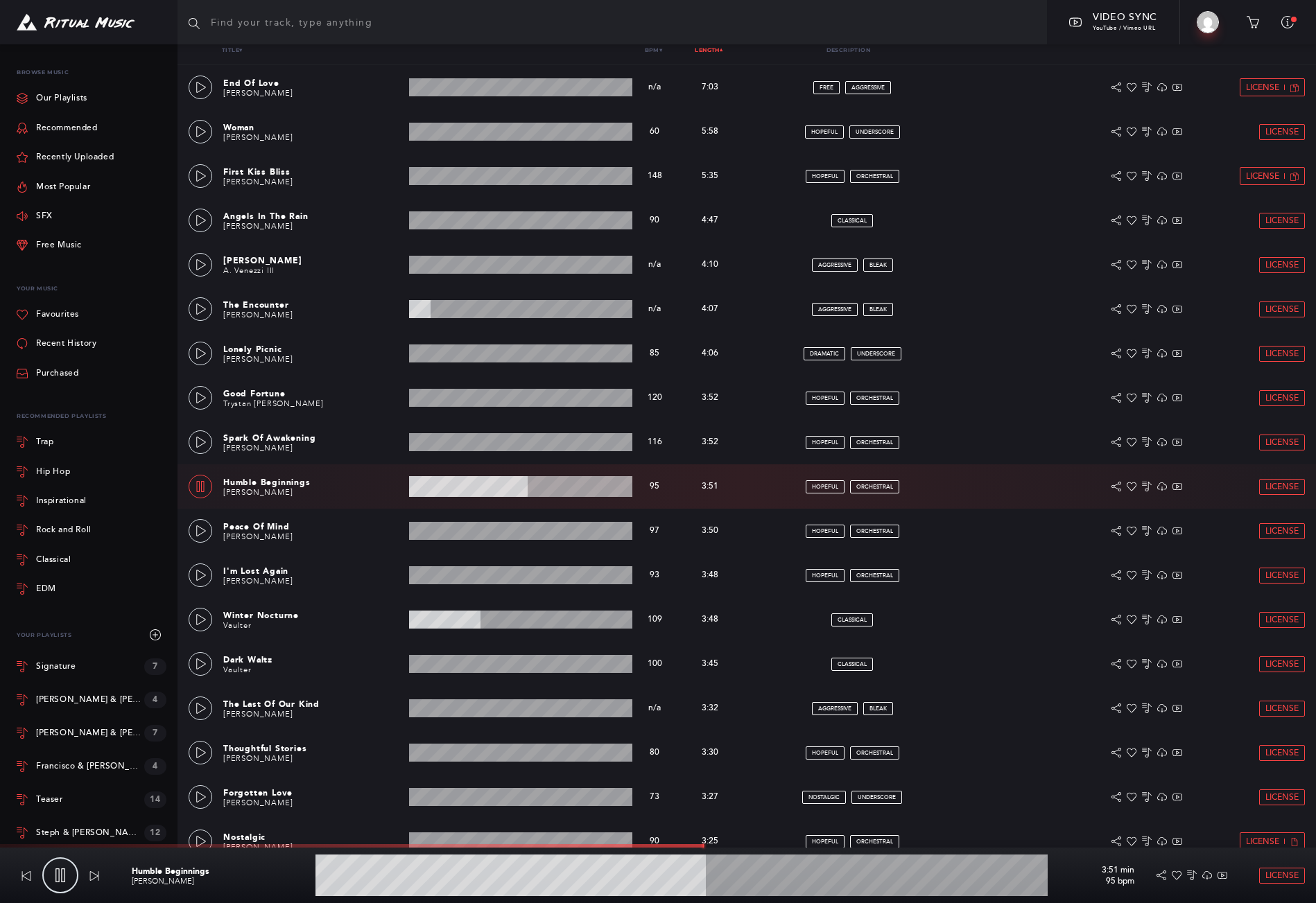
click at [830, 876] on wave at bounding box center [681, 875] width 732 height 42
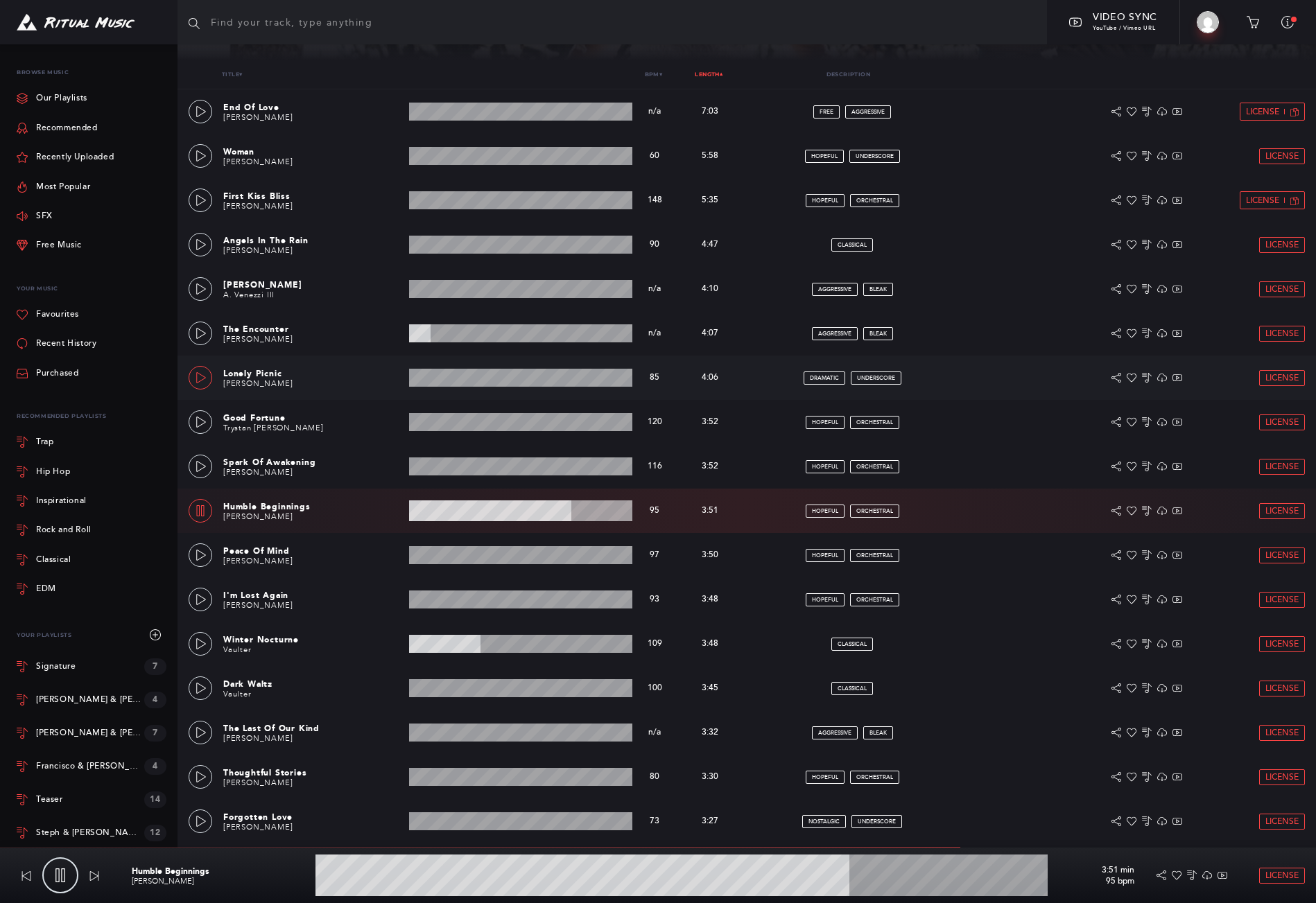
click at [200, 374] on icon at bounding box center [201, 378] width 10 height 11
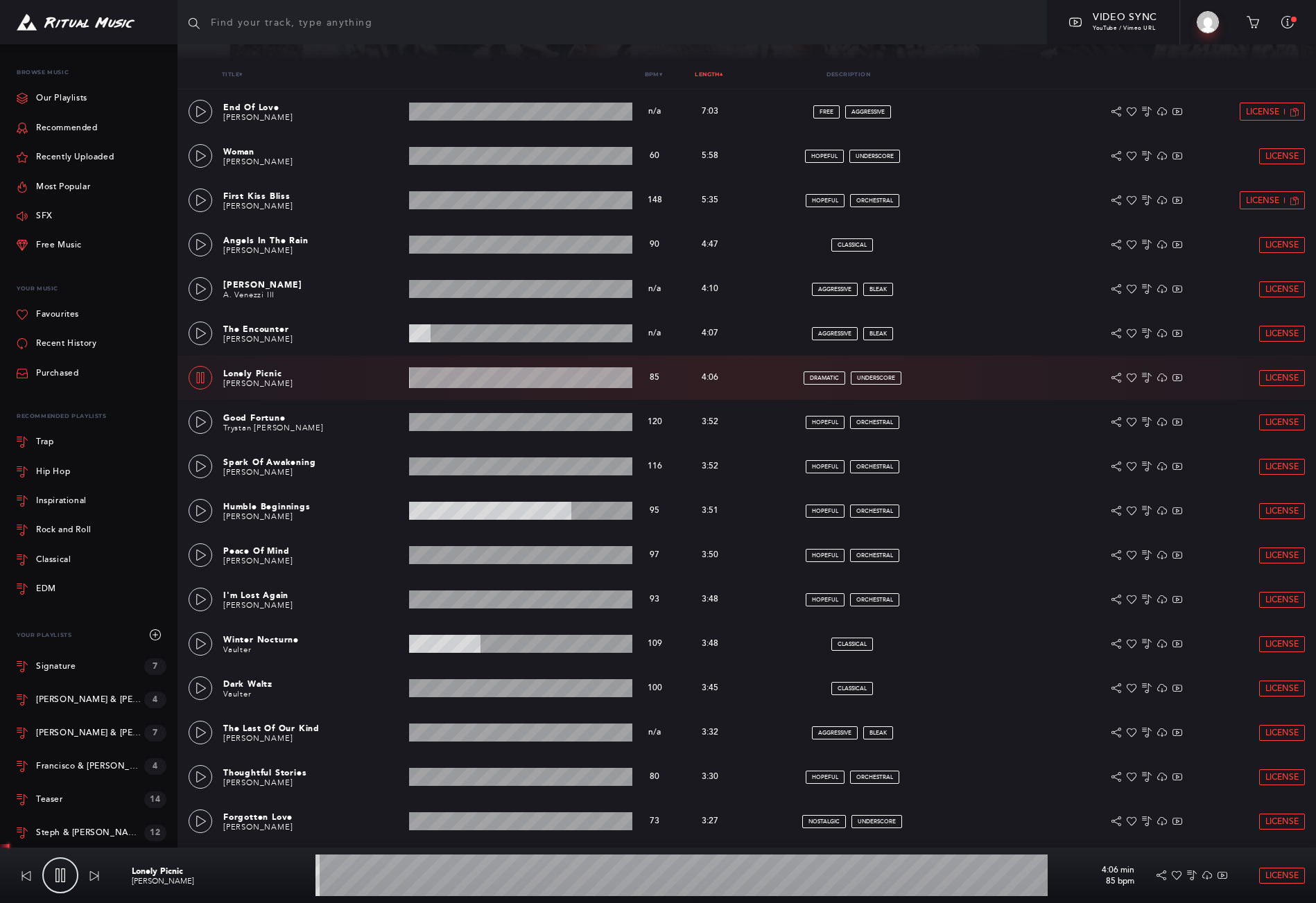
click at [491, 876] on wave at bounding box center [681, 875] width 732 height 42
click at [607, 880] on wave at bounding box center [681, 875] width 732 height 42
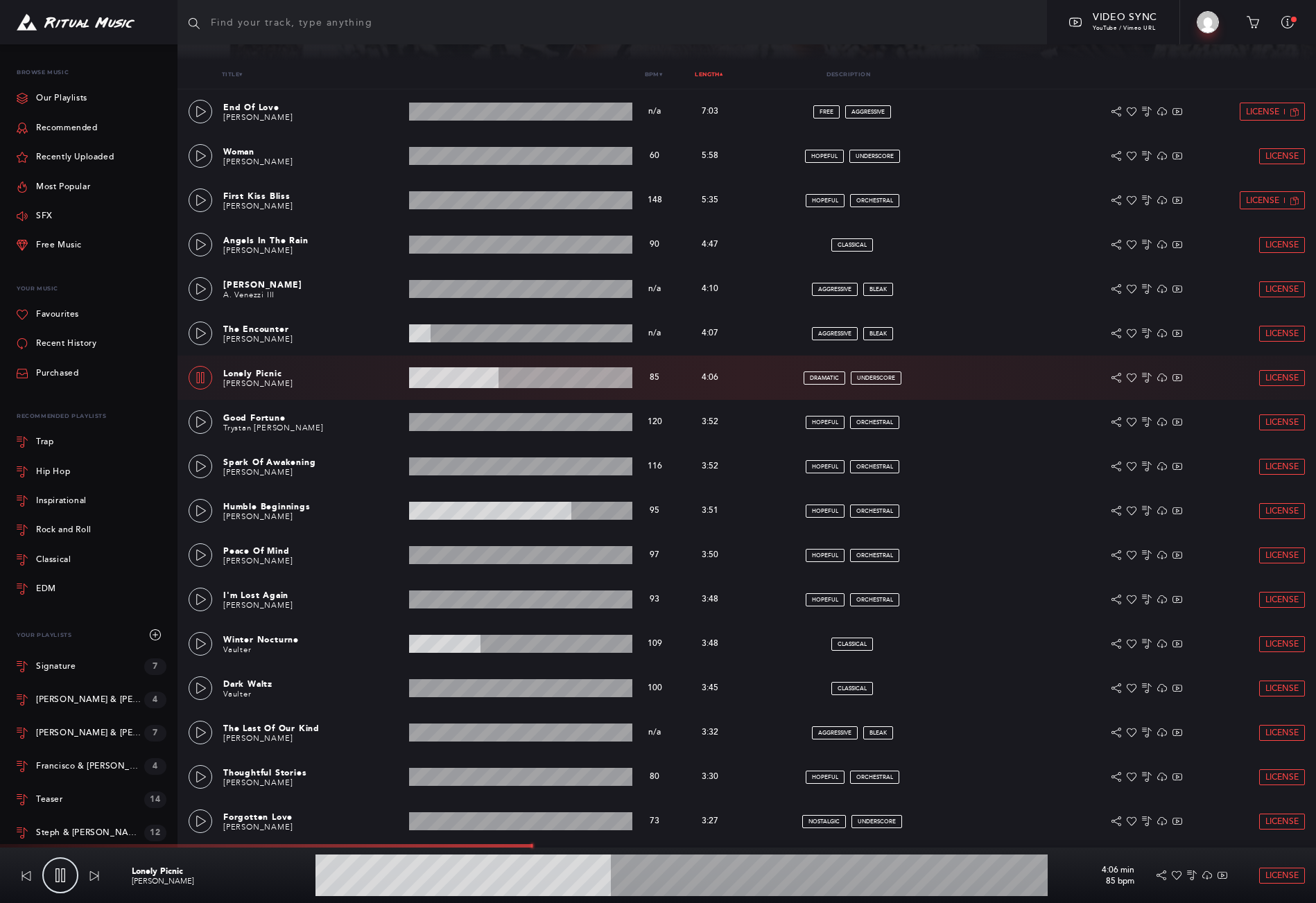
click at [698, 880] on wave at bounding box center [681, 875] width 732 height 42
click at [864, 874] on wave at bounding box center [681, 875] width 732 height 42
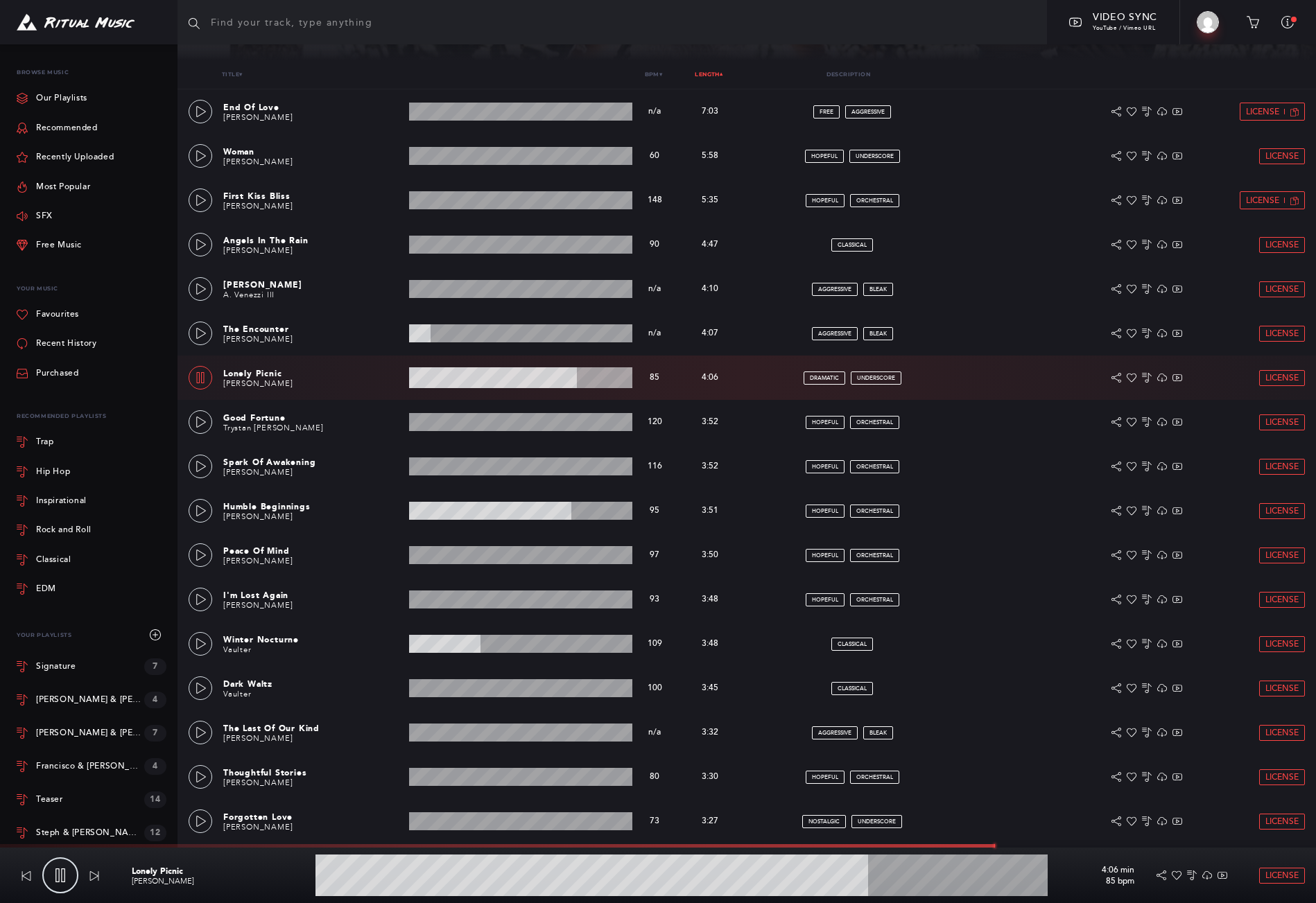
click at [870, 875] on wave at bounding box center [681, 875] width 732 height 42
click at [56, 883] on link at bounding box center [60, 876] width 36 height 36
type input "76.16"
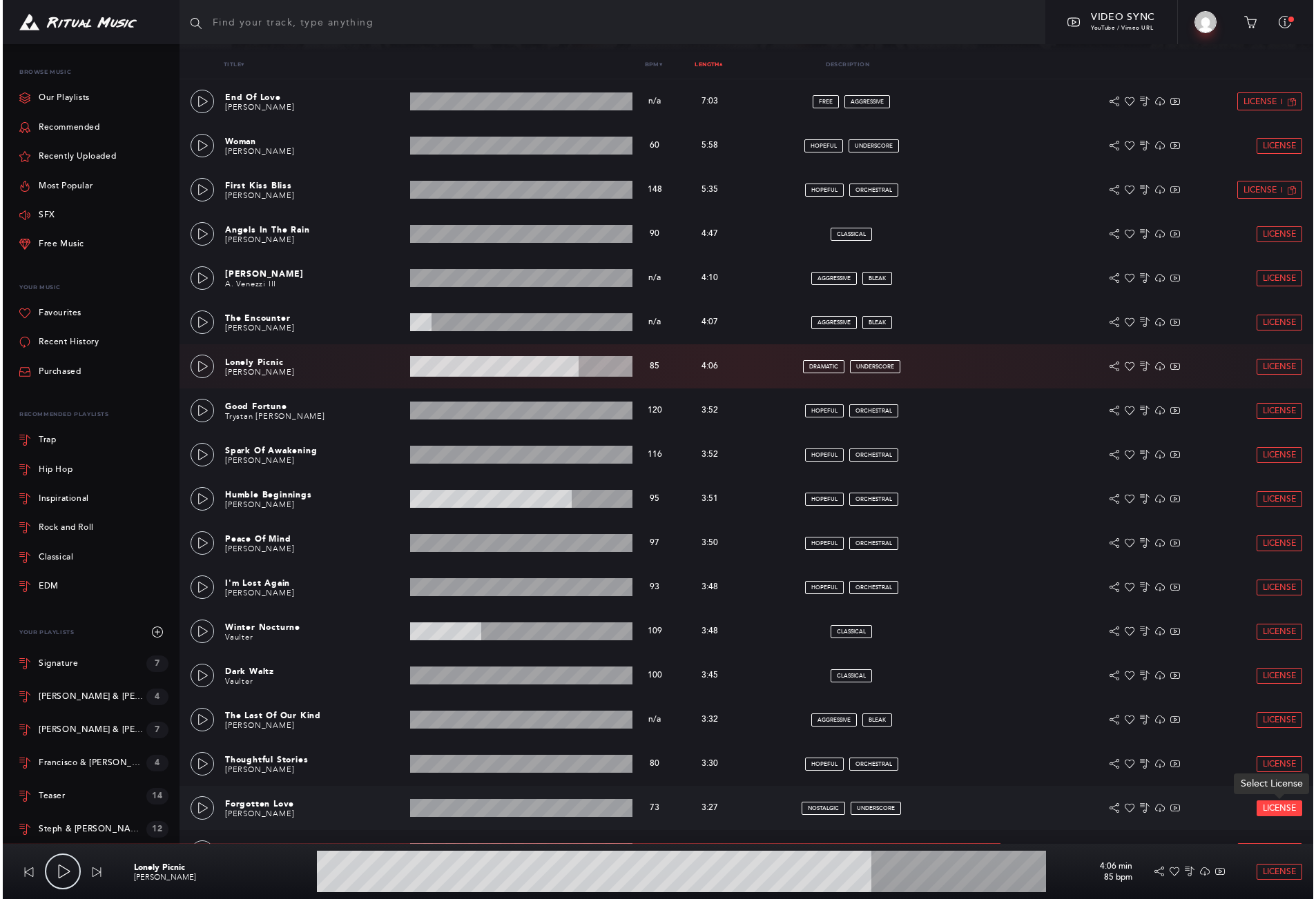
scroll to position [296, 0]
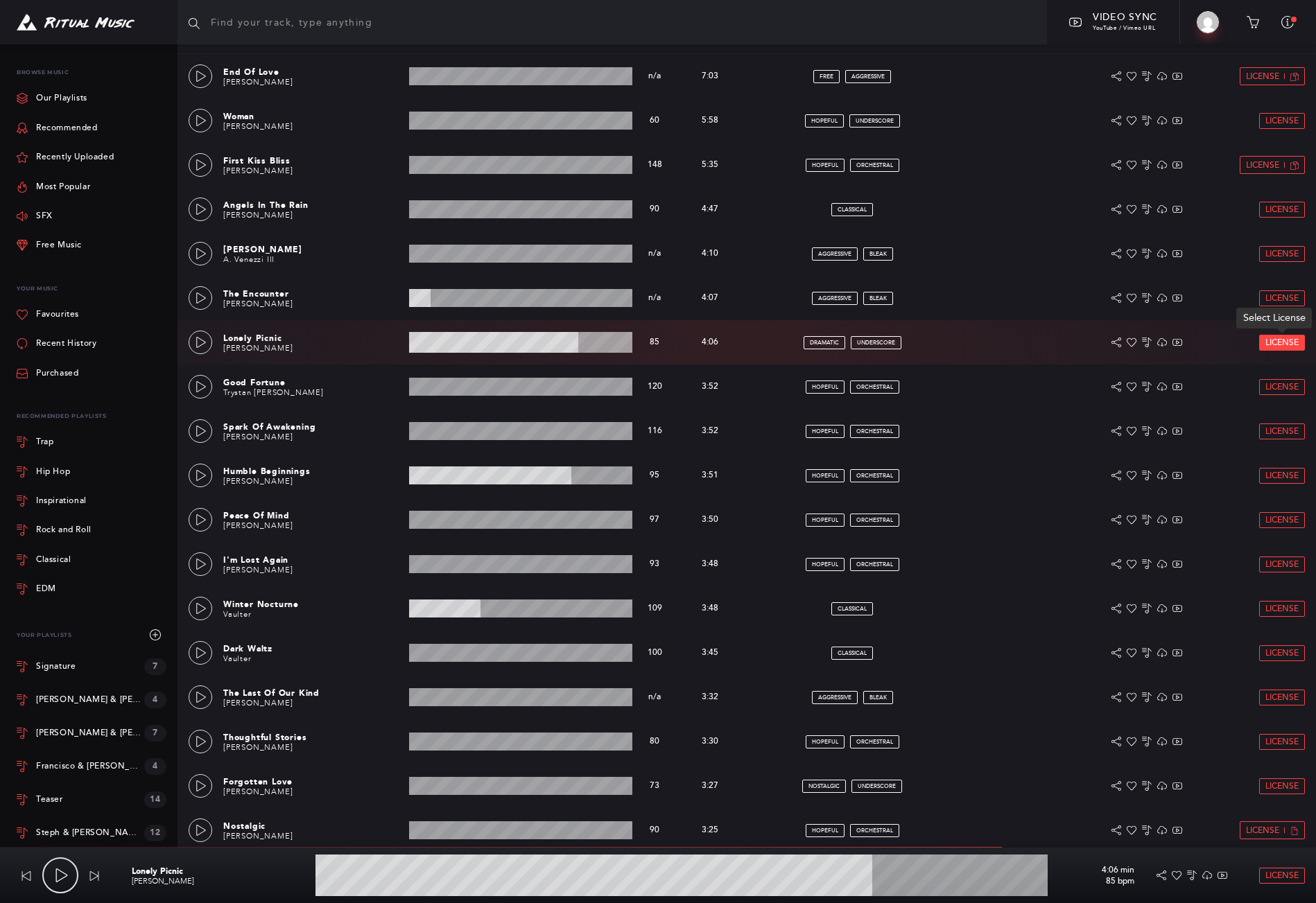
click at [1274, 345] on span "License" at bounding box center [1282, 342] width 33 height 9
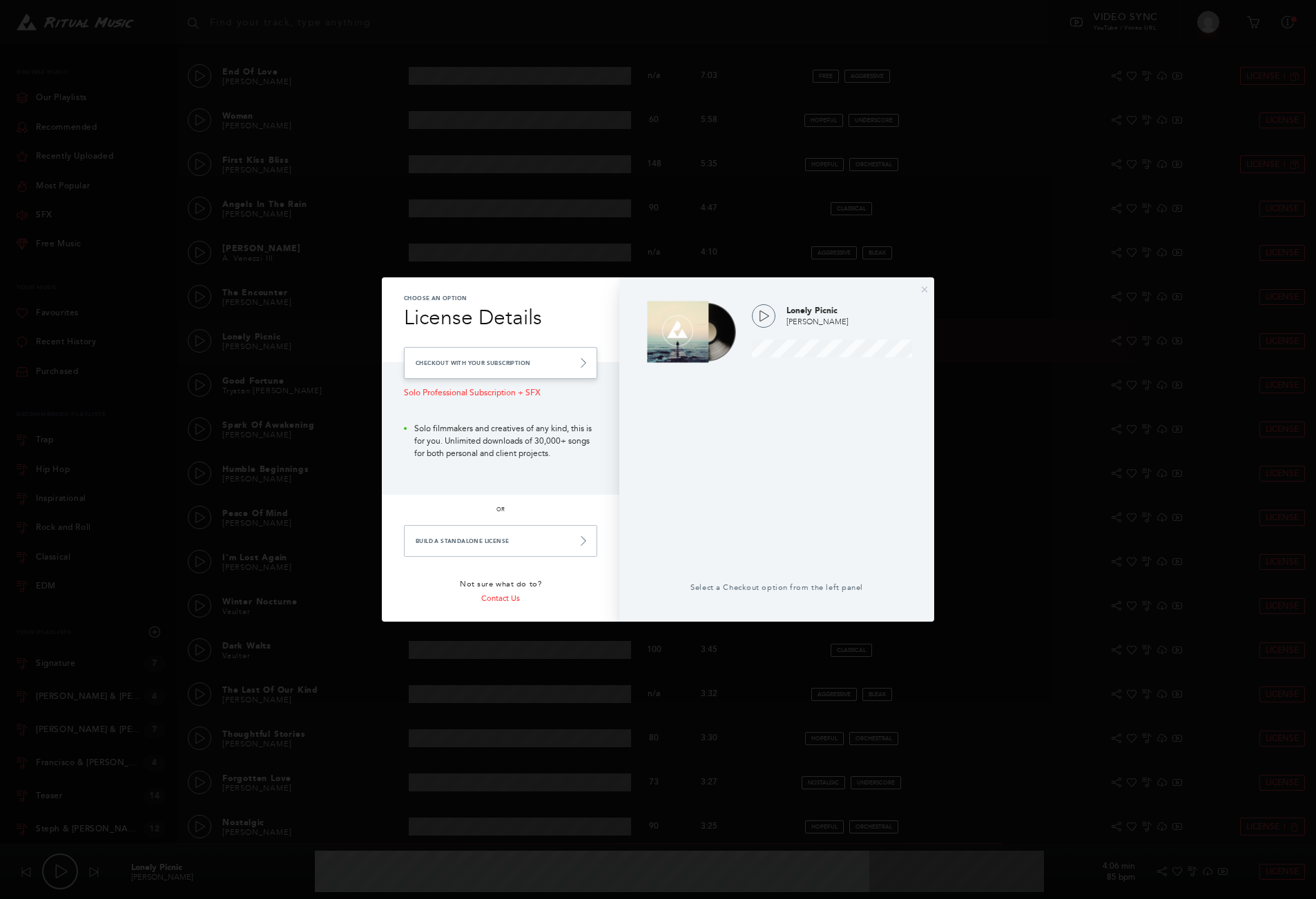
click at [469, 361] on link "Checkout with your Subscription" at bounding box center [500, 363] width 193 height 32
click at [585, 361] on icon at bounding box center [583, 363] width 9 height 9
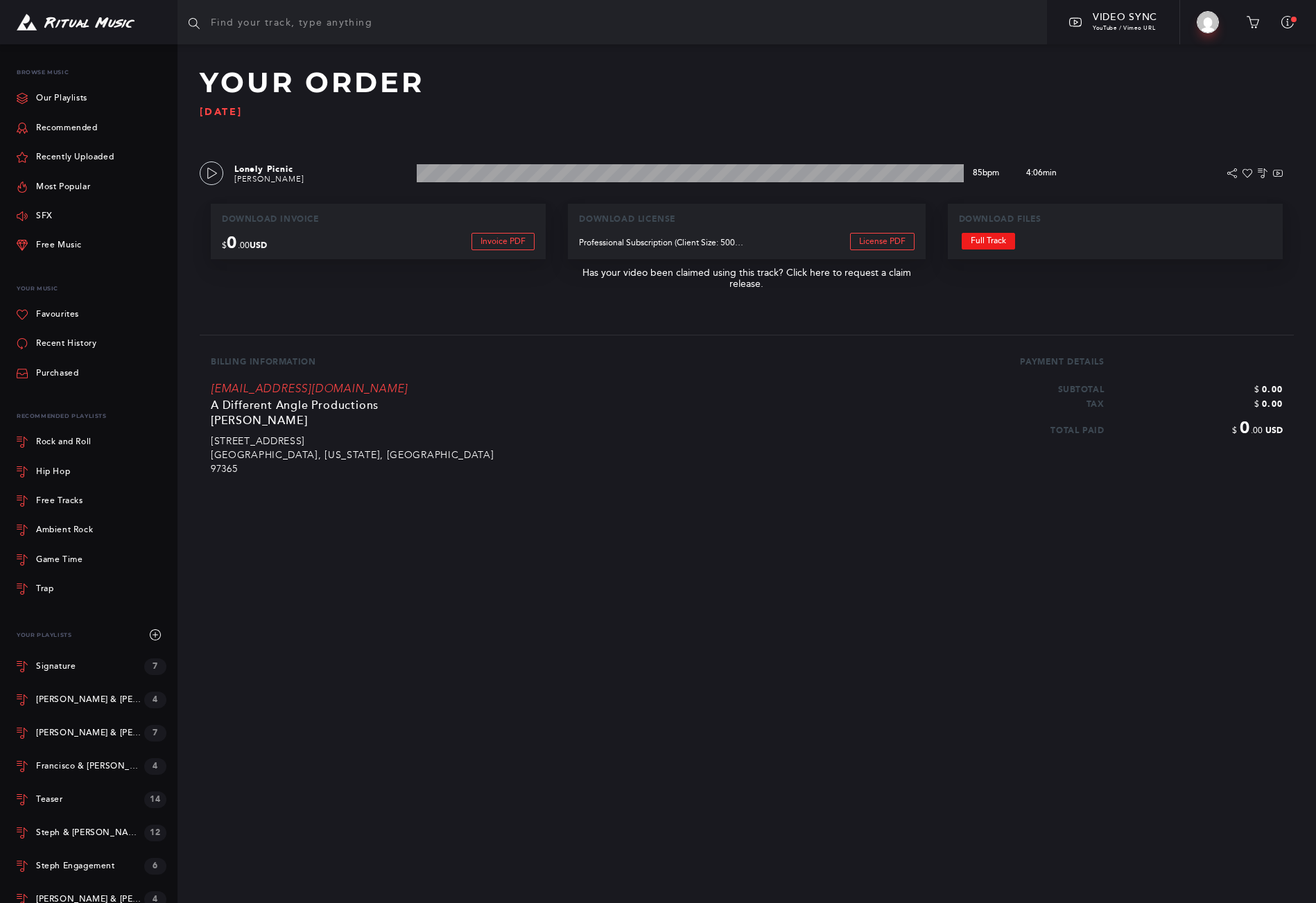
click at [981, 236] on link "Full Track" at bounding box center [988, 241] width 53 height 17
